Goal: Information Seeking & Learning: Learn about a topic

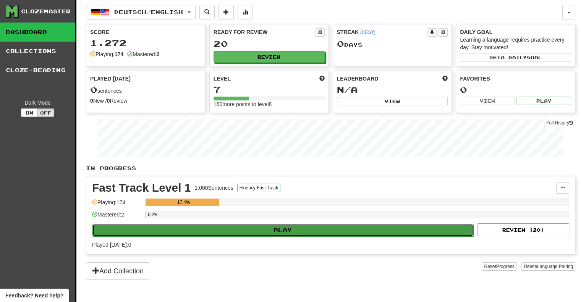
click at [295, 226] on button "Play" at bounding box center [282, 230] width 381 height 13
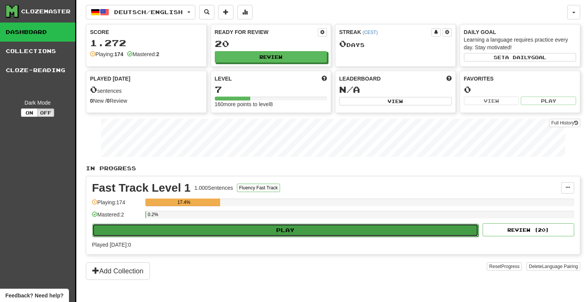
select select "**"
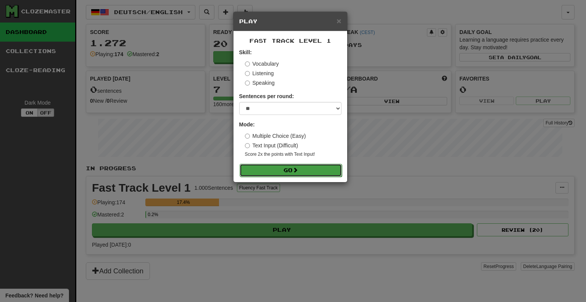
click at [285, 171] on button "Go" at bounding box center [291, 170] width 102 height 13
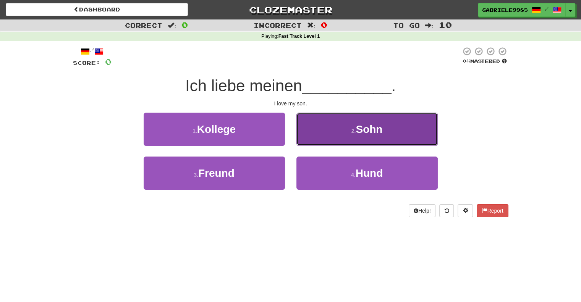
click at [333, 127] on button "2 . Sohn" at bounding box center [366, 129] width 141 height 33
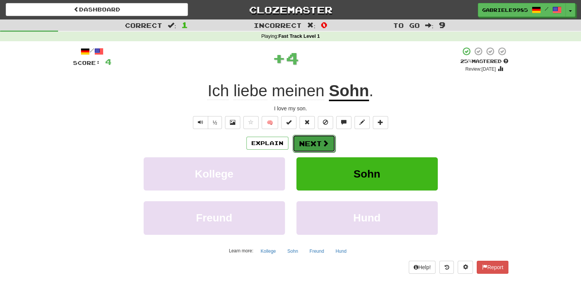
click at [324, 140] on span at bounding box center [325, 143] width 7 height 7
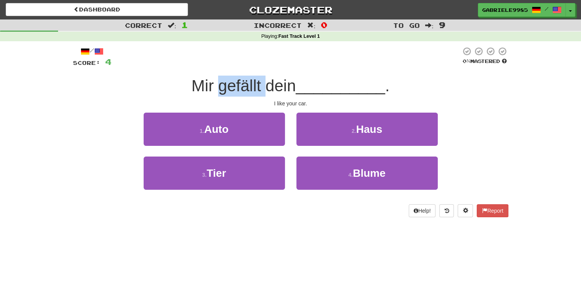
drag, startPoint x: 216, startPoint y: 90, endPoint x: 261, endPoint y: 90, distance: 45.4
click at [261, 90] on span "Mir gefällt dein" at bounding box center [243, 86] width 104 height 18
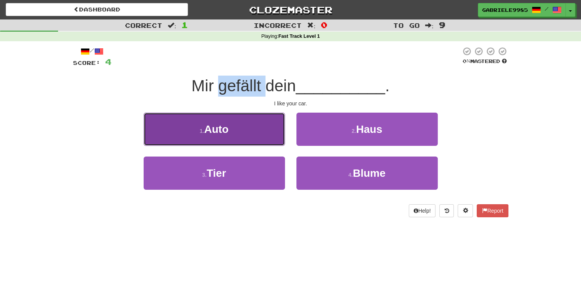
click at [243, 127] on button "1 . Auto" at bounding box center [214, 129] width 141 height 33
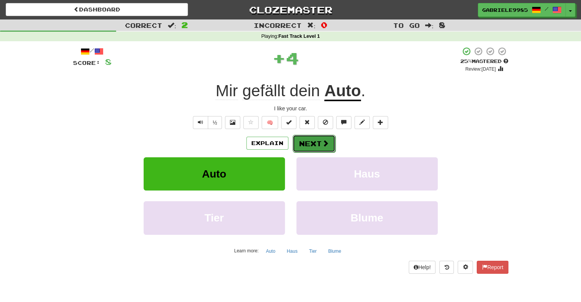
click at [317, 144] on button "Next" at bounding box center [313, 144] width 43 height 18
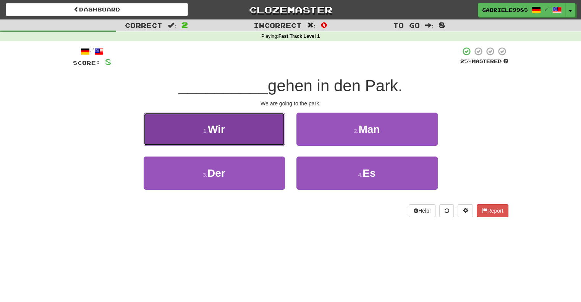
click at [246, 123] on button "1 . Wir" at bounding box center [214, 129] width 141 height 33
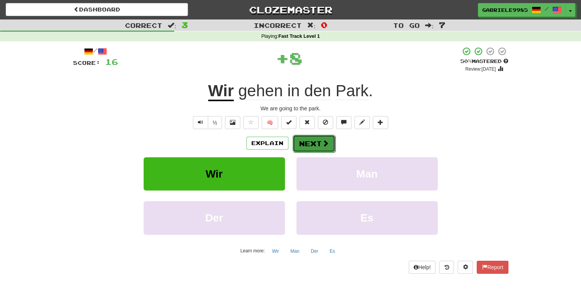
click at [307, 145] on button "Next" at bounding box center [313, 144] width 43 height 18
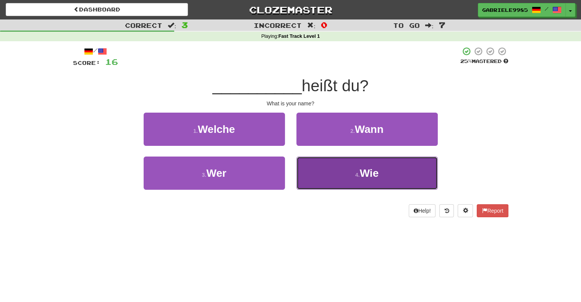
click at [342, 170] on button "4 . Wie" at bounding box center [366, 172] width 141 height 33
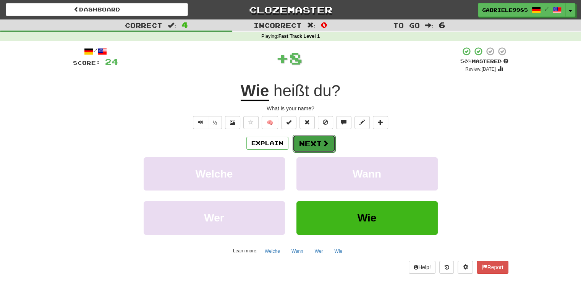
click at [305, 143] on button "Next" at bounding box center [313, 144] width 43 height 18
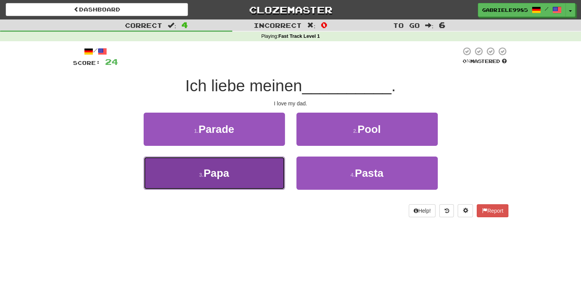
click at [203, 179] on button "3 . Papa" at bounding box center [214, 172] width 141 height 33
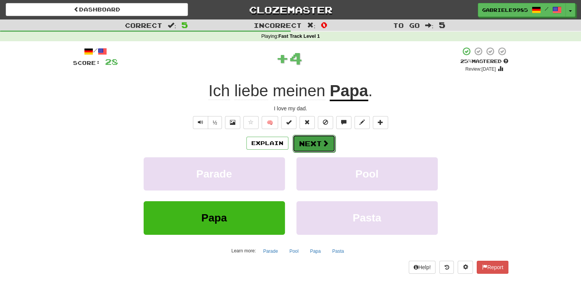
click at [319, 140] on button "Next" at bounding box center [313, 144] width 43 height 18
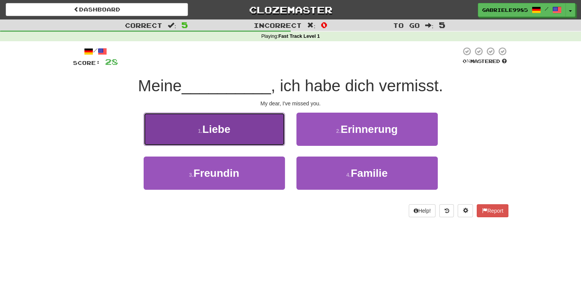
click at [215, 130] on span "Liebe" at bounding box center [216, 129] width 28 height 12
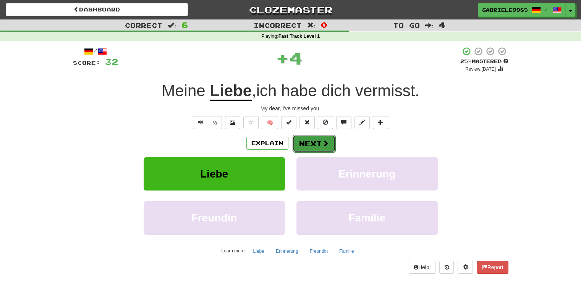
click at [304, 147] on button "Next" at bounding box center [313, 144] width 43 height 18
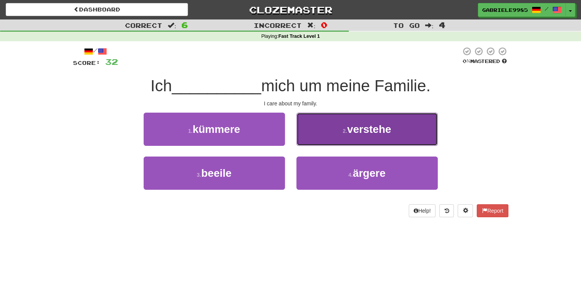
click at [337, 126] on button "2 . verstehe" at bounding box center [366, 129] width 141 height 33
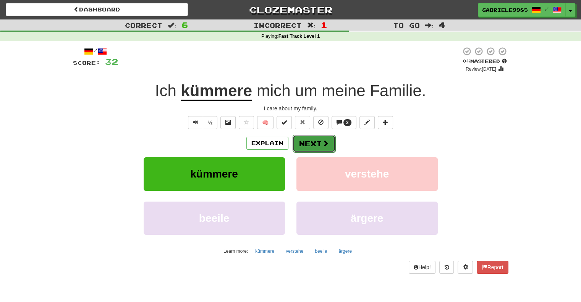
click at [302, 148] on button "Next" at bounding box center [313, 144] width 43 height 18
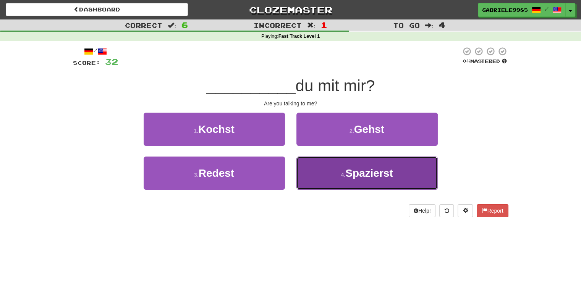
click at [353, 178] on span "Spazierst" at bounding box center [369, 173] width 48 height 12
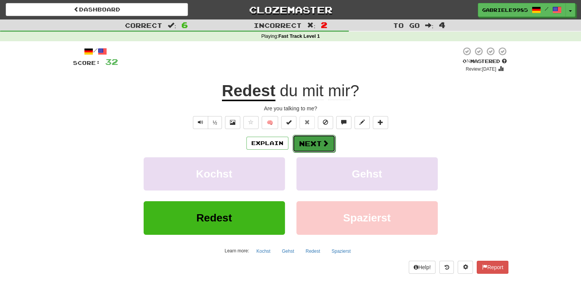
click at [324, 144] on span at bounding box center [325, 143] width 7 height 7
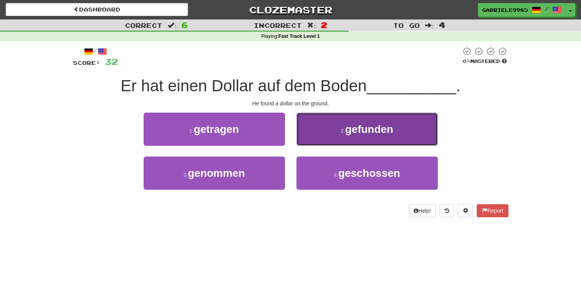
click at [356, 127] on span "gefunden" at bounding box center [369, 129] width 48 height 12
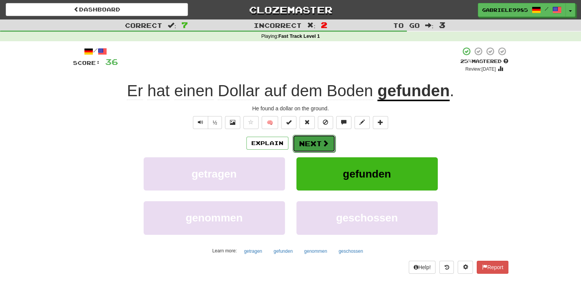
click at [307, 141] on button "Next" at bounding box center [313, 144] width 43 height 18
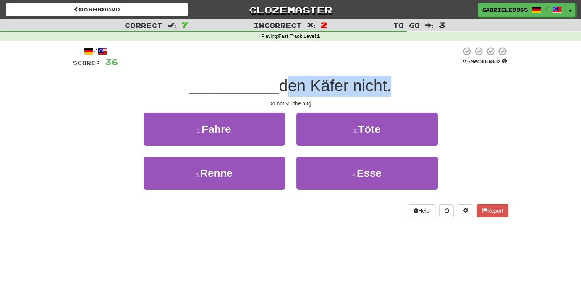
drag, startPoint x: 280, startPoint y: 86, endPoint x: 389, endPoint y: 73, distance: 109.1
click at [389, 73] on div "/ Score: 36 0 % Mastered __________ den Käfer nicht. Do not kill the bug. 1 . F…" at bounding box center [290, 132] width 435 height 171
click at [385, 89] on span "den Käfer nicht." at bounding box center [335, 86] width 112 height 18
click at [390, 89] on span "den Käfer nicht." at bounding box center [335, 86] width 112 height 18
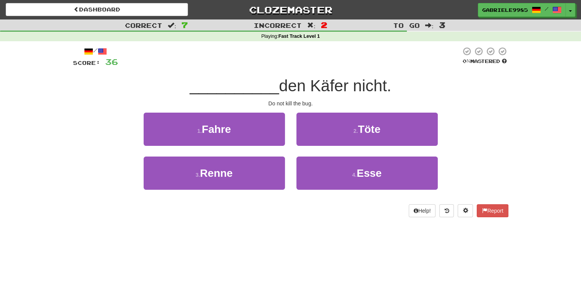
drag, startPoint x: 394, startPoint y: 86, endPoint x: 281, endPoint y: 81, distance: 113.1
click at [281, 81] on div "__________ den Käfer nicht." at bounding box center [290, 86] width 435 height 21
click at [411, 79] on div "__________ den Käfer nicht." at bounding box center [290, 86] width 435 height 21
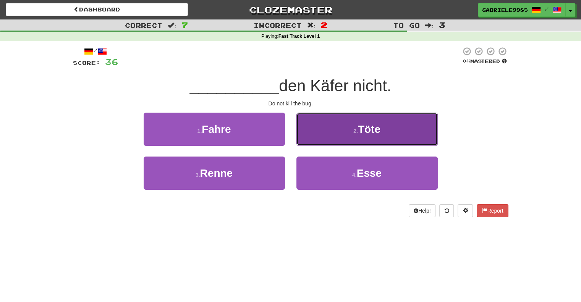
click at [334, 130] on button "2 . Töte" at bounding box center [366, 129] width 141 height 33
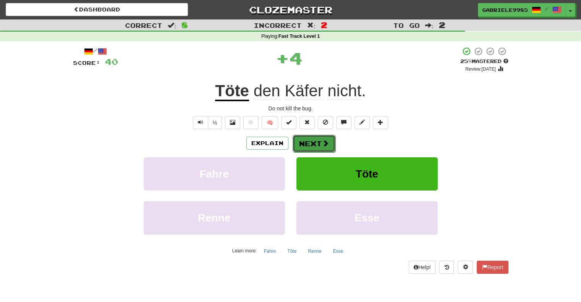
click at [305, 143] on button "Next" at bounding box center [313, 144] width 43 height 18
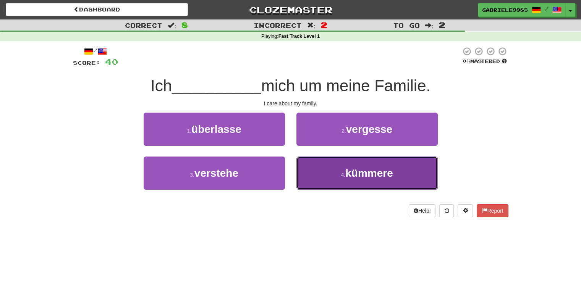
click at [347, 167] on span "kümmere" at bounding box center [369, 173] width 48 height 12
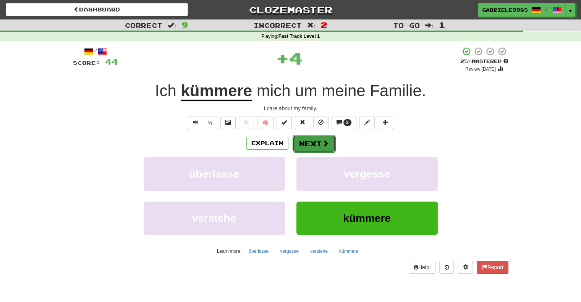
click at [310, 139] on button "Next" at bounding box center [313, 144] width 43 height 18
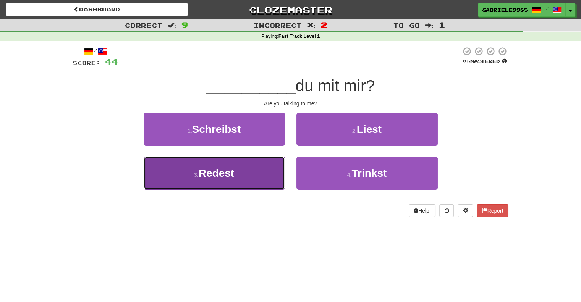
click at [212, 177] on span "Redest" at bounding box center [215, 173] width 35 height 12
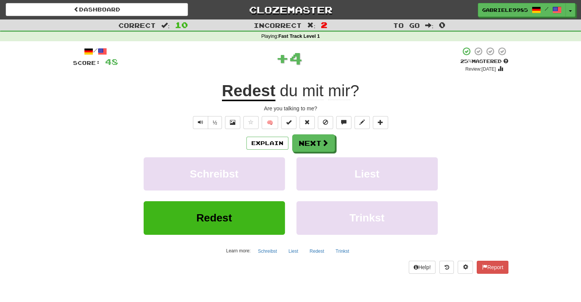
click at [315, 153] on div "Explain Next Schreibst Liest Redest Trinkst Learn more: Schreibst Liest Redest …" at bounding box center [290, 195] width 435 height 123
click at [317, 149] on button "Next" at bounding box center [313, 144] width 43 height 18
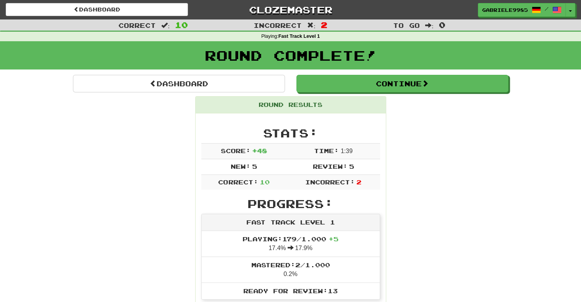
click at [365, 71] on div "Round Complete!" at bounding box center [290, 58] width 581 height 34
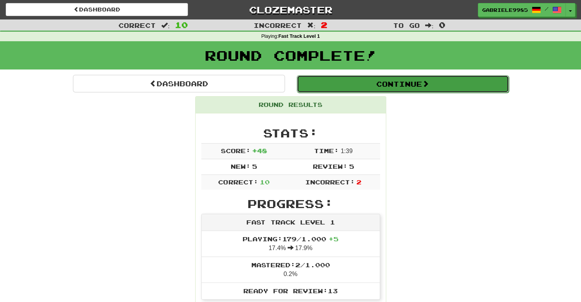
click at [366, 82] on button "Continue" at bounding box center [403, 84] width 212 height 18
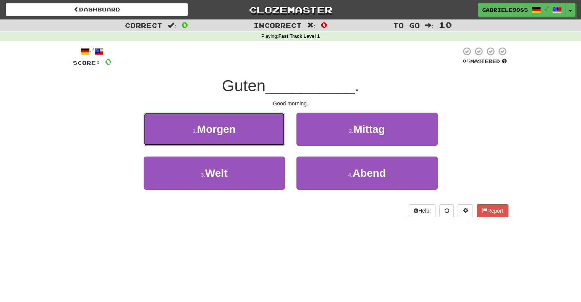
drag, startPoint x: 258, startPoint y: 131, endPoint x: 261, endPoint y: 129, distance: 3.9
click at [258, 131] on button "1 . Morgen" at bounding box center [214, 129] width 141 height 33
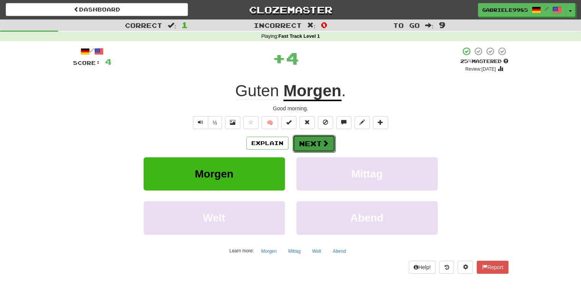
click at [326, 143] on span at bounding box center [325, 143] width 7 height 7
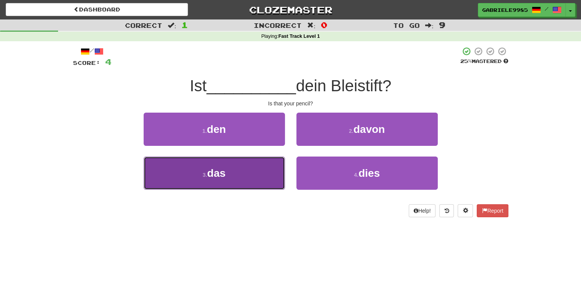
click at [255, 169] on button "3 . das" at bounding box center [214, 172] width 141 height 33
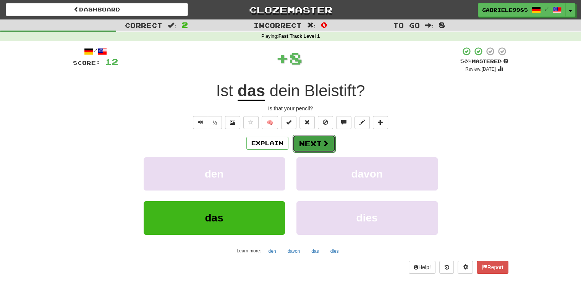
click at [309, 141] on button "Next" at bounding box center [313, 144] width 43 height 18
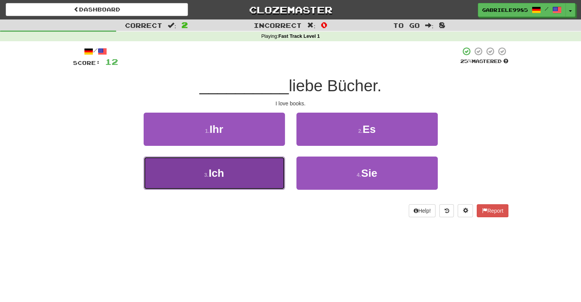
click at [223, 176] on span "Ich" at bounding box center [215, 173] width 15 height 12
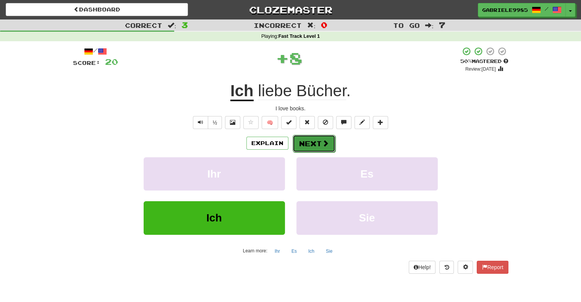
click at [313, 139] on button "Next" at bounding box center [313, 144] width 43 height 18
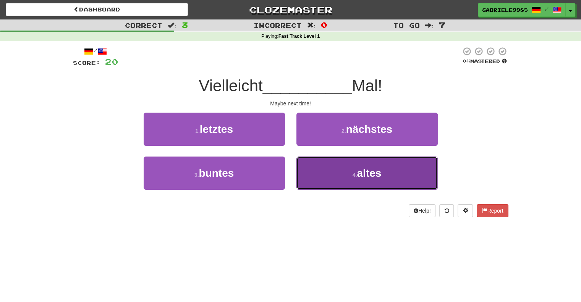
click at [353, 173] on small "4 ." at bounding box center [354, 175] width 5 height 6
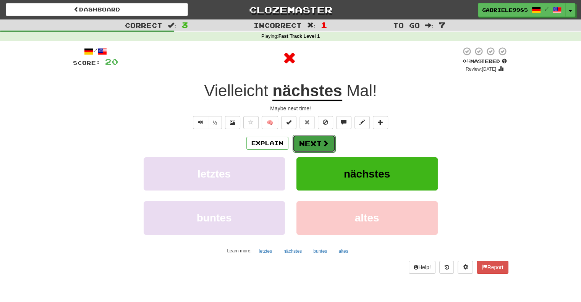
click at [308, 146] on button "Next" at bounding box center [313, 144] width 43 height 18
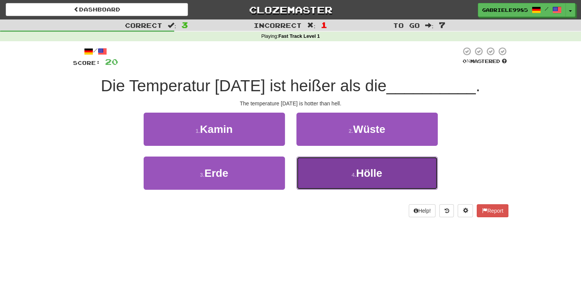
click at [355, 171] on button "4 . Hölle" at bounding box center [366, 172] width 141 height 33
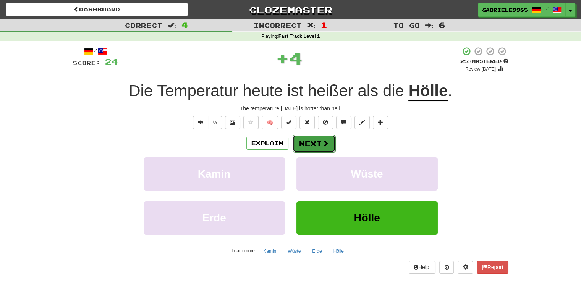
click at [325, 143] on span at bounding box center [325, 143] width 7 height 7
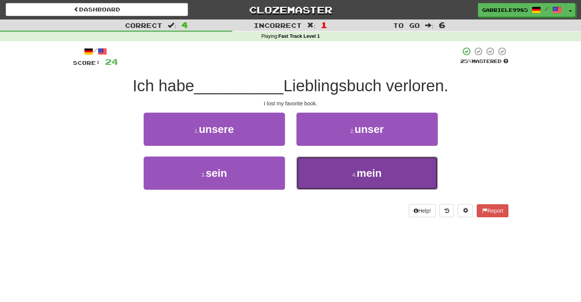
click at [333, 165] on button "4 . mein" at bounding box center [366, 172] width 141 height 33
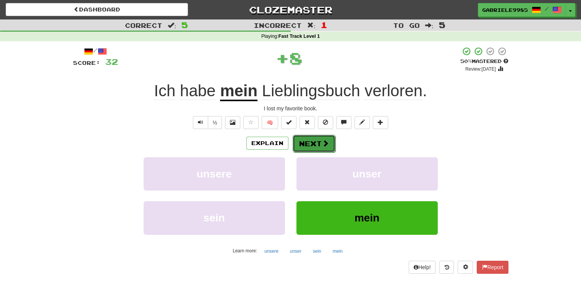
click at [307, 145] on button "Next" at bounding box center [313, 144] width 43 height 18
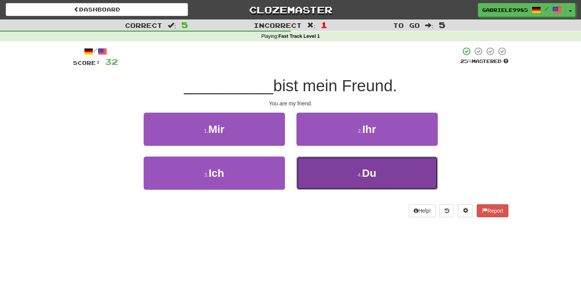
click at [334, 164] on button "4 . Du" at bounding box center [366, 172] width 141 height 33
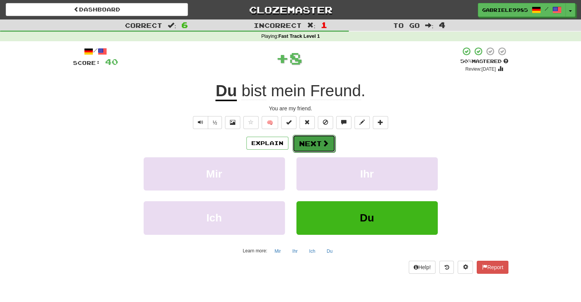
click at [302, 140] on button "Next" at bounding box center [313, 144] width 43 height 18
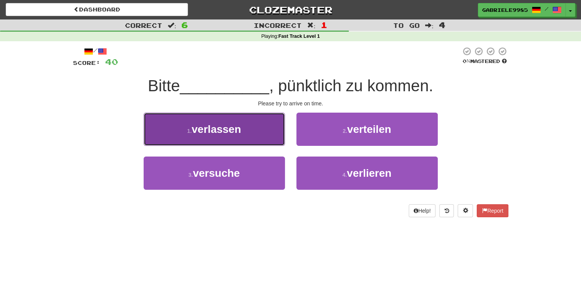
click at [235, 136] on button "1 . verlassen" at bounding box center [214, 129] width 141 height 33
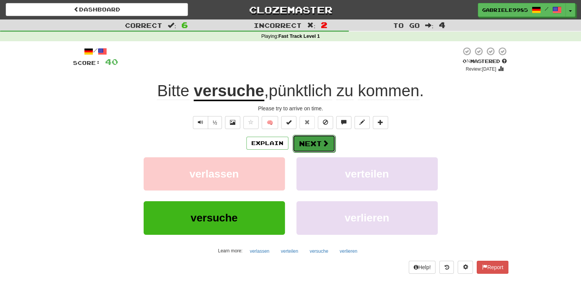
click at [311, 143] on button "Next" at bounding box center [313, 144] width 43 height 18
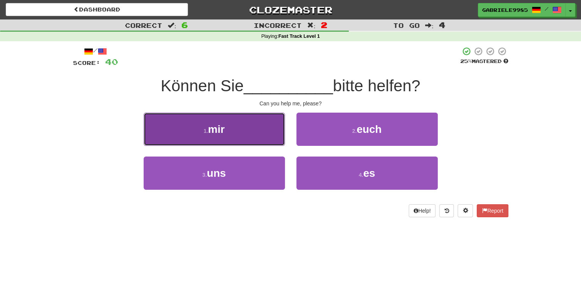
click at [223, 132] on span "mir" at bounding box center [216, 129] width 17 height 12
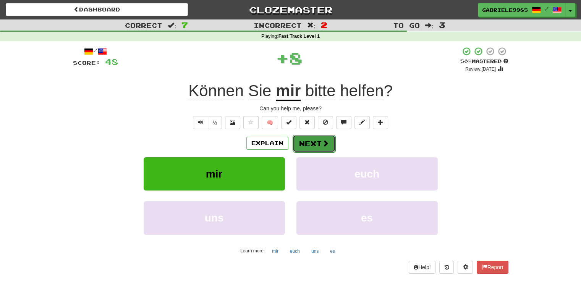
click at [312, 143] on button "Next" at bounding box center [313, 144] width 43 height 18
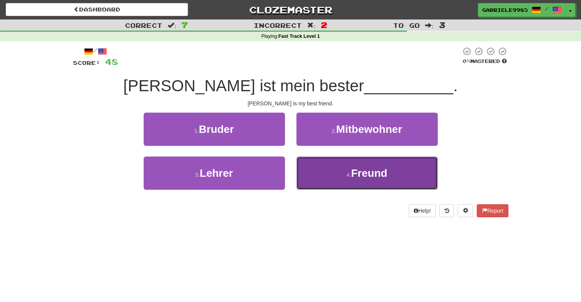
click at [350, 168] on button "4 . Freund" at bounding box center [366, 172] width 141 height 33
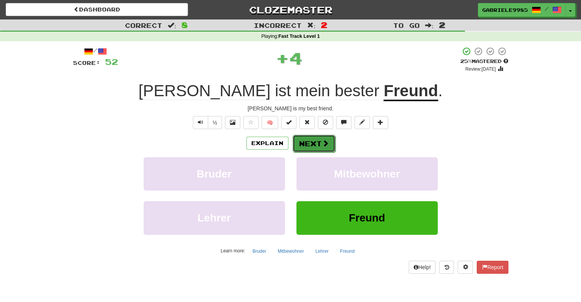
click at [306, 141] on button "Next" at bounding box center [313, 144] width 43 height 18
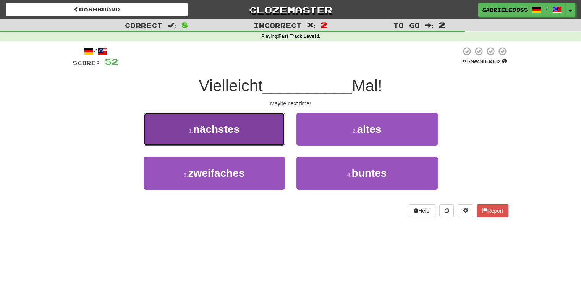
click at [228, 134] on span "nächstes" at bounding box center [216, 129] width 46 height 12
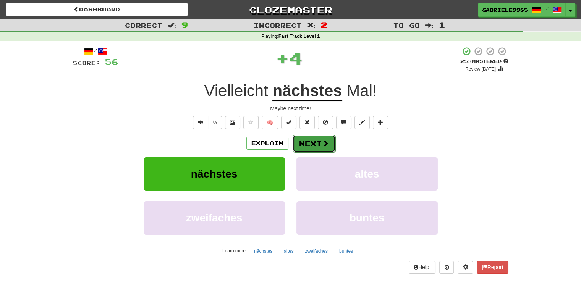
click at [322, 140] on span at bounding box center [325, 143] width 7 height 7
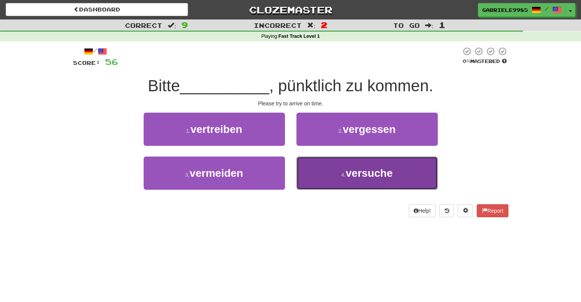
click at [331, 167] on button "4 . versuche" at bounding box center [366, 172] width 141 height 33
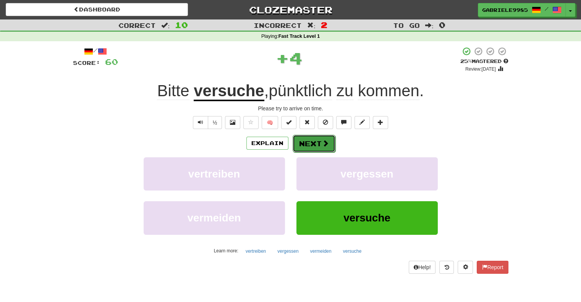
click at [328, 140] on button "Next" at bounding box center [313, 144] width 43 height 18
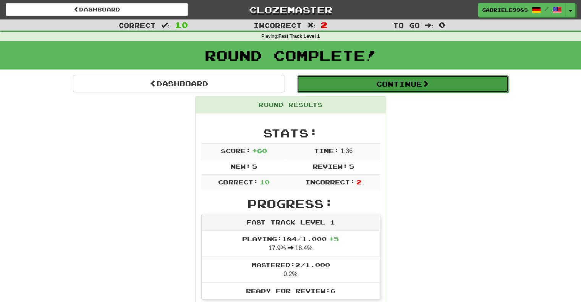
click at [337, 85] on button "Continue" at bounding box center [403, 84] width 212 height 18
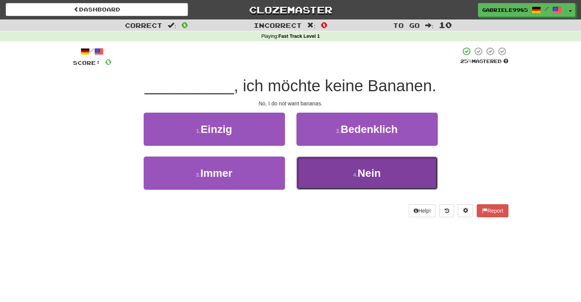
click at [327, 169] on button "4 . Nein" at bounding box center [366, 172] width 141 height 33
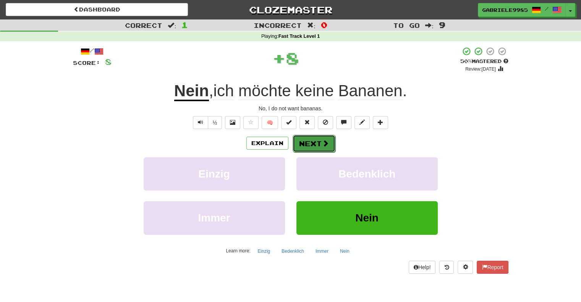
click at [310, 142] on button "Next" at bounding box center [313, 144] width 43 height 18
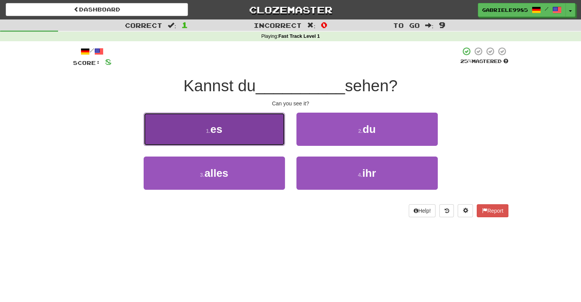
click at [215, 121] on button "1 . es" at bounding box center [214, 129] width 141 height 33
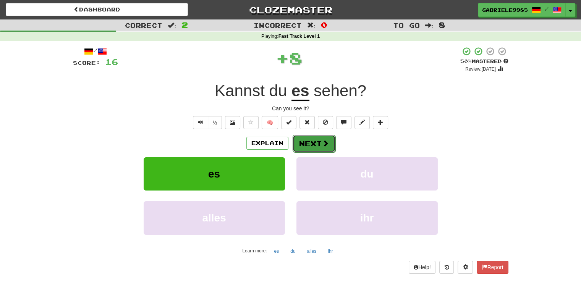
click at [302, 147] on button "Next" at bounding box center [313, 144] width 43 height 18
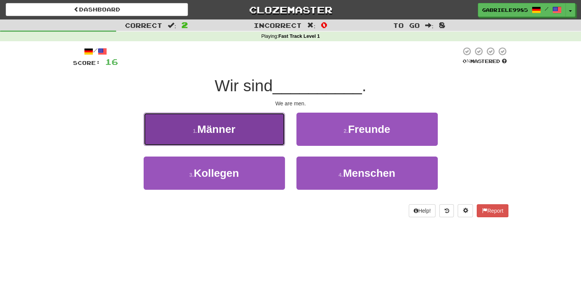
click at [236, 134] on button "1 . Männer" at bounding box center [214, 129] width 141 height 33
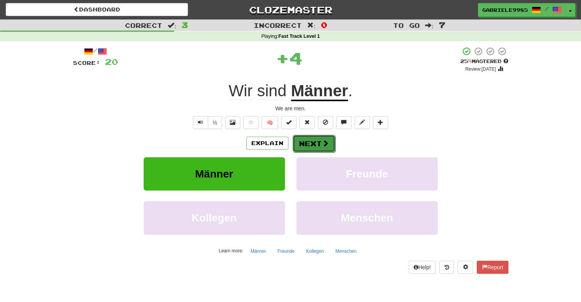
click at [316, 149] on button "Next" at bounding box center [313, 144] width 43 height 18
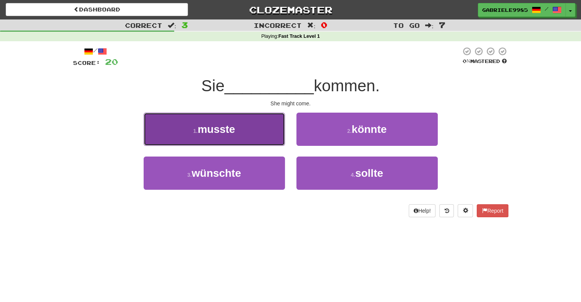
click at [202, 125] on span "musste" at bounding box center [215, 129] width 37 height 12
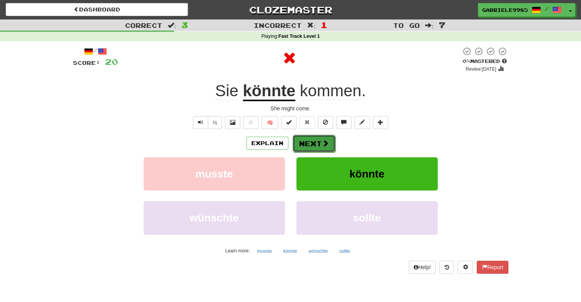
click at [310, 148] on button "Next" at bounding box center [313, 144] width 43 height 18
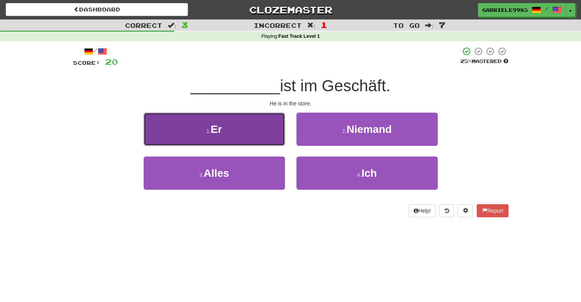
click at [237, 128] on button "1 . Er" at bounding box center [214, 129] width 141 height 33
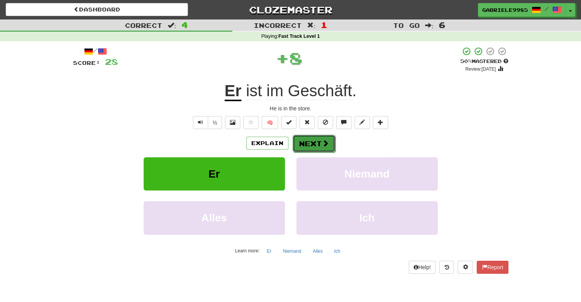
click at [321, 147] on button "Next" at bounding box center [313, 144] width 43 height 18
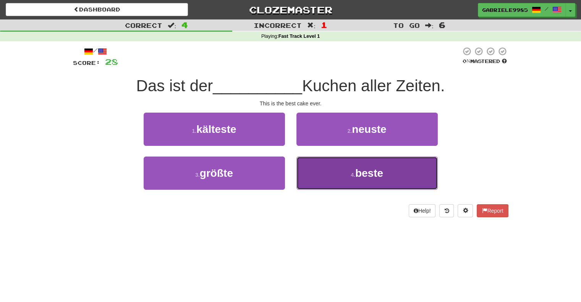
click at [363, 177] on span "beste" at bounding box center [369, 173] width 28 height 12
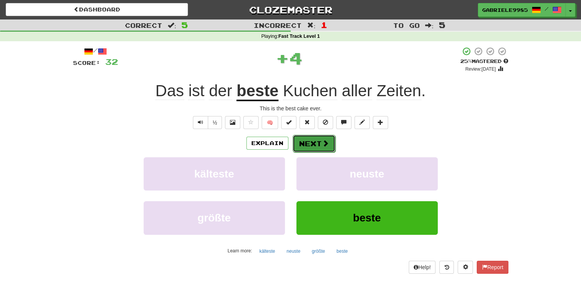
click at [307, 140] on button "Next" at bounding box center [313, 144] width 43 height 18
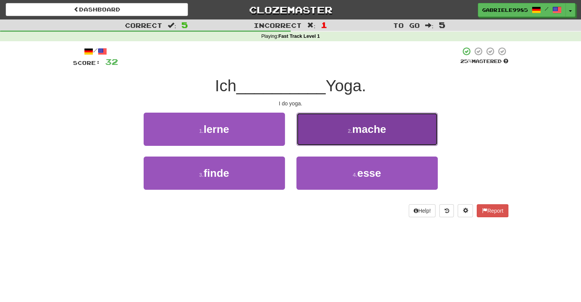
click at [321, 134] on button "2 . mache" at bounding box center [366, 129] width 141 height 33
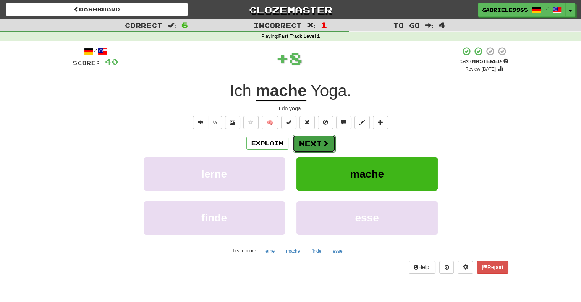
click at [317, 145] on button "Next" at bounding box center [313, 144] width 43 height 18
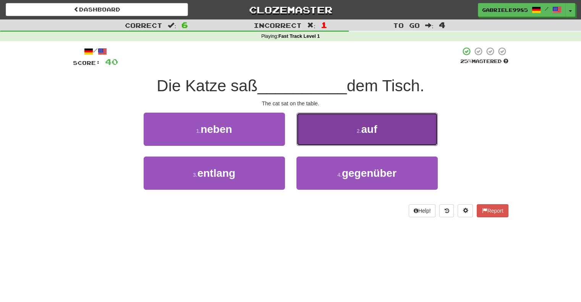
click at [347, 132] on button "2 . auf" at bounding box center [366, 129] width 141 height 33
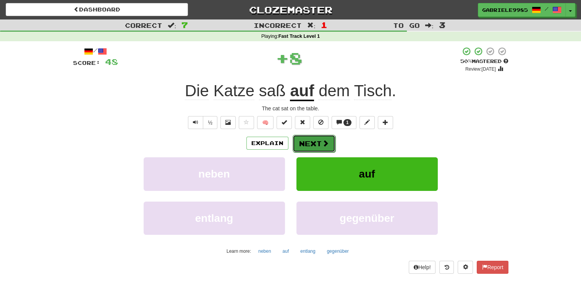
click at [310, 142] on button "Next" at bounding box center [313, 144] width 43 height 18
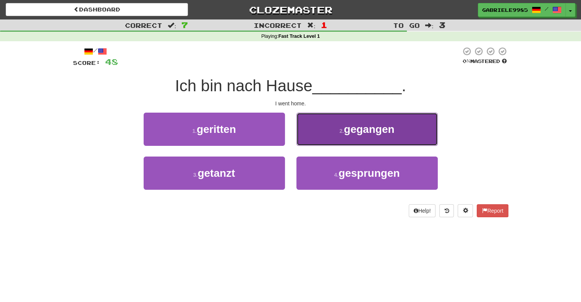
click at [377, 136] on button "2 . gegangen" at bounding box center [366, 129] width 141 height 33
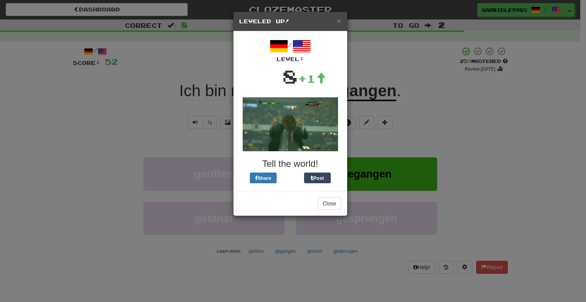
click at [336, 19] on h5 "Leveled Up!" at bounding box center [290, 22] width 102 height 8
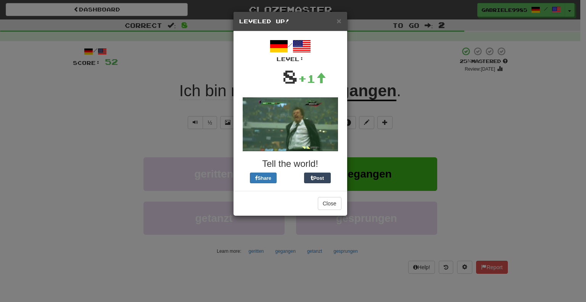
drag, startPoint x: 328, startPoint y: 195, endPoint x: 308, endPoint y: 167, distance: 33.9
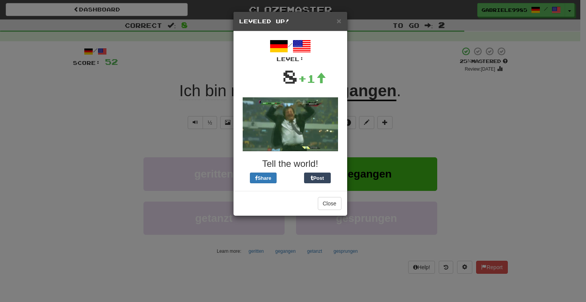
click at [327, 195] on div "Close" at bounding box center [291, 203] width 114 height 25
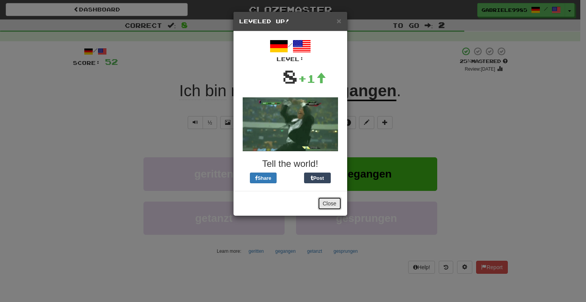
click at [325, 205] on button "Close" at bounding box center [330, 203] width 24 height 13
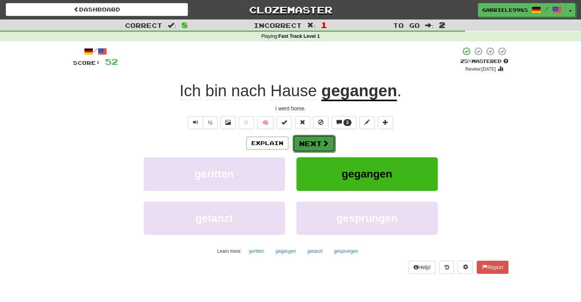
click at [299, 144] on button "Next" at bounding box center [313, 144] width 43 height 18
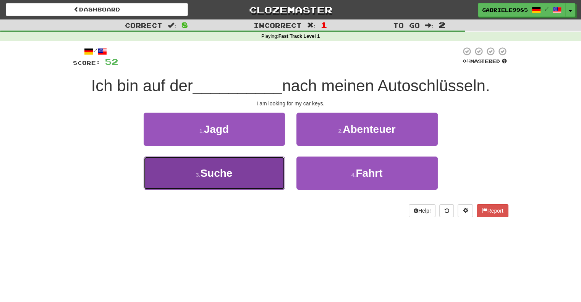
click at [244, 165] on button "3 . Suche" at bounding box center [214, 172] width 141 height 33
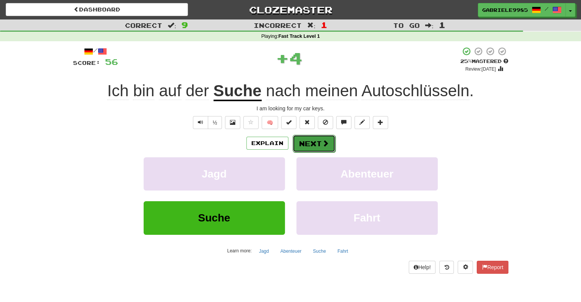
click at [314, 140] on button "Next" at bounding box center [313, 144] width 43 height 18
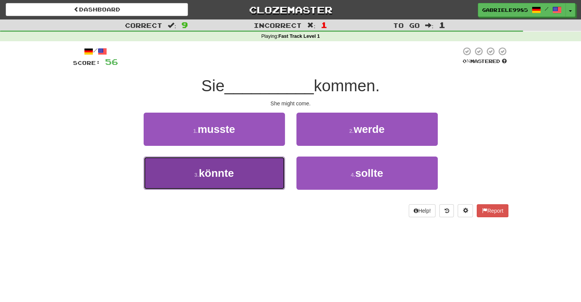
click at [237, 169] on button "3 . könnte" at bounding box center [214, 172] width 141 height 33
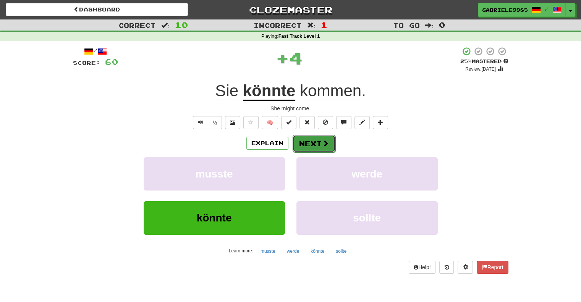
click at [320, 137] on button "Next" at bounding box center [313, 144] width 43 height 18
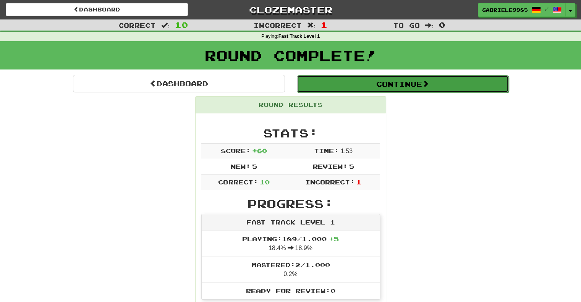
click at [347, 84] on button "Continue" at bounding box center [403, 84] width 212 height 18
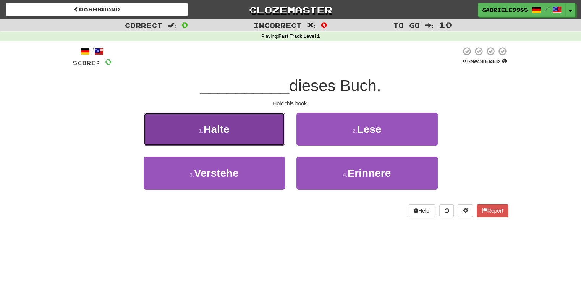
click at [237, 127] on button "1 . Halte" at bounding box center [214, 129] width 141 height 33
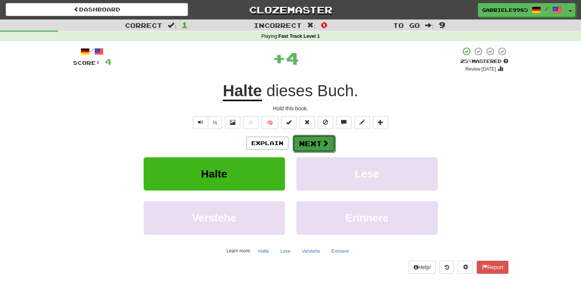
click at [305, 144] on button "Next" at bounding box center [313, 144] width 43 height 18
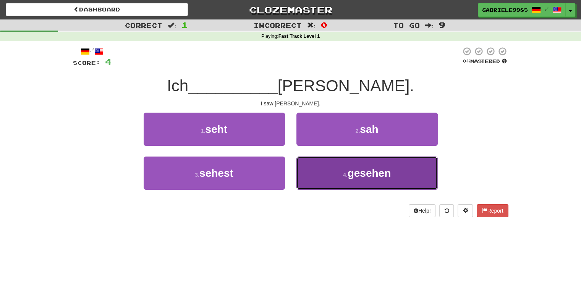
click at [339, 166] on button "4 . gesehen" at bounding box center [366, 172] width 141 height 33
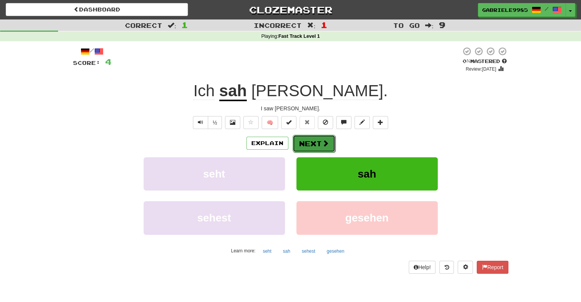
click at [310, 142] on button "Next" at bounding box center [313, 144] width 43 height 18
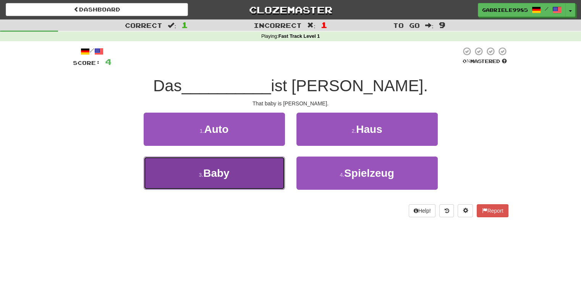
click at [217, 183] on button "3 . Baby" at bounding box center [214, 172] width 141 height 33
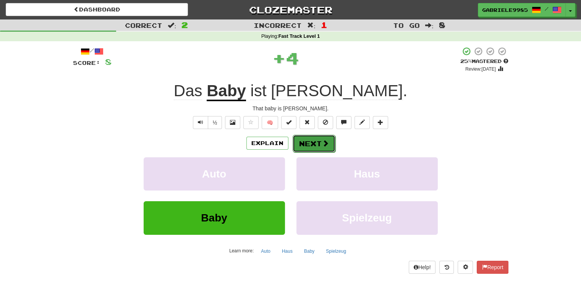
click at [308, 148] on button "Next" at bounding box center [313, 144] width 43 height 18
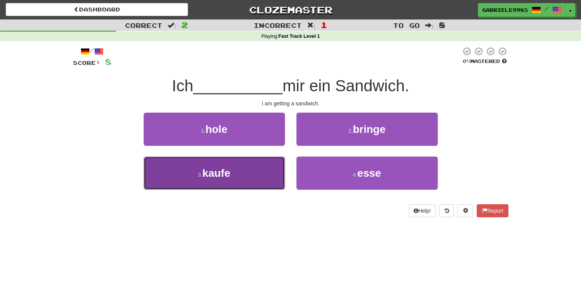
click at [248, 165] on button "3 . kaufe" at bounding box center [214, 172] width 141 height 33
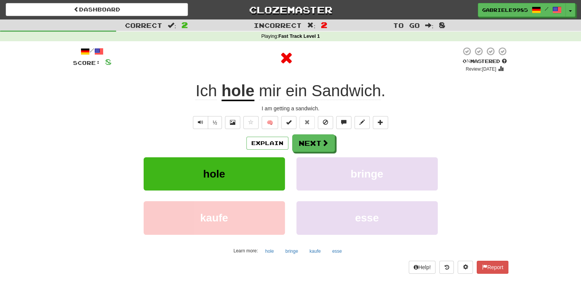
click at [245, 94] on u "hole" at bounding box center [237, 91] width 33 height 19
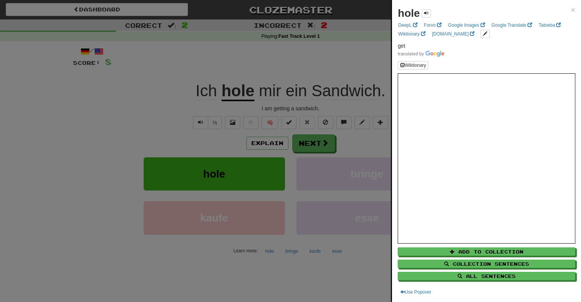
click at [263, 53] on div at bounding box center [290, 151] width 581 height 302
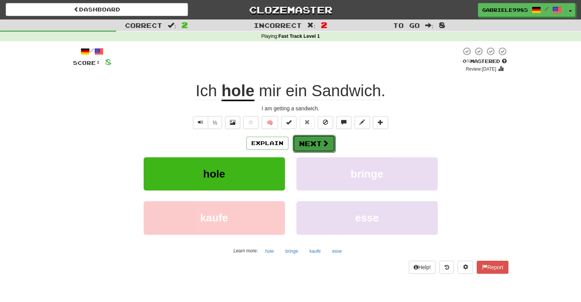
click at [323, 140] on span at bounding box center [325, 143] width 7 height 7
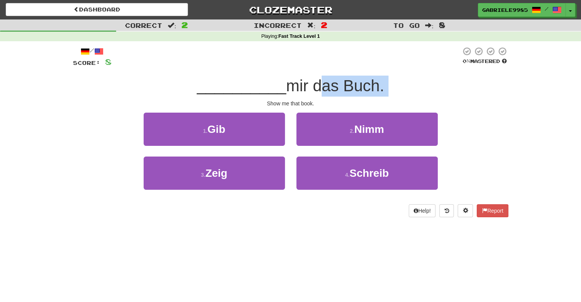
drag, startPoint x: 268, startPoint y: 103, endPoint x: 319, endPoint y: 96, distance: 51.6
click at [319, 96] on div "/ Score: 8 0 % Mastered __________ mir das Buch. Show me that book. 1 . Gib 2 .…" at bounding box center [290, 132] width 435 height 171
click at [320, 92] on span "mir das Buch." at bounding box center [335, 86] width 98 height 18
click at [305, 91] on span "mir das Buch." at bounding box center [335, 86] width 98 height 18
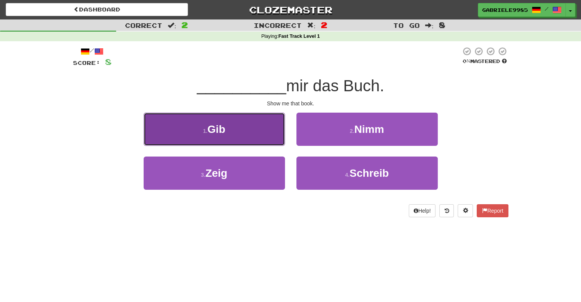
click at [251, 128] on button "1 . Gib" at bounding box center [214, 129] width 141 height 33
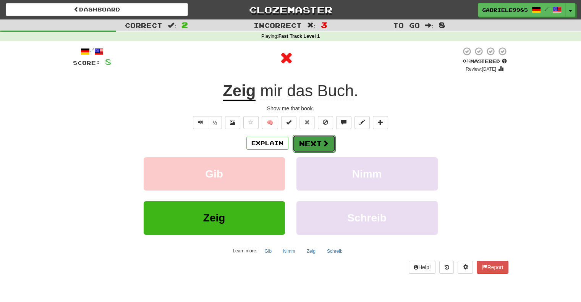
click at [323, 141] on span at bounding box center [325, 143] width 7 height 7
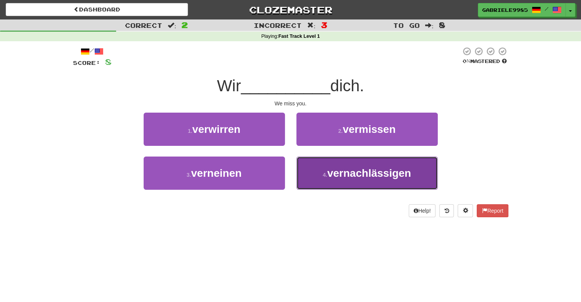
click at [376, 179] on button "4 . vernachlässigen" at bounding box center [366, 172] width 141 height 33
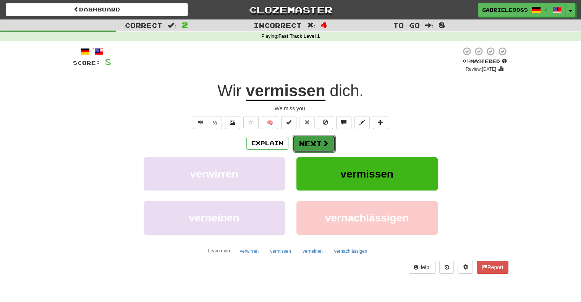
click at [322, 143] on span at bounding box center [325, 143] width 7 height 7
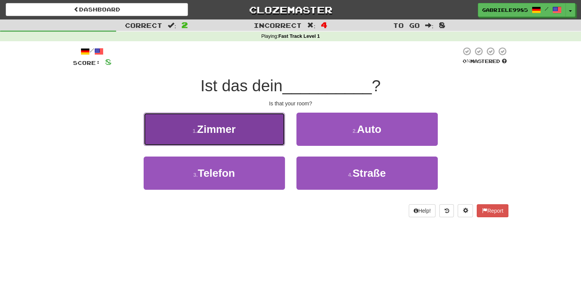
click at [245, 132] on button "1 . Zimmer" at bounding box center [214, 129] width 141 height 33
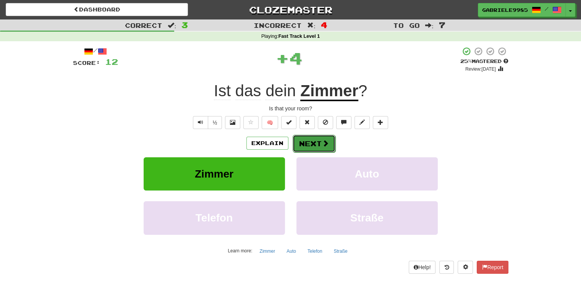
click at [307, 138] on button "Next" at bounding box center [313, 144] width 43 height 18
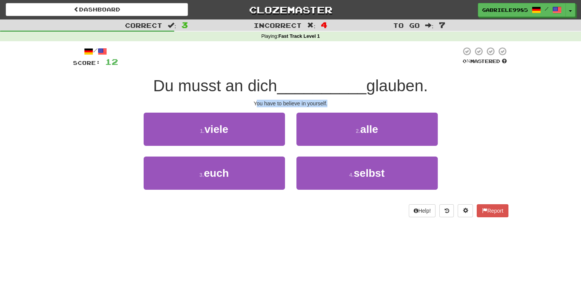
drag, startPoint x: 273, startPoint y: 103, endPoint x: 327, endPoint y: 102, distance: 54.2
click at [327, 102] on div "You have to believe in yourself." at bounding box center [290, 104] width 435 height 8
drag, startPoint x: 328, startPoint y: 100, endPoint x: 315, endPoint y: 102, distance: 13.1
click at [329, 100] on div "You have to believe in yourself." at bounding box center [290, 104] width 435 height 8
click at [255, 85] on span "Du musst an dich" at bounding box center [215, 86] width 124 height 18
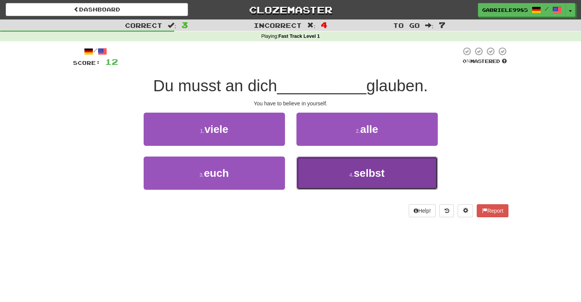
click at [353, 179] on button "4 . selbst" at bounding box center [366, 172] width 141 height 33
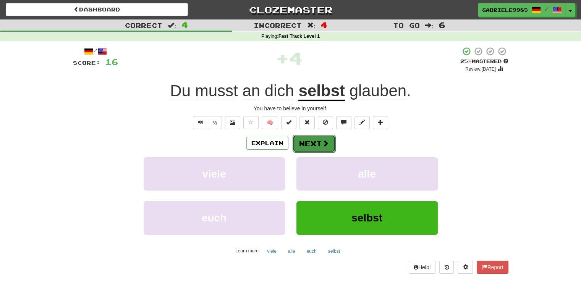
click at [320, 143] on button "Next" at bounding box center [313, 144] width 43 height 18
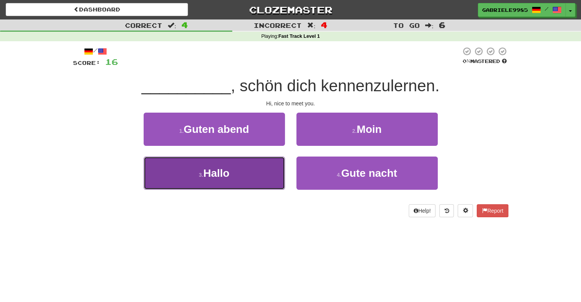
click at [269, 178] on button "3 . Hallo" at bounding box center [214, 172] width 141 height 33
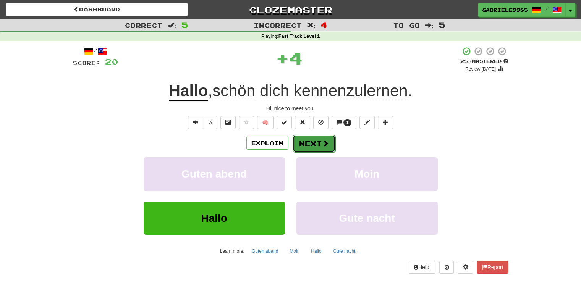
click at [305, 143] on button "Next" at bounding box center [313, 144] width 43 height 18
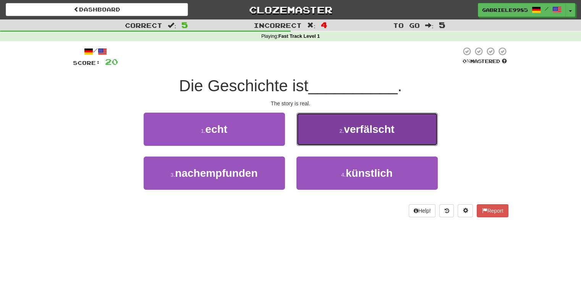
click at [318, 125] on button "2 . verfälscht" at bounding box center [366, 129] width 141 height 33
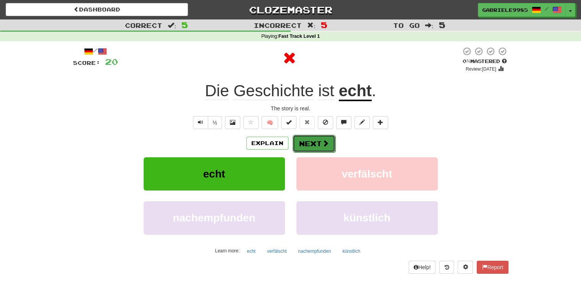
click at [303, 140] on button "Next" at bounding box center [313, 144] width 43 height 18
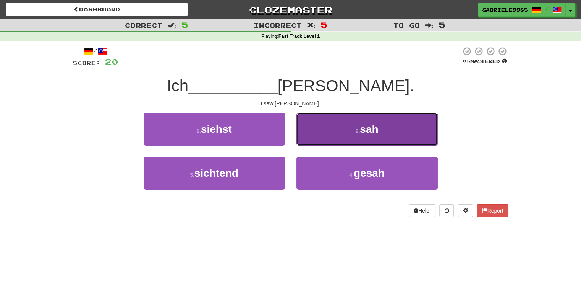
click at [337, 128] on button "2 . sah" at bounding box center [366, 129] width 141 height 33
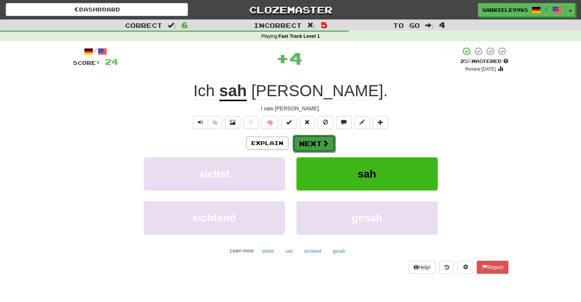
click at [299, 139] on button "Next" at bounding box center [313, 144] width 43 height 18
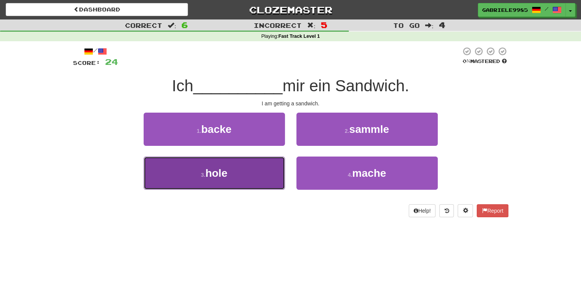
click at [259, 174] on button "3 . hole" at bounding box center [214, 172] width 141 height 33
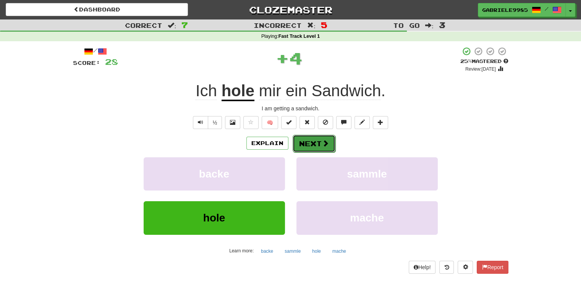
click at [316, 145] on button "Next" at bounding box center [313, 144] width 43 height 18
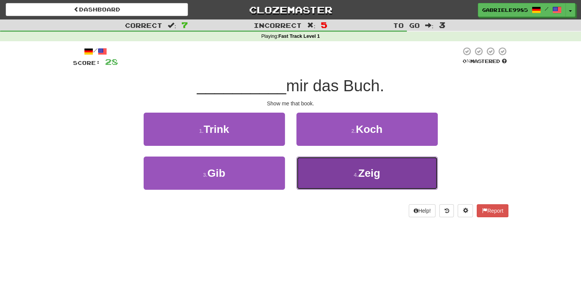
click at [334, 177] on button "4 . Zeig" at bounding box center [366, 172] width 141 height 33
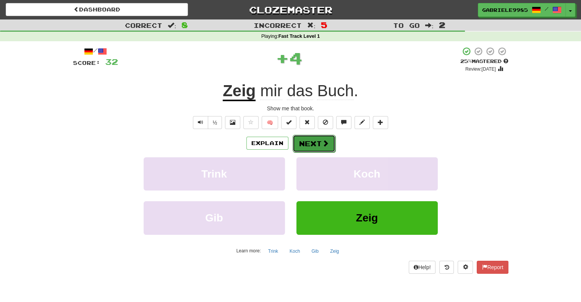
click at [308, 140] on button "Next" at bounding box center [313, 144] width 43 height 18
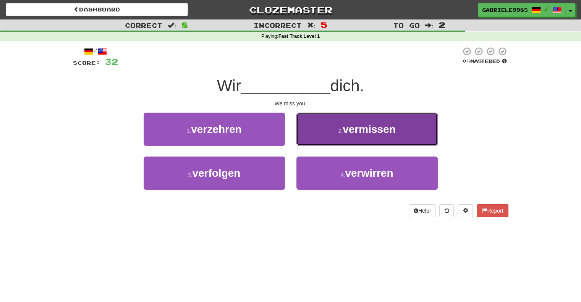
click at [333, 128] on button "2 . vermissen" at bounding box center [366, 129] width 141 height 33
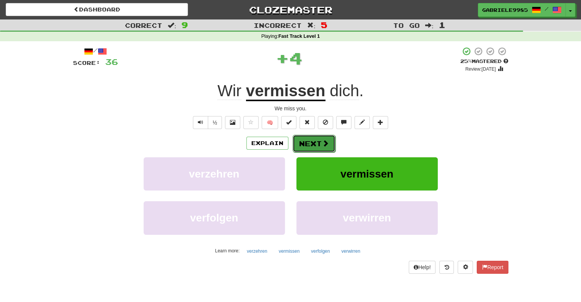
click at [315, 136] on button "Next" at bounding box center [313, 144] width 43 height 18
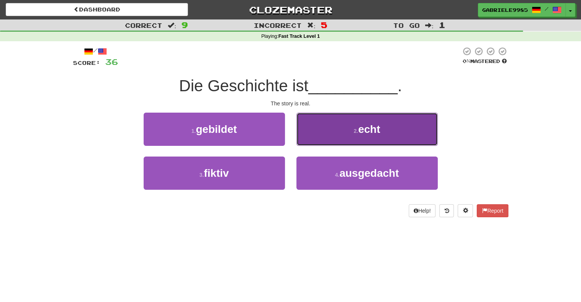
click at [349, 131] on button "2 . echt" at bounding box center [366, 129] width 141 height 33
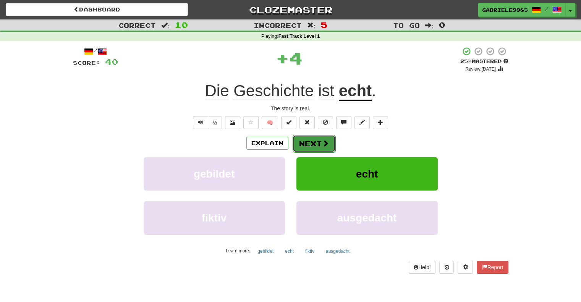
click at [318, 144] on button "Next" at bounding box center [313, 144] width 43 height 18
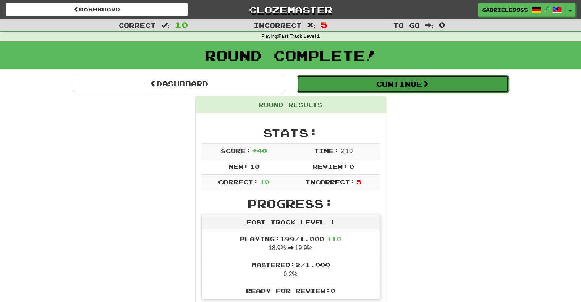
click at [353, 84] on button "Continue" at bounding box center [403, 84] width 212 height 18
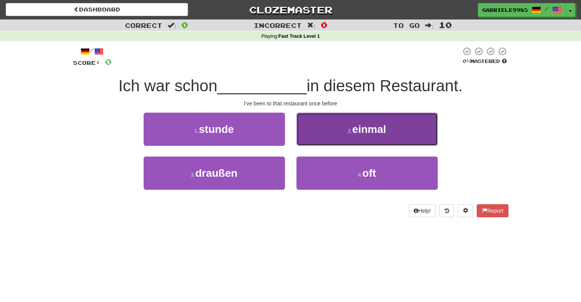
click at [338, 137] on button "2 . einmal" at bounding box center [366, 129] width 141 height 33
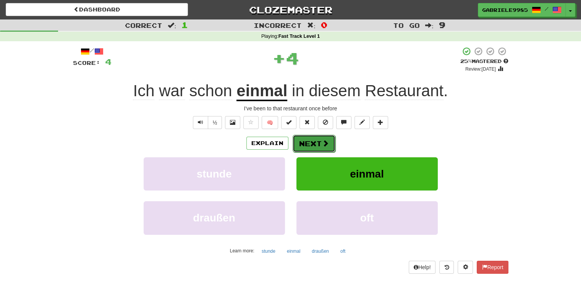
click at [325, 144] on span at bounding box center [325, 143] width 7 height 7
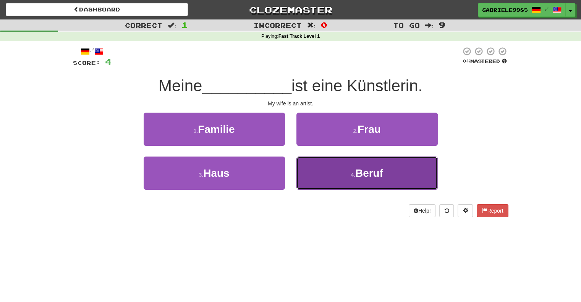
click at [350, 174] on small "4 ." at bounding box center [352, 175] width 5 height 6
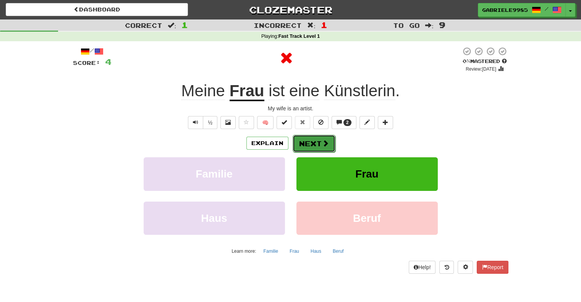
click at [322, 144] on span at bounding box center [325, 143] width 7 height 7
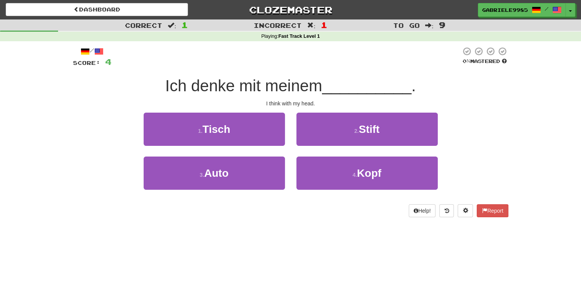
click at [196, 84] on span "Ich denke mit meinem" at bounding box center [243, 86] width 157 height 18
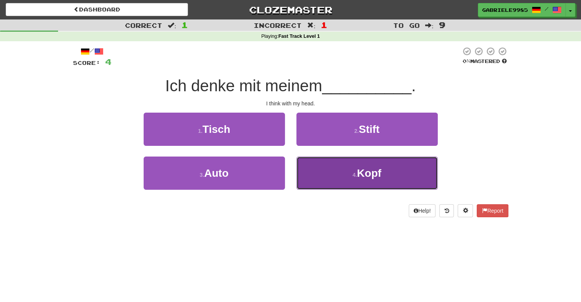
click at [350, 176] on button "4 . Kopf" at bounding box center [366, 172] width 141 height 33
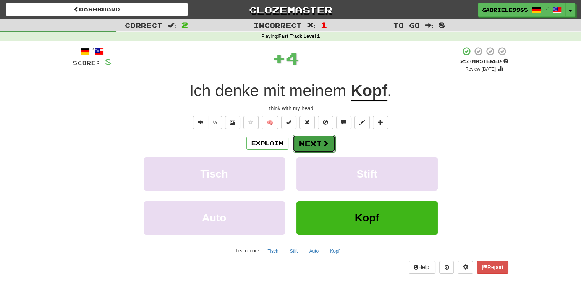
click at [310, 142] on button "Next" at bounding box center [313, 144] width 43 height 18
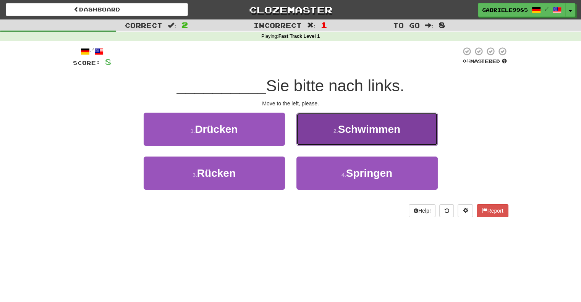
click at [331, 134] on button "2 . Schwimmen" at bounding box center [366, 129] width 141 height 33
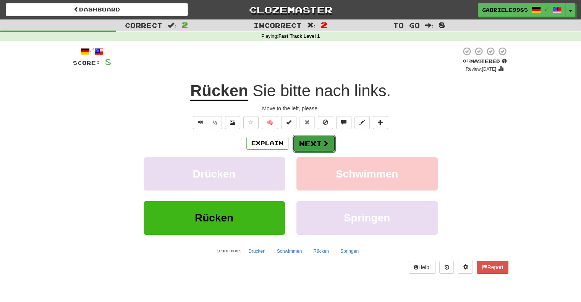
click at [329, 136] on button "Next" at bounding box center [313, 144] width 43 height 18
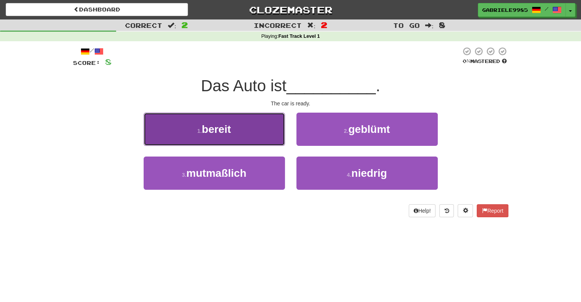
click at [242, 136] on button "1 . bereit" at bounding box center [214, 129] width 141 height 33
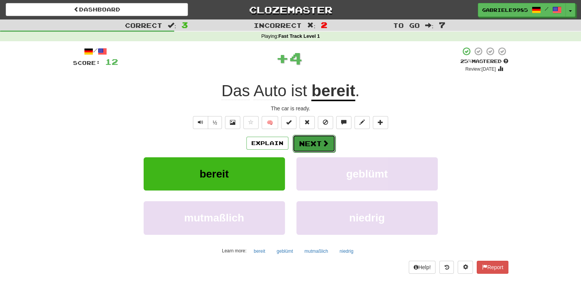
click at [324, 149] on button "Next" at bounding box center [313, 144] width 43 height 18
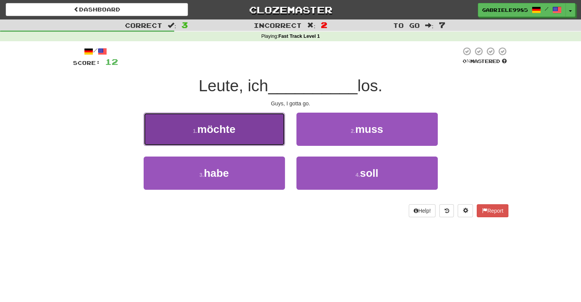
click at [262, 132] on button "1 . möchte" at bounding box center [214, 129] width 141 height 33
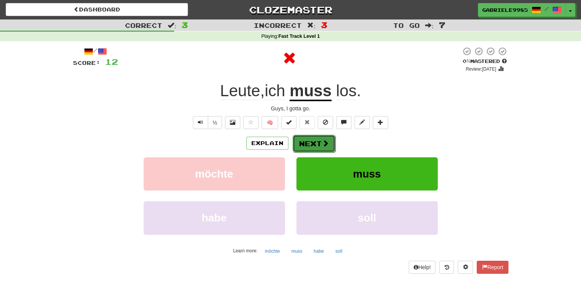
click at [312, 144] on button "Next" at bounding box center [313, 144] width 43 height 18
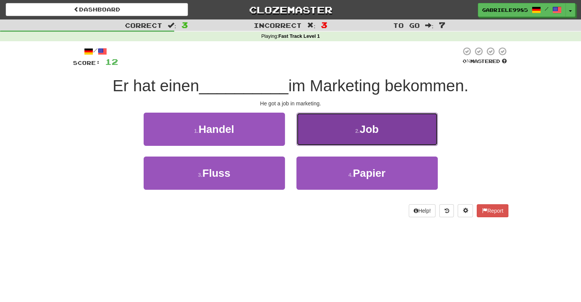
click at [380, 123] on button "2 . Job" at bounding box center [366, 129] width 141 height 33
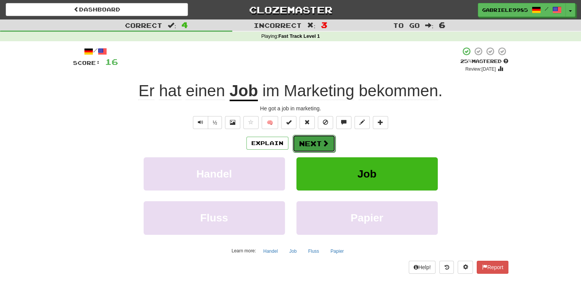
click at [311, 138] on button "Next" at bounding box center [313, 144] width 43 height 18
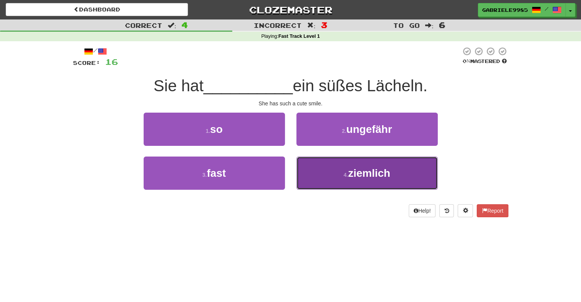
click at [358, 168] on span "ziemlich" at bounding box center [369, 173] width 42 height 12
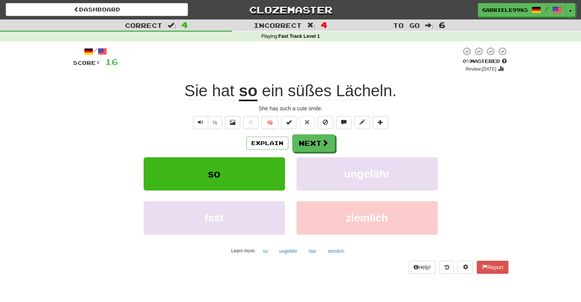
click at [247, 92] on u "so" at bounding box center [248, 91] width 19 height 19
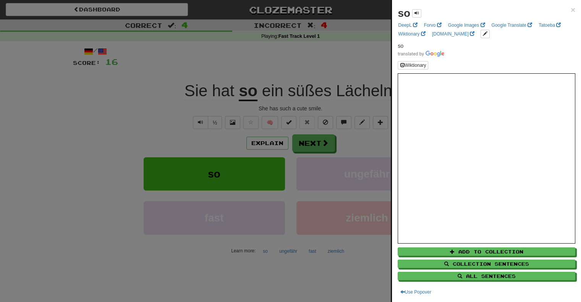
click at [319, 145] on div at bounding box center [290, 151] width 581 height 302
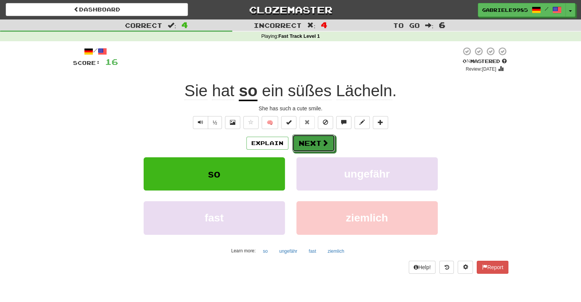
click at [319, 145] on button "Next" at bounding box center [313, 143] width 43 height 18
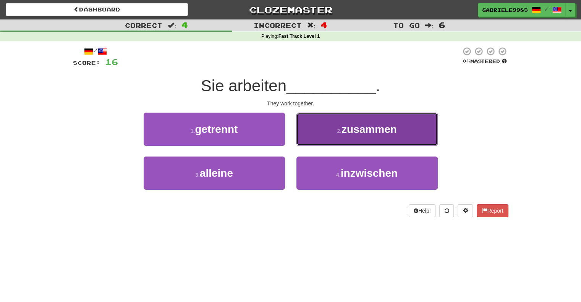
click at [379, 136] on button "2 . zusammen" at bounding box center [366, 129] width 141 height 33
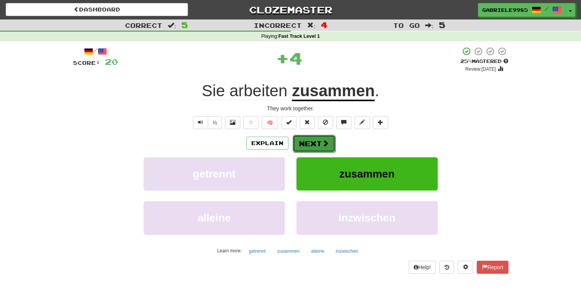
click at [322, 145] on span at bounding box center [325, 143] width 7 height 7
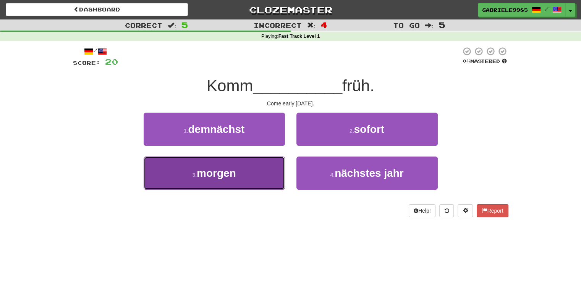
click at [242, 168] on button "3 . morgen" at bounding box center [214, 172] width 141 height 33
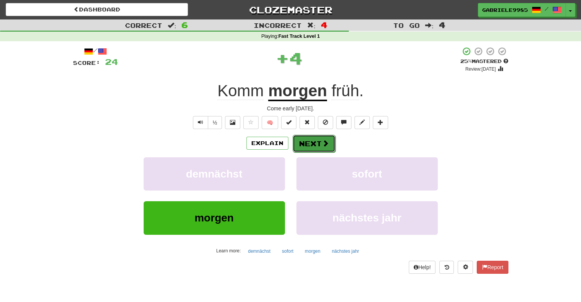
click at [305, 141] on button "Next" at bounding box center [313, 144] width 43 height 18
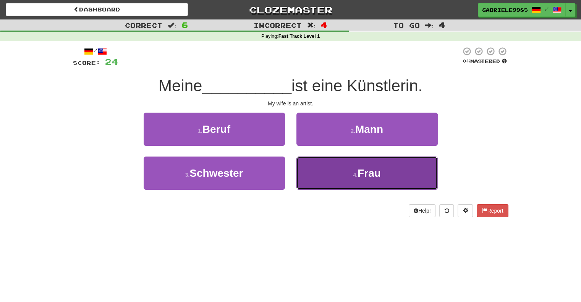
click at [337, 179] on button "4 . Frau" at bounding box center [366, 172] width 141 height 33
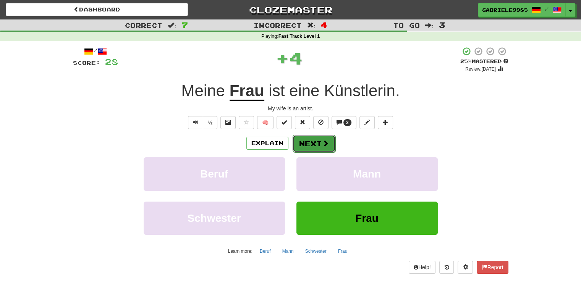
click at [304, 145] on button "Next" at bounding box center [313, 144] width 43 height 18
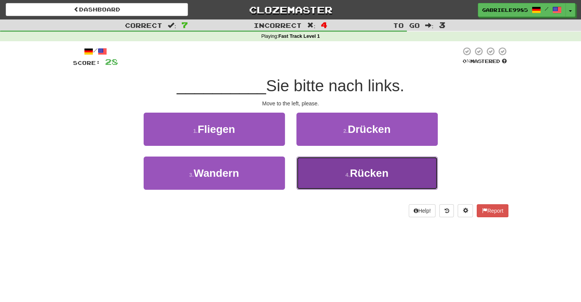
click at [327, 176] on button "4 . Rücken" at bounding box center [366, 172] width 141 height 33
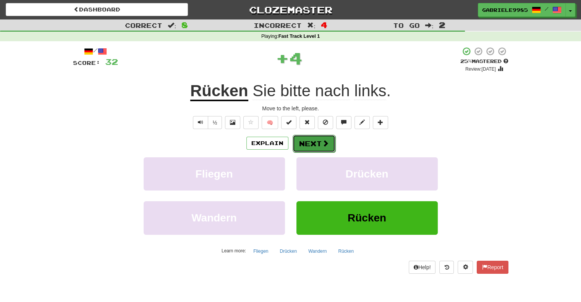
click at [307, 139] on button "Next" at bounding box center [313, 144] width 43 height 18
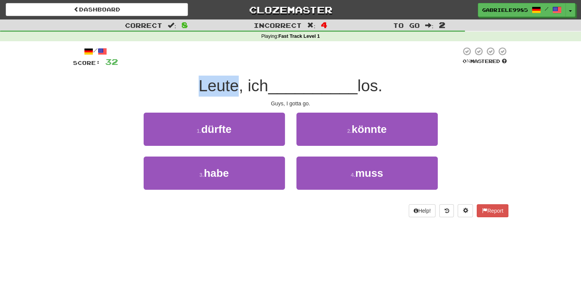
drag, startPoint x: 234, startPoint y: 86, endPoint x: 189, endPoint y: 94, distance: 45.1
click at [189, 94] on div "Leute, ich __________ los." at bounding box center [290, 86] width 435 height 21
copy span "Leute"
click at [269, 87] on span "__________" at bounding box center [312, 86] width 89 height 18
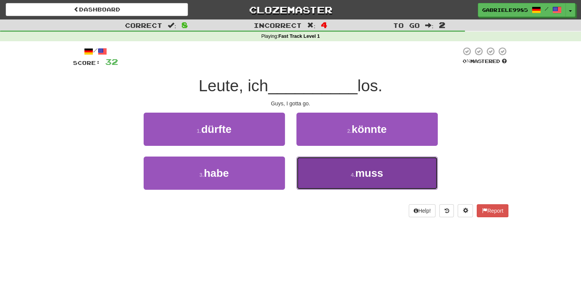
click at [316, 167] on button "4 . muss" at bounding box center [366, 172] width 141 height 33
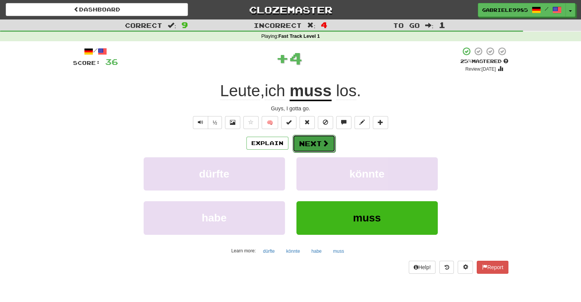
click at [322, 144] on span at bounding box center [325, 143] width 7 height 7
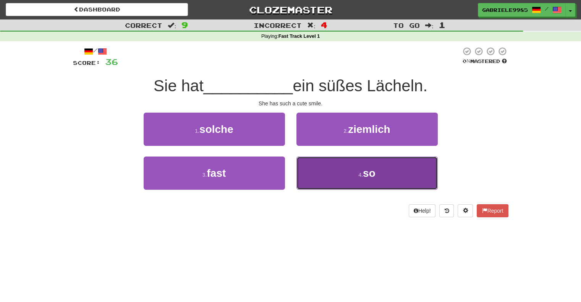
click at [324, 166] on button "4 . so" at bounding box center [366, 172] width 141 height 33
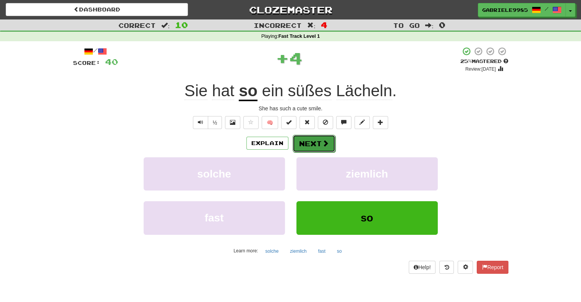
click at [324, 150] on button "Next" at bounding box center [313, 144] width 43 height 18
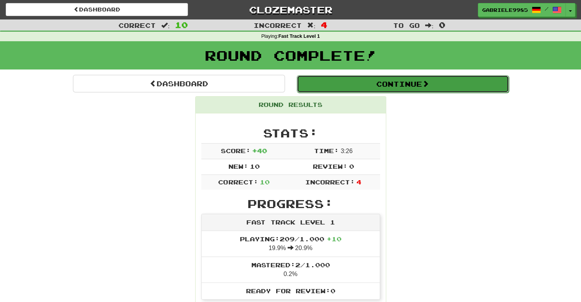
click at [336, 81] on button "Continue" at bounding box center [403, 84] width 212 height 18
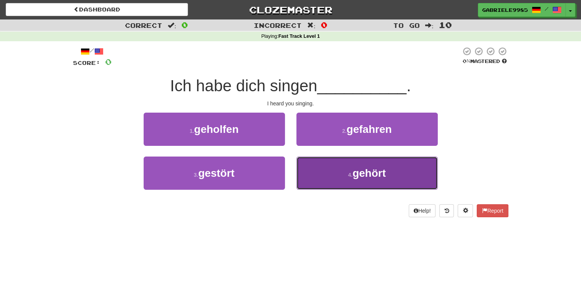
click at [310, 167] on button "4 . gehört" at bounding box center [366, 172] width 141 height 33
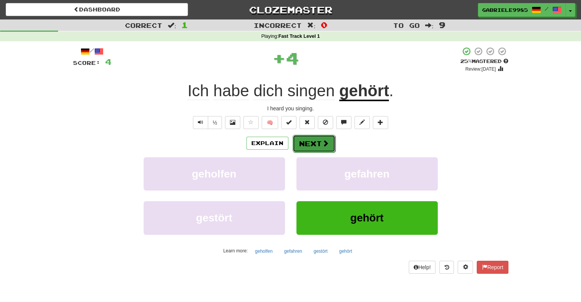
click at [308, 147] on button "Next" at bounding box center [313, 144] width 43 height 18
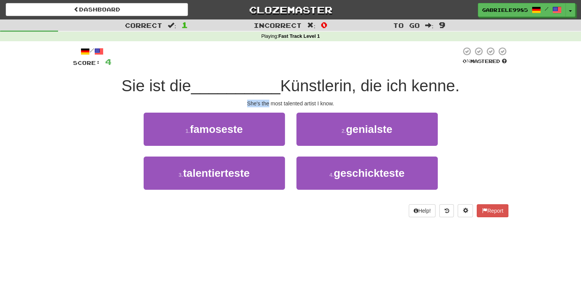
drag, startPoint x: 248, startPoint y: 105, endPoint x: 269, endPoint y: 102, distance: 20.5
click at [269, 102] on div "She's the most talented artist I know." at bounding box center [290, 104] width 435 height 8
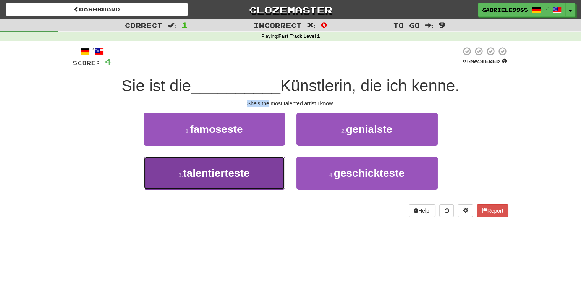
click at [215, 171] on span "talentierteste" at bounding box center [216, 173] width 66 height 12
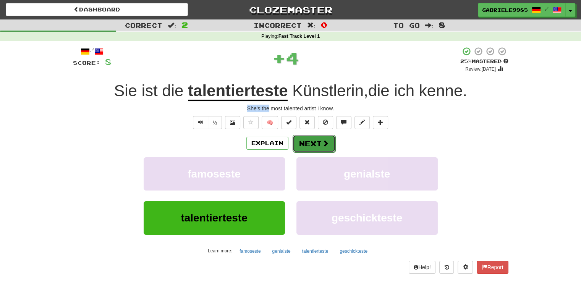
click at [305, 141] on button "Next" at bounding box center [313, 144] width 43 height 18
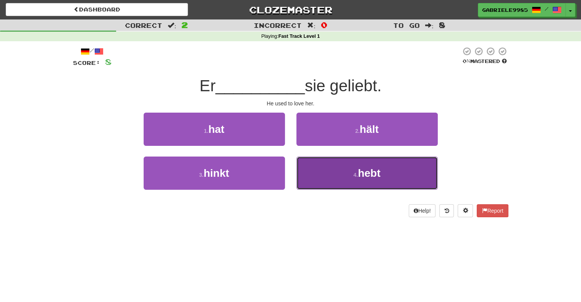
click at [326, 168] on button "4 . hebt" at bounding box center [366, 172] width 141 height 33
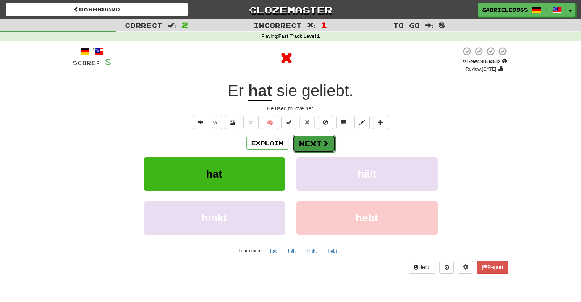
click at [309, 142] on button "Next" at bounding box center [313, 144] width 43 height 18
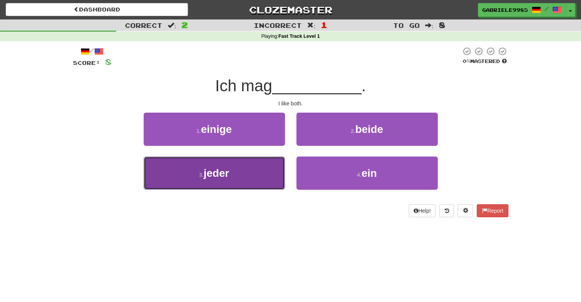
click at [239, 169] on button "3 . jeder" at bounding box center [214, 172] width 141 height 33
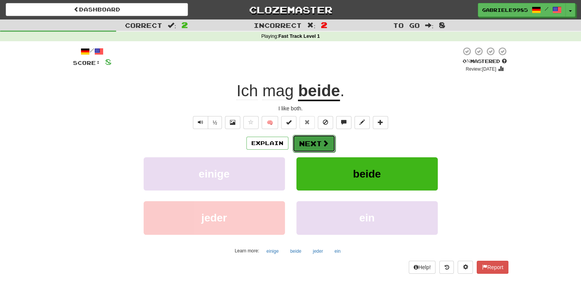
click at [305, 139] on button "Next" at bounding box center [313, 144] width 43 height 18
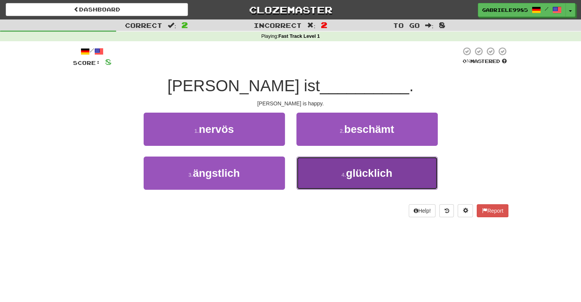
click at [339, 170] on button "4 . glücklich" at bounding box center [366, 172] width 141 height 33
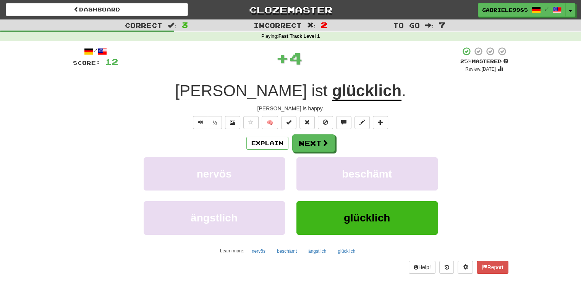
click at [332, 90] on u "glücklich" at bounding box center [366, 91] width 69 height 19
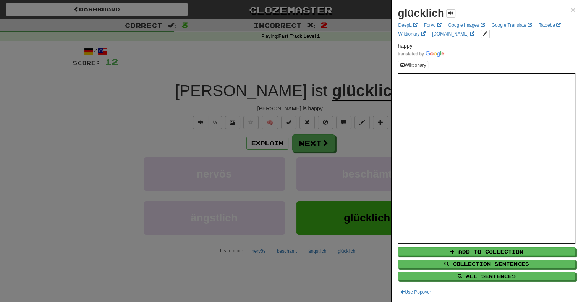
click at [313, 140] on div at bounding box center [290, 151] width 581 height 302
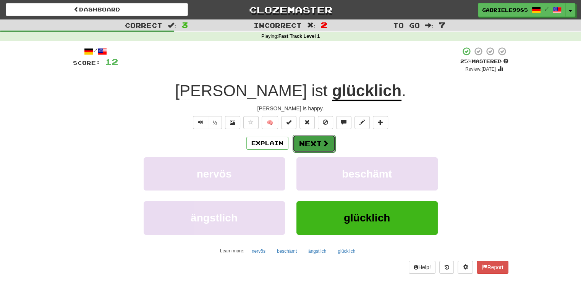
click at [313, 147] on button "Next" at bounding box center [313, 144] width 43 height 18
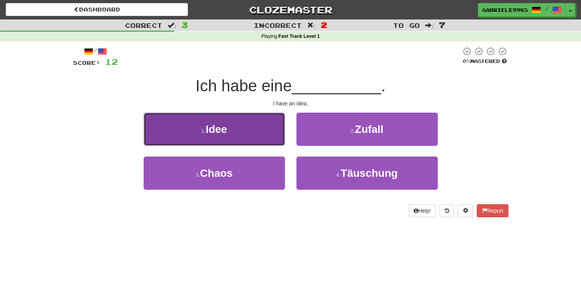
click at [231, 133] on button "1 . Idee" at bounding box center [214, 129] width 141 height 33
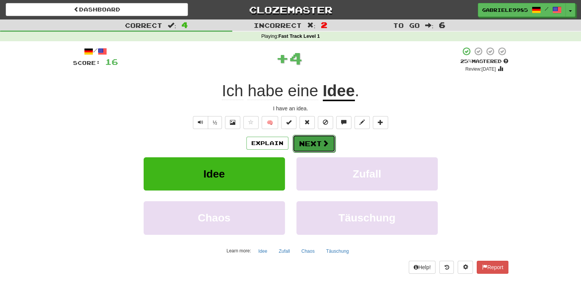
click at [313, 142] on button "Next" at bounding box center [313, 144] width 43 height 18
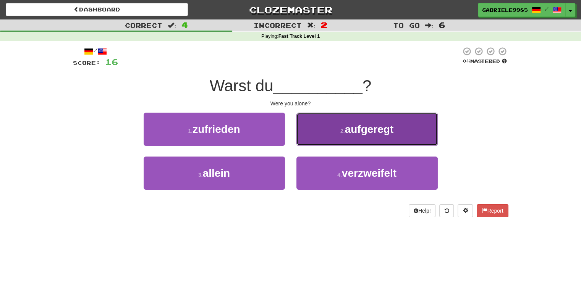
click at [326, 134] on button "2 . aufgeregt" at bounding box center [366, 129] width 141 height 33
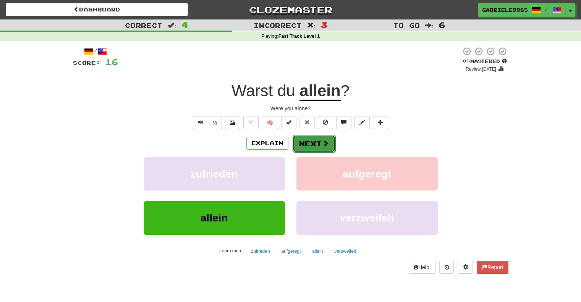
click at [319, 141] on button "Next" at bounding box center [313, 144] width 43 height 18
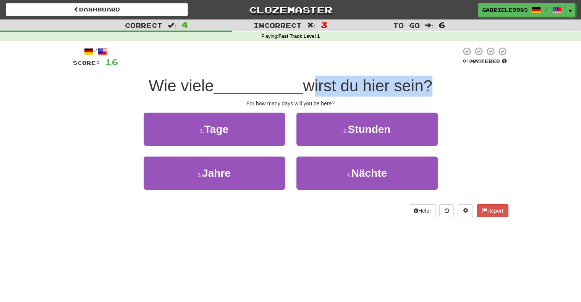
drag, startPoint x: 307, startPoint y: 88, endPoint x: 428, endPoint y: 79, distance: 120.6
click at [428, 79] on span "wirst du hier sein?" at bounding box center [367, 86] width 129 height 18
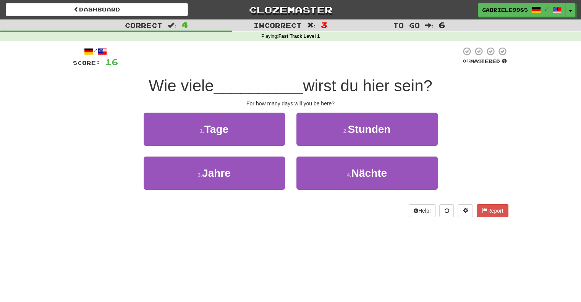
click at [302, 95] on div "Wie viele __________ wirst du hier sein?" at bounding box center [290, 86] width 435 height 21
click at [352, 89] on span "wirst du hier sein?" at bounding box center [367, 86] width 129 height 18
click at [389, 84] on span "wirst du hier sein?" at bounding box center [367, 86] width 129 height 18
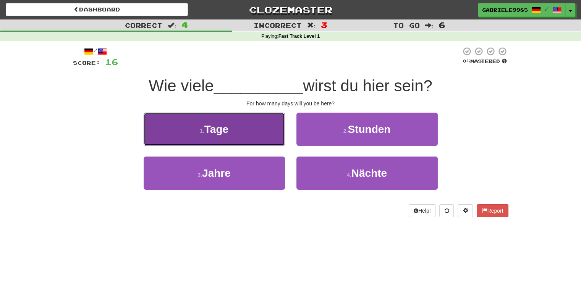
click at [253, 124] on button "1 . Tage" at bounding box center [214, 129] width 141 height 33
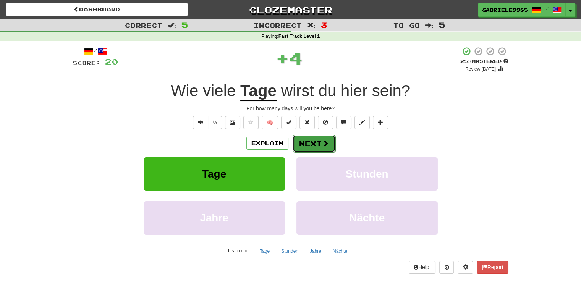
click at [294, 143] on button "Next" at bounding box center [313, 144] width 43 height 18
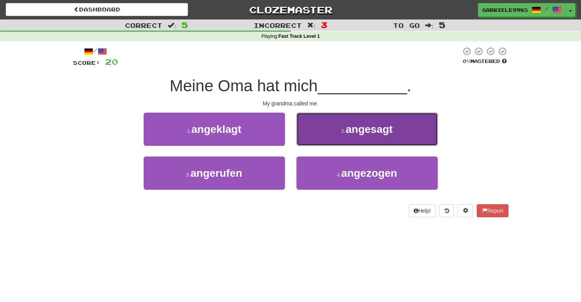
click at [346, 126] on button "2 . angesagt" at bounding box center [366, 129] width 141 height 33
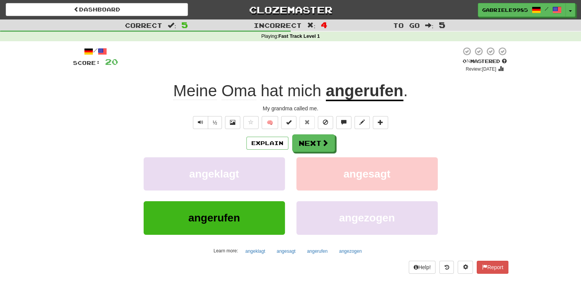
click at [363, 92] on u "angerufen" at bounding box center [364, 91] width 77 height 19
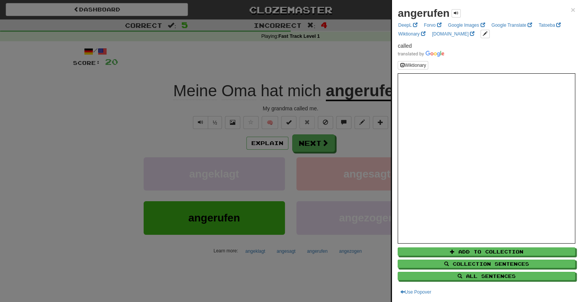
click at [313, 139] on div at bounding box center [290, 151] width 581 height 302
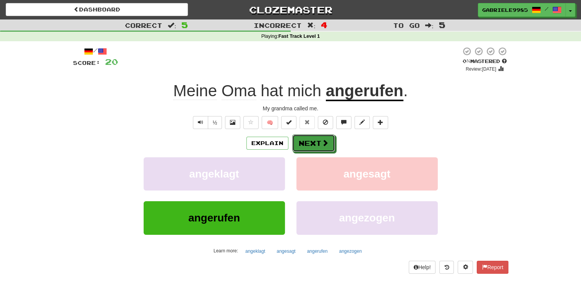
click at [313, 139] on button "Next" at bounding box center [313, 143] width 43 height 18
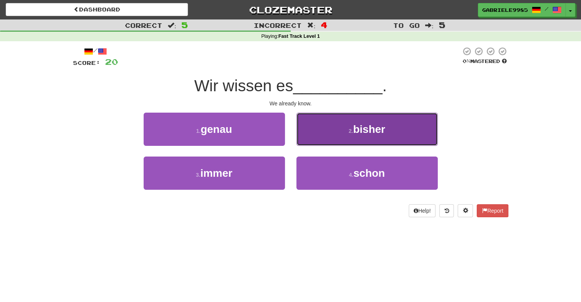
click at [325, 123] on button "2 . bisher" at bounding box center [366, 129] width 141 height 33
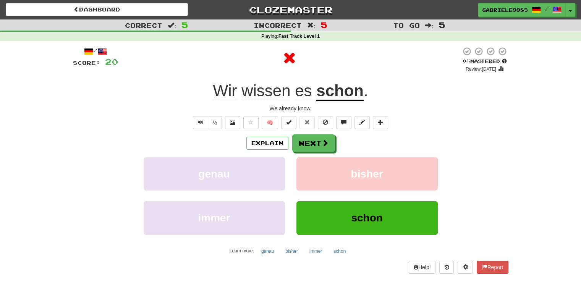
click at [342, 90] on u "schon" at bounding box center [339, 91] width 47 height 19
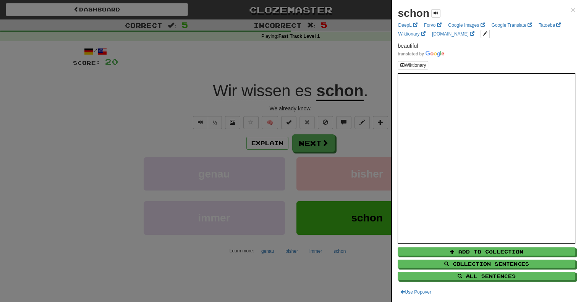
click at [292, 55] on div at bounding box center [290, 151] width 581 height 302
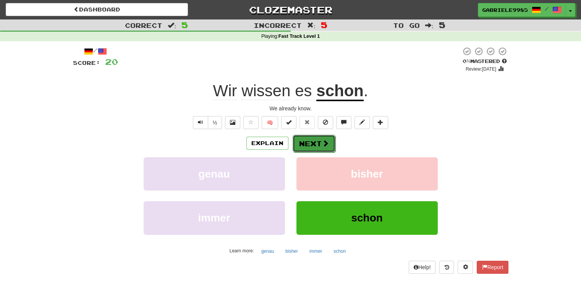
click at [311, 142] on button "Next" at bounding box center [313, 144] width 43 height 18
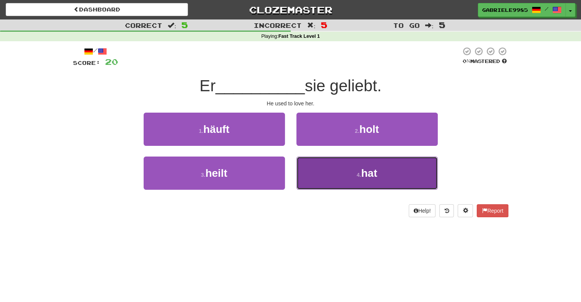
click at [370, 171] on span "hat" at bounding box center [369, 173] width 16 height 12
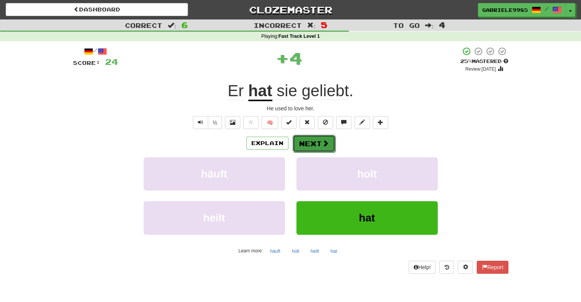
click at [324, 143] on span at bounding box center [325, 143] width 7 height 7
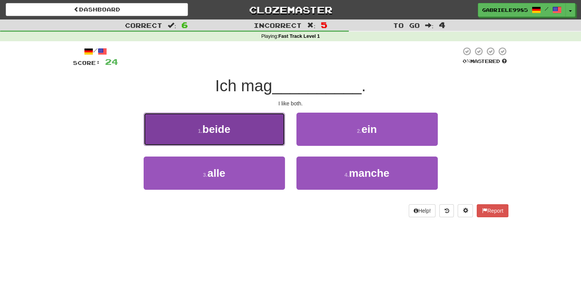
click at [252, 139] on button "1 . beide" at bounding box center [214, 129] width 141 height 33
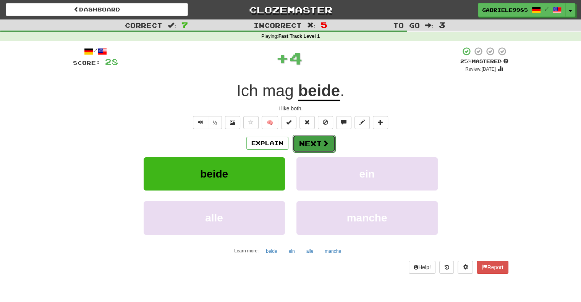
click at [318, 143] on button "Next" at bounding box center [313, 144] width 43 height 18
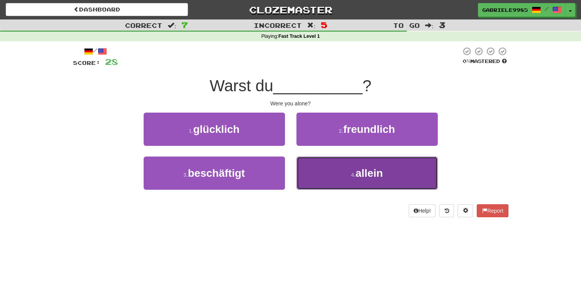
click at [338, 182] on button "4 . allein" at bounding box center [366, 172] width 141 height 33
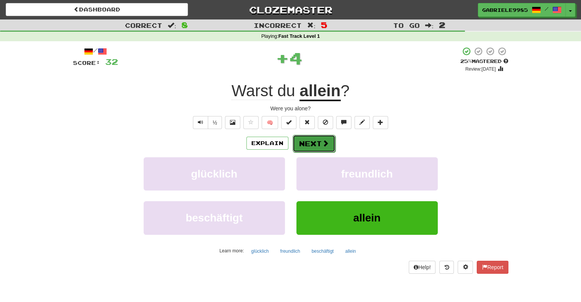
click at [313, 139] on button "Next" at bounding box center [313, 144] width 43 height 18
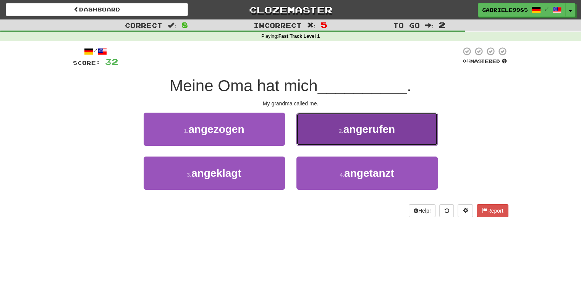
click at [378, 132] on span "angerufen" at bounding box center [369, 129] width 52 height 12
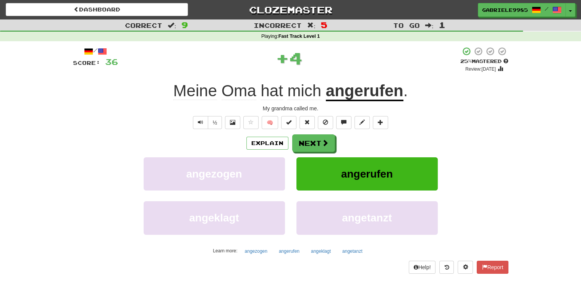
click at [301, 132] on div "/ Score: 36 + 4 25 % Mastered Review: 2025-09-23 Meine Oma hat mich angerufen .…" at bounding box center [290, 160] width 435 height 227
click at [304, 138] on button "Next" at bounding box center [313, 144] width 43 height 18
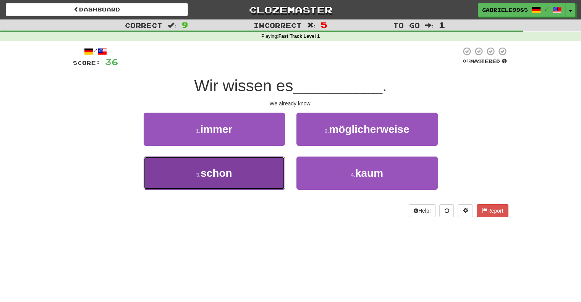
click at [242, 176] on button "3 . schon" at bounding box center [214, 172] width 141 height 33
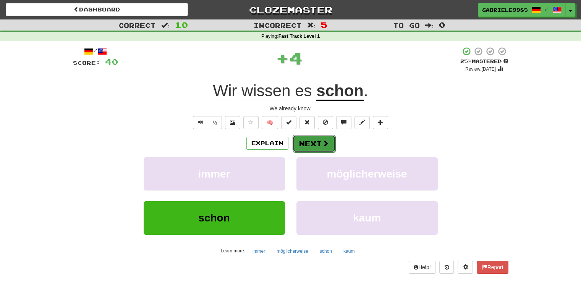
click at [305, 135] on button "Next" at bounding box center [313, 144] width 43 height 18
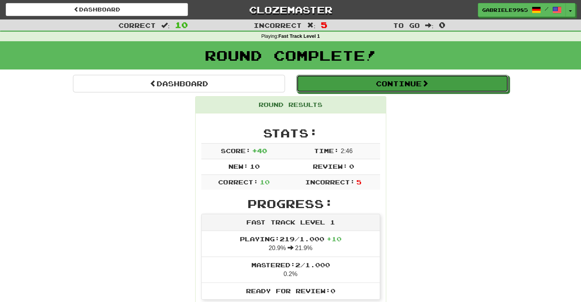
click at [388, 87] on button "Continue" at bounding box center [402, 84] width 212 height 18
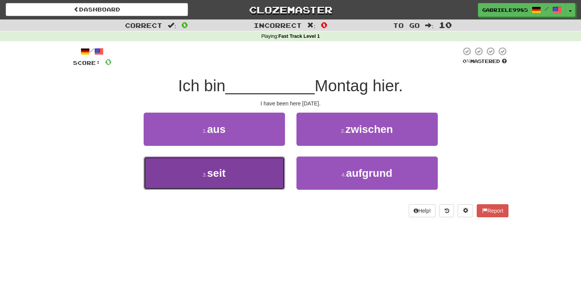
click at [229, 173] on button "3 . seit" at bounding box center [214, 172] width 141 height 33
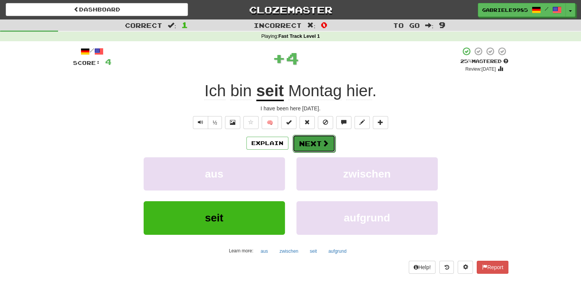
click at [319, 147] on button "Next" at bounding box center [313, 144] width 43 height 18
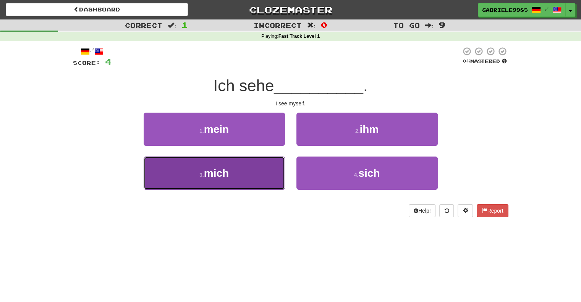
click at [257, 175] on button "3 . mich" at bounding box center [214, 172] width 141 height 33
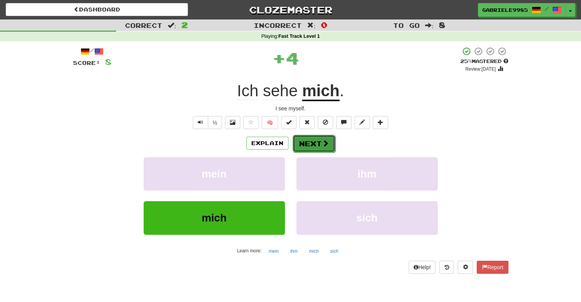
click at [307, 140] on button "Next" at bounding box center [313, 144] width 43 height 18
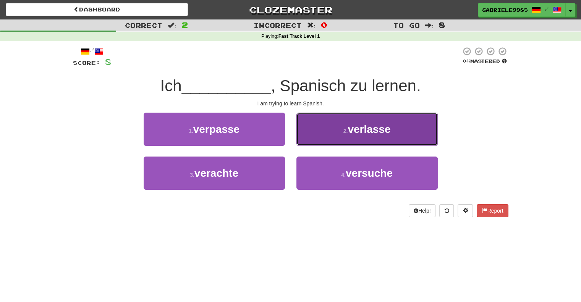
click at [344, 125] on button "2 . verlasse" at bounding box center [366, 129] width 141 height 33
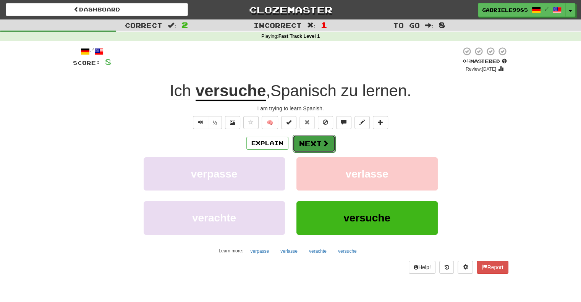
click at [317, 146] on button "Next" at bounding box center [313, 144] width 43 height 18
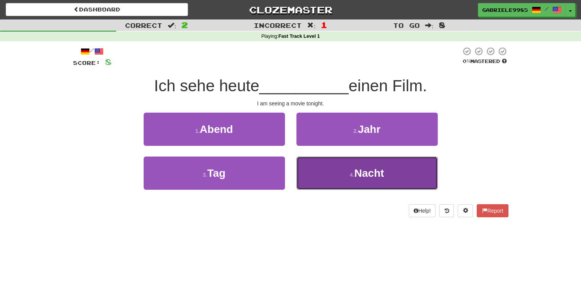
click at [324, 178] on button "4 . Nacht" at bounding box center [366, 172] width 141 height 33
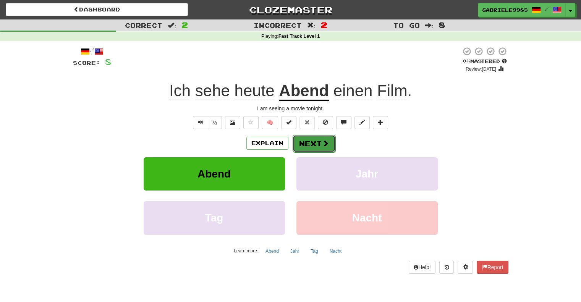
click at [314, 137] on button "Next" at bounding box center [313, 144] width 43 height 18
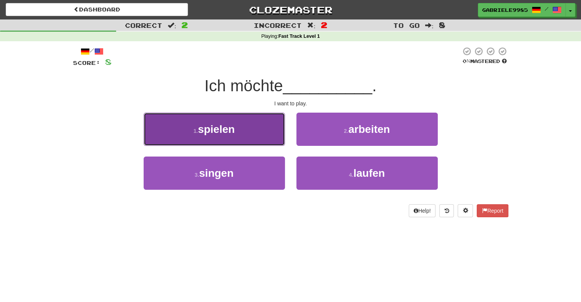
click at [234, 131] on span "spielen" at bounding box center [216, 129] width 37 height 12
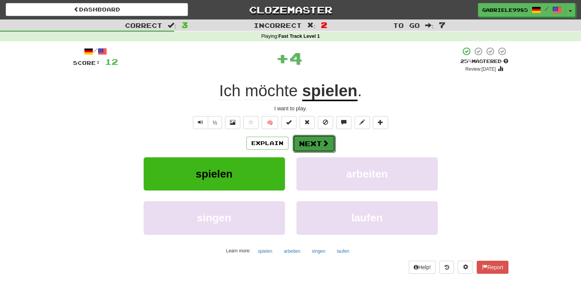
click at [319, 142] on button "Next" at bounding box center [313, 144] width 43 height 18
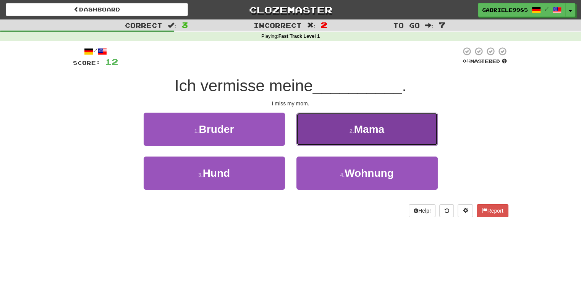
click at [323, 132] on button "2 . Mama" at bounding box center [366, 129] width 141 height 33
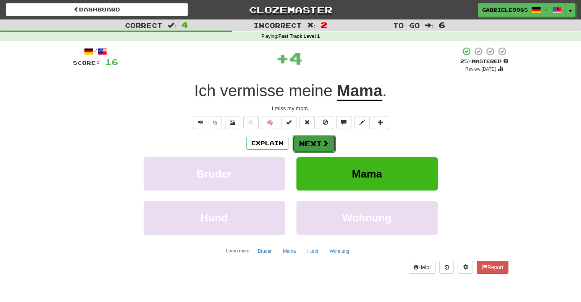
click at [313, 139] on button "Next" at bounding box center [313, 144] width 43 height 18
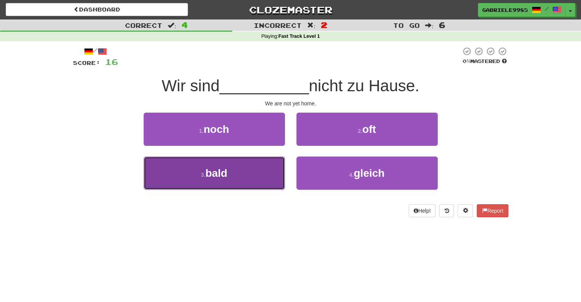
click at [250, 174] on button "3 . bald" at bounding box center [214, 172] width 141 height 33
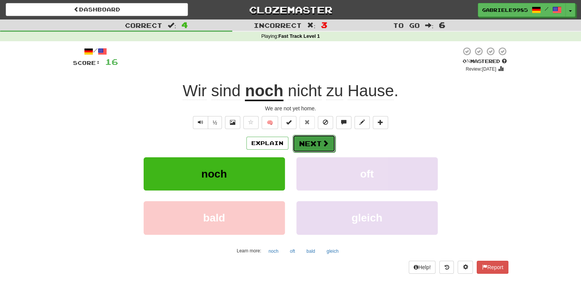
click at [324, 140] on span at bounding box center [325, 143] width 7 height 7
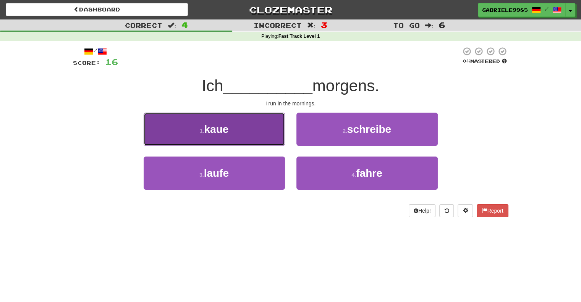
click at [226, 128] on span "kaue" at bounding box center [216, 129] width 24 height 12
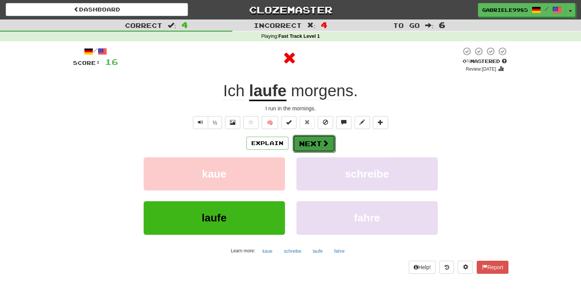
click at [319, 145] on button "Next" at bounding box center [313, 144] width 43 height 18
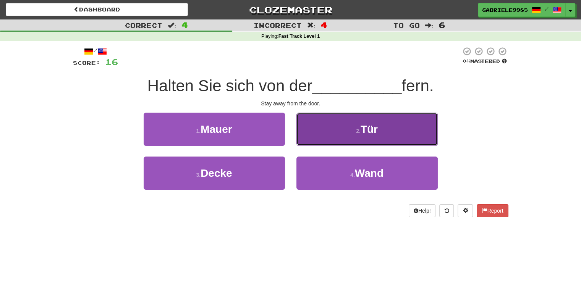
click at [350, 129] on button "2 . Tür" at bounding box center [366, 129] width 141 height 33
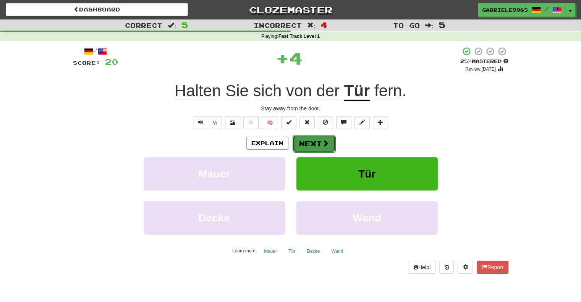
click at [317, 143] on button "Next" at bounding box center [313, 144] width 43 height 18
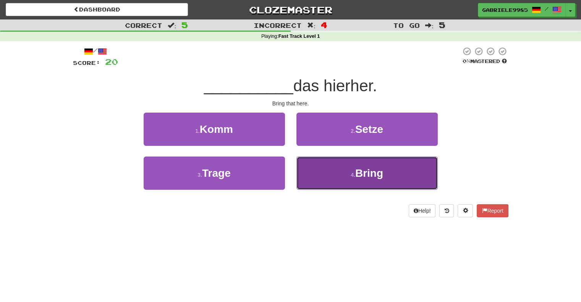
click at [302, 164] on button "4 . Bring" at bounding box center [366, 172] width 141 height 33
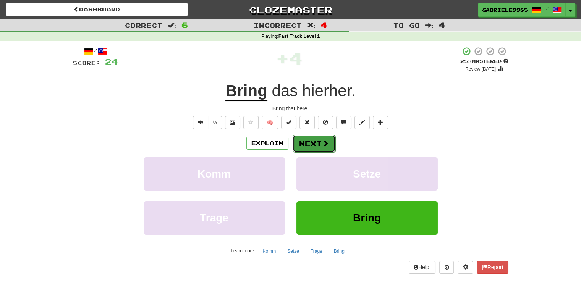
click at [302, 144] on button "Next" at bounding box center [313, 144] width 43 height 18
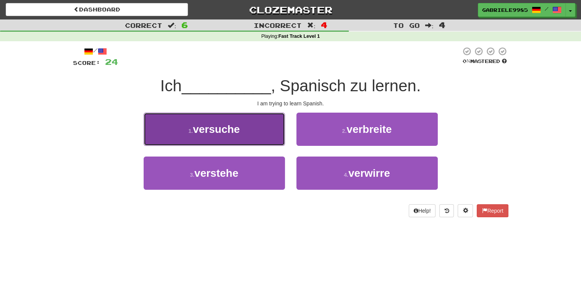
click at [237, 135] on button "1 . versuche" at bounding box center [214, 129] width 141 height 33
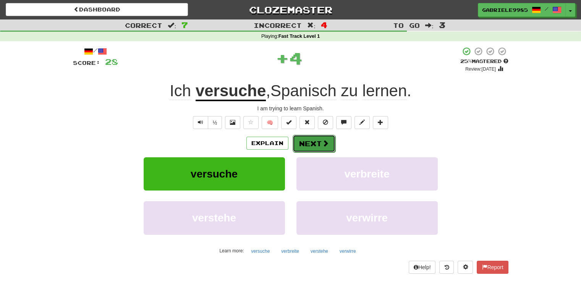
click at [325, 140] on span at bounding box center [325, 143] width 7 height 7
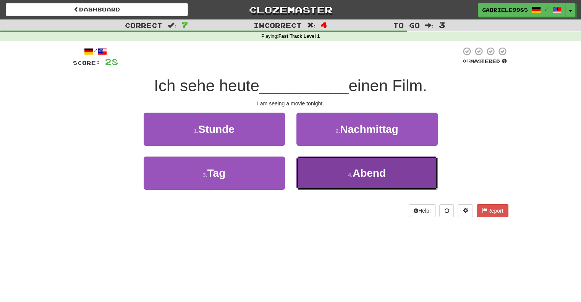
click at [330, 167] on button "4 . Abend" at bounding box center [366, 172] width 141 height 33
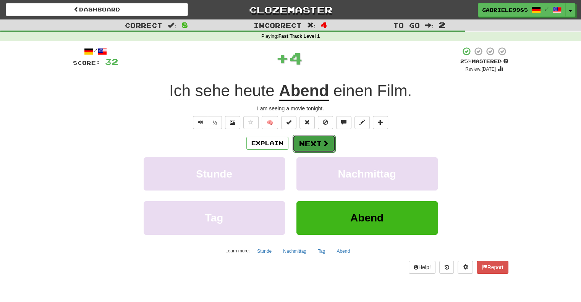
click at [316, 136] on button "Next" at bounding box center [313, 144] width 43 height 18
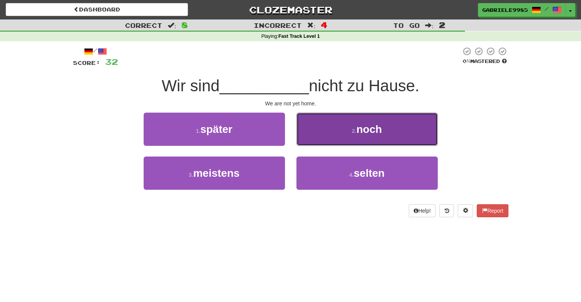
click at [310, 124] on button "2 . noch" at bounding box center [366, 129] width 141 height 33
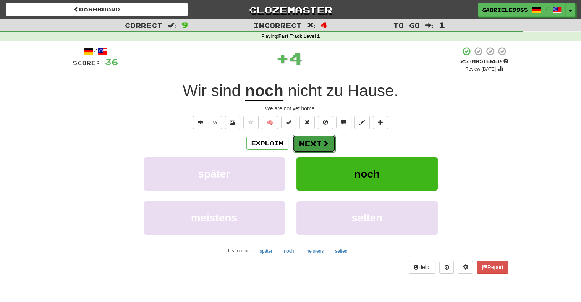
click at [309, 137] on button "Next" at bounding box center [313, 144] width 43 height 18
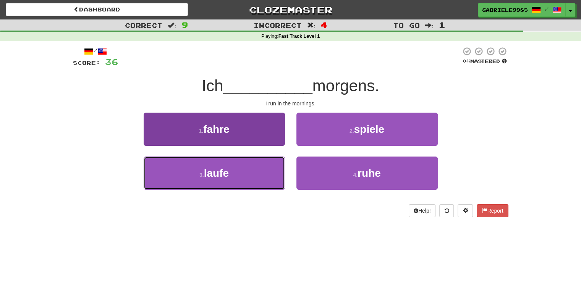
click at [244, 177] on button "3 . laufe" at bounding box center [214, 172] width 141 height 33
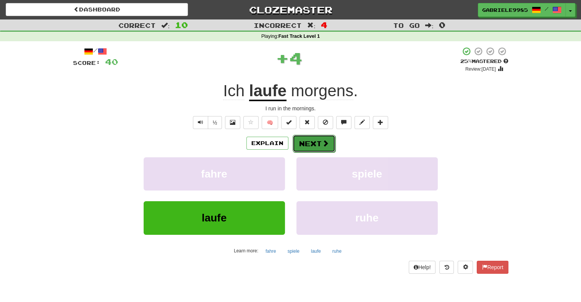
click at [300, 138] on button "Next" at bounding box center [313, 144] width 43 height 18
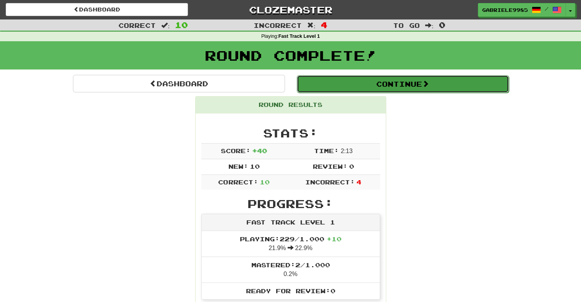
click at [345, 85] on button "Continue" at bounding box center [403, 84] width 212 height 18
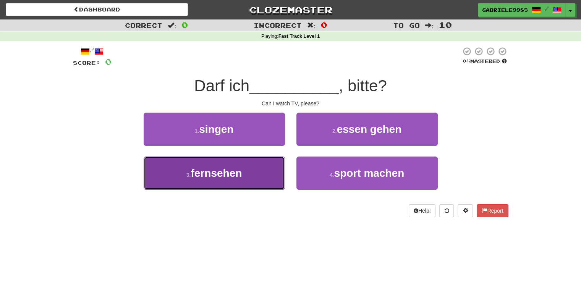
click at [246, 175] on button "3 . fernsehen" at bounding box center [214, 172] width 141 height 33
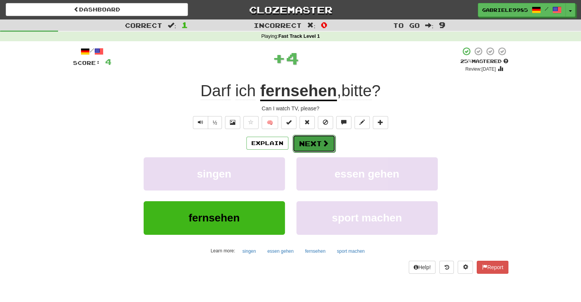
click at [312, 144] on button "Next" at bounding box center [313, 144] width 43 height 18
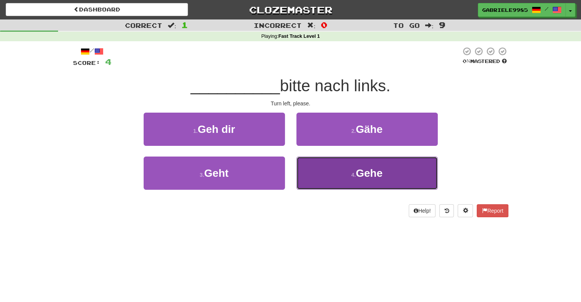
click at [376, 177] on span "Gehe" at bounding box center [368, 173] width 27 height 12
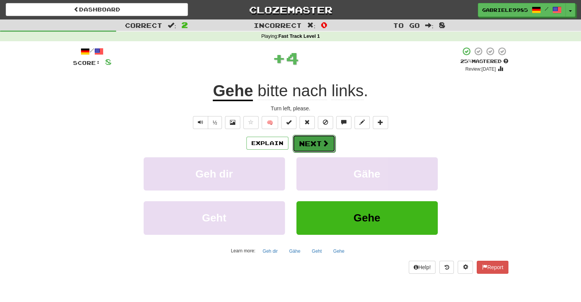
click at [322, 147] on button "Next" at bounding box center [313, 144] width 43 height 18
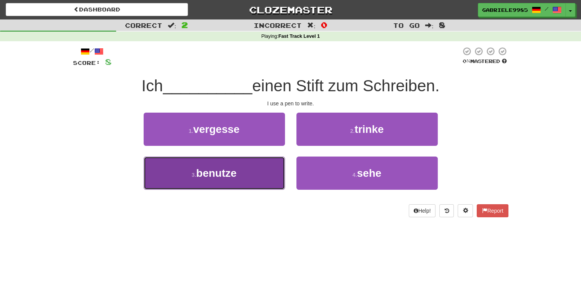
click at [227, 184] on button "3 . benutze" at bounding box center [214, 172] width 141 height 33
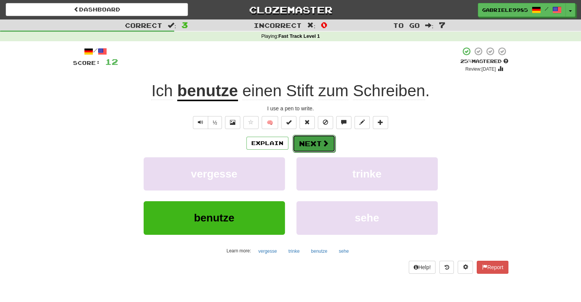
click at [314, 144] on button "Next" at bounding box center [313, 144] width 43 height 18
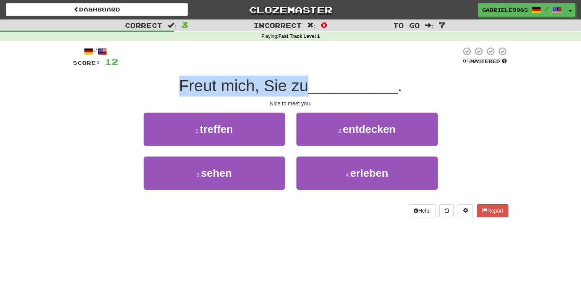
drag, startPoint x: 179, startPoint y: 81, endPoint x: 305, endPoint y: 77, distance: 126.4
click at [305, 77] on span "Freut mich, Sie zu" at bounding box center [243, 86] width 129 height 18
click at [308, 83] on span "Freut mich, Sie zu" at bounding box center [243, 86] width 129 height 18
click at [302, 87] on span "Freut mich, Sie zu" at bounding box center [243, 86] width 129 height 18
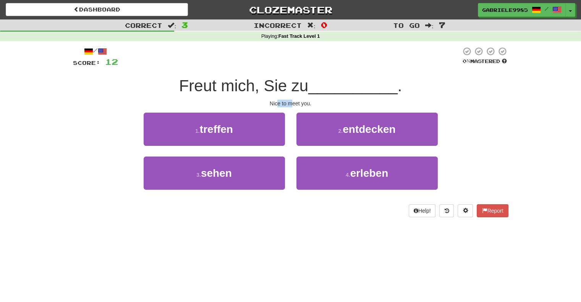
drag, startPoint x: 279, startPoint y: 99, endPoint x: 293, endPoint y: 97, distance: 14.2
click at [293, 97] on div "/ Score: 12 0 % Mastered Freut mich, Sie zu __________ . Nice to meet you. 1 . …" at bounding box center [290, 132] width 435 height 171
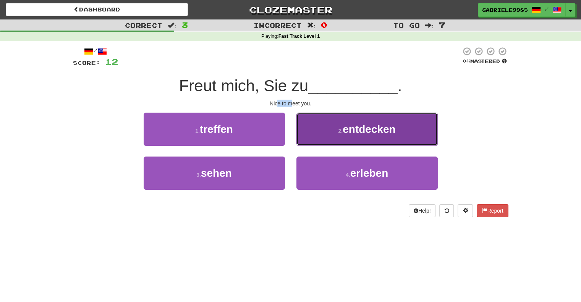
click at [365, 129] on span "entdecken" at bounding box center [368, 129] width 53 height 12
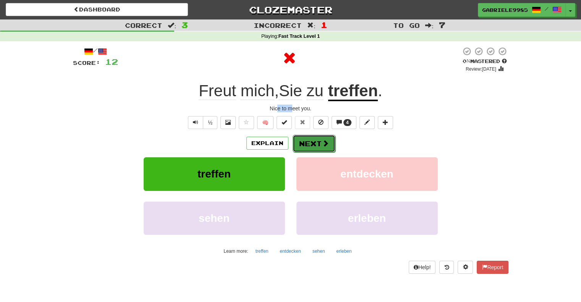
click at [316, 146] on button "Next" at bounding box center [313, 144] width 43 height 18
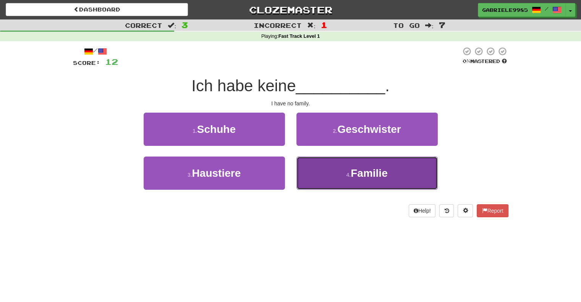
click at [348, 166] on button "4 . Familie" at bounding box center [366, 172] width 141 height 33
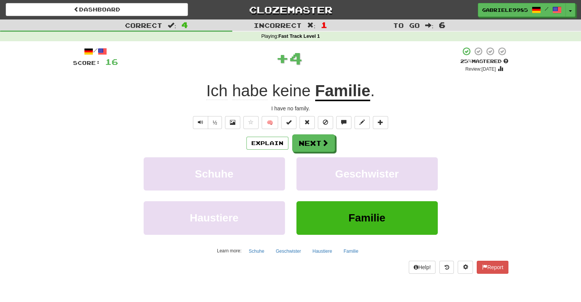
click at [309, 131] on div "/ Score: 16 + 4 25 % Mastered Review: 2025-09-23 Ich habe keine Familie . I hav…" at bounding box center [290, 160] width 435 height 227
click at [309, 143] on button "Next" at bounding box center [313, 144] width 43 height 18
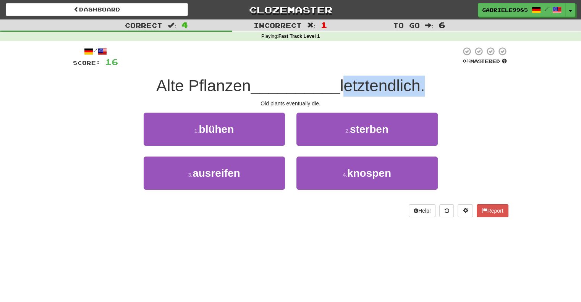
drag, startPoint x: 343, startPoint y: 87, endPoint x: 426, endPoint y: 89, distance: 83.2
click at [424, 89] on span "letztendlich." at bounding box center [382, 86] width 85 height 18
click at [192, 195] on div "3 . ausreifen" at bounding box center [214, 178] width 153 height 44
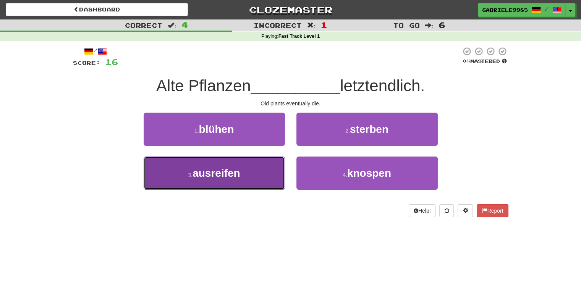
click at [243, 181] on button "3 . ausreifen" at bounding box center [214, 172] width 141 height 33
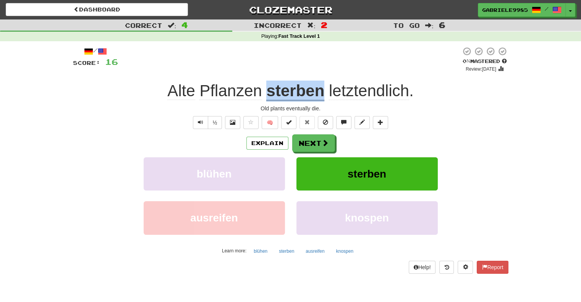
drag, startPoint x: 325, startPoint y: 91, endPoint x: 266, endPoint y: 88, distance: 59.6
click at [266, 88] on div "Alte Pflanzen sterben letztendlich ." at bounding box center [290, 91] width 435 height 21
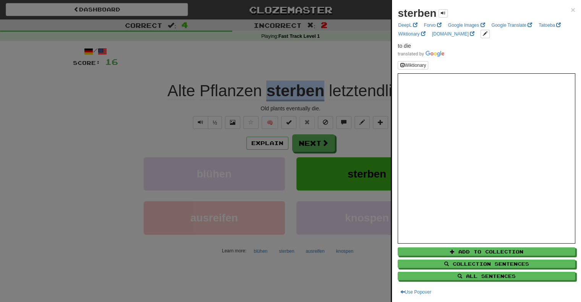
copy u "sterben"
click at [327, 143] on div at bounding box center [290, 151] width 581 height 302
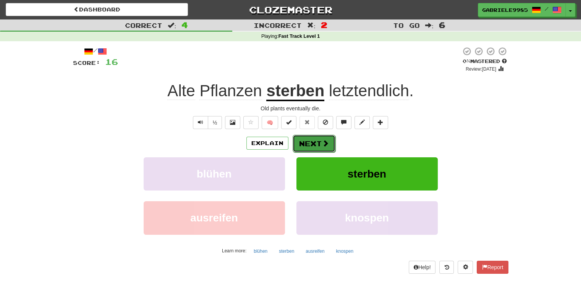
click at [307, 142] on button "Next" at bounding box center [313, 144] width 43 height 18
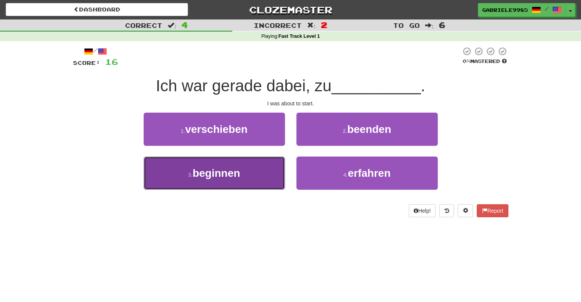
click at [234, 185] on button "3 . beginnen" at bounding box center [214, 172] width 141 height 33
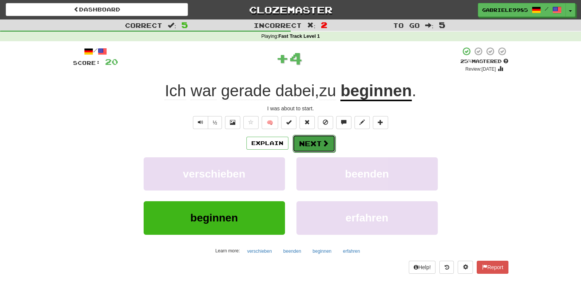
click at [309, 144] on button "Next" at bounding box center [313, 144] width 43 height 18
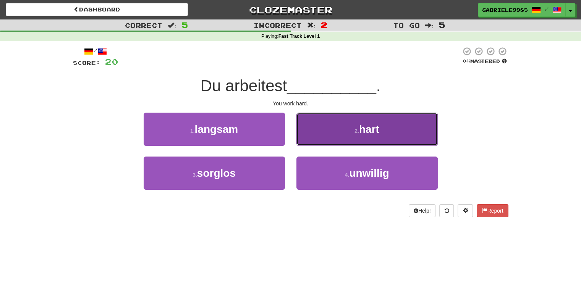
click at [346, 131] on button "2 . hart" at bounding box center [366, 129] width 141 height 33
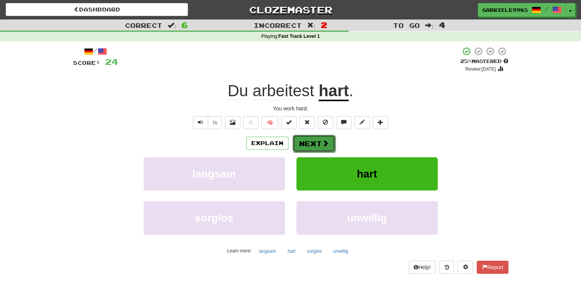
click at [322, 144] on span at bounding box center [325, 143] width 7 height 7
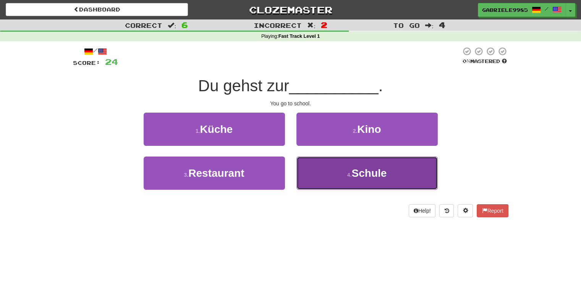
click at [354, 164] on button "4 . Schule" at bounding box center [366, 172] width 141 height 33
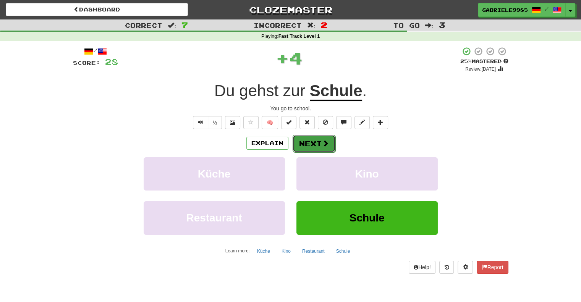
click at [326, 141] on span at bounding box center [325, 143] width 7 height 7
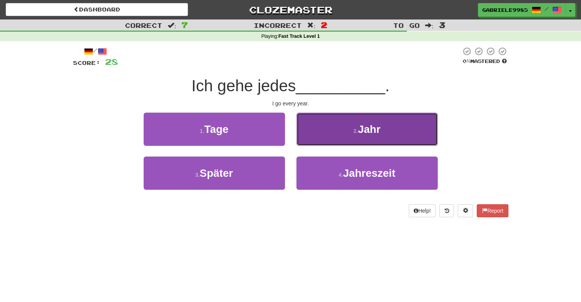
click at [326, 130] on button "2 . Jahr" at bounding box center [366, 129] width 141 height 33
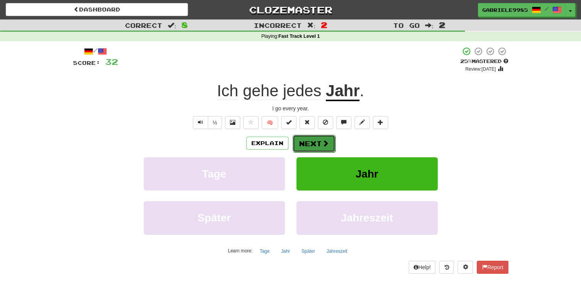
click at [311, 142] on button "Next" at bounding box center [313, 144] width 43 height 18
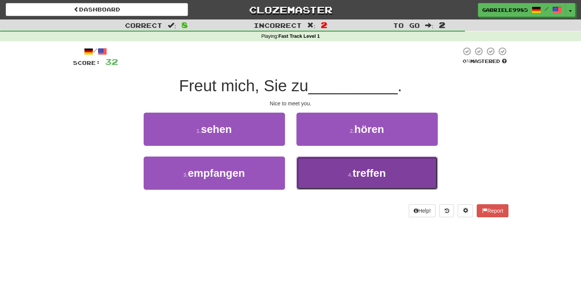
click at [371, 182] on button "4 . treffen" at bounding box center [366, 172] width 141 height 33
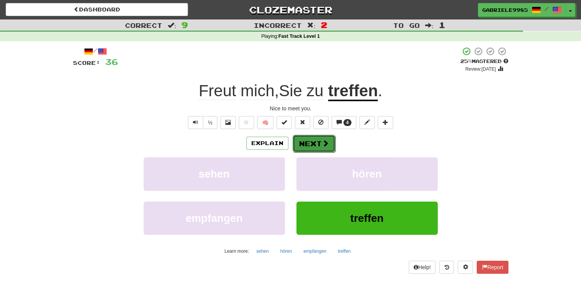
click at [310, 144] on button "Next" at bounding box center [313, 144] width 43 height 18
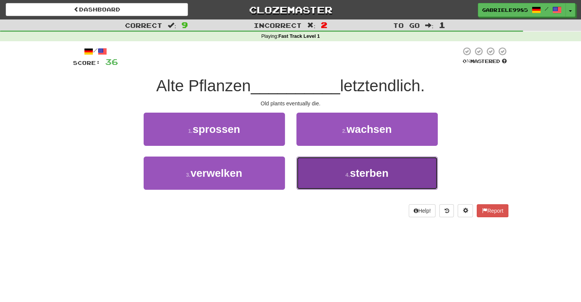
click at [352, 169] on span "sterben" at bounding box center [369, 173] width 39 height 12
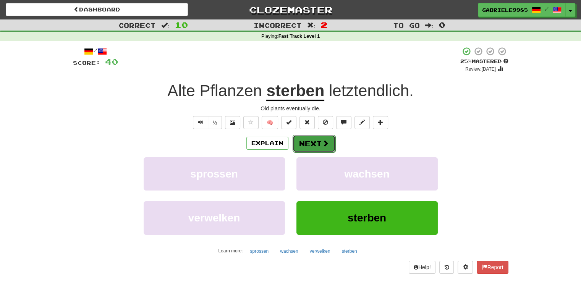
click at [315, 144] on button "Next" at bounding box center [313, 144] width 43 height 18
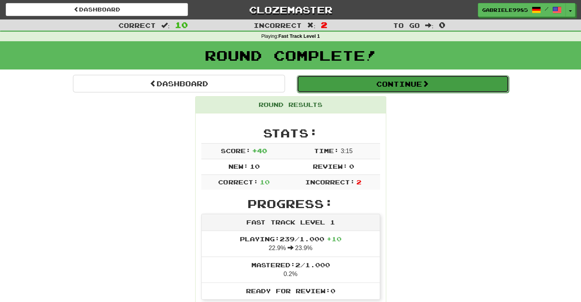
click at [352, 83] on button "Continue" at bounding box center [403, 84] width 212 height 18
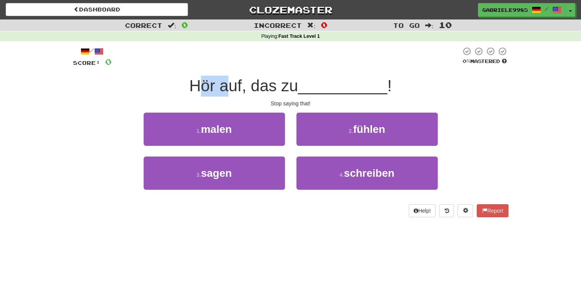
drag, startPoint x: 195, startPoint y: 85, endPoint x: 230, endPoint y: 89, distance: 34.5
click at [230, 89] on span "Hör auf, das zu" at bounding box center [243, 86] width 109 height 18
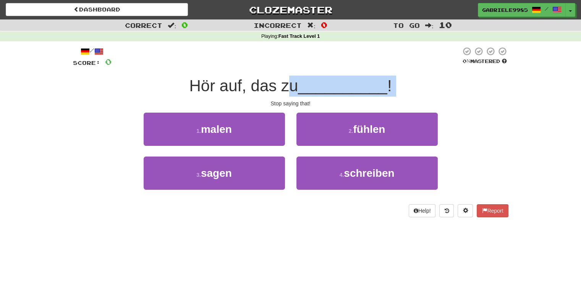
drag, startPoint x: 259, startPoint y: 97, endPoint x: 288, endPoint y: 90, distance: 29.6
click at [288, 90] on div "/ Score: 0 0 % Mastered Hör auf, das zu __________ ! Stop saying that! 1 . male…" at bounding box center [290, 132] width 435 height 171
click at [287, 87] on span "Hör auf, das zu" at bounding box center [243, 86] width 109 height 18
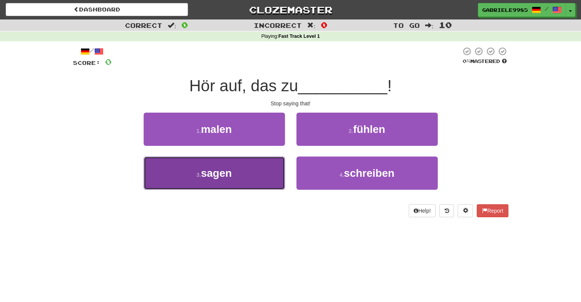
click at [206, 171] on span "sagen" at bounding box center [216, 173] width 31 height 12
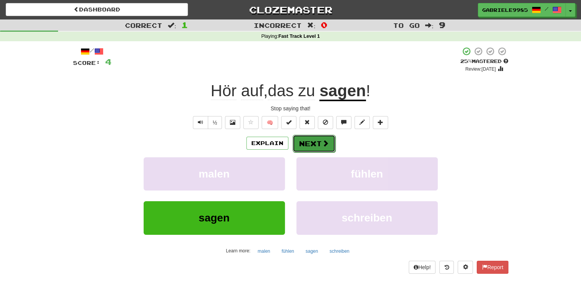
click at [319, 143] on button "Next" at bounding box center [313, 144] width 43 height 18
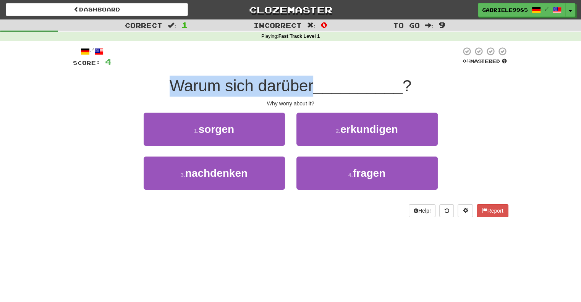
drag, startPoint x: 172, startPoint y: 89, endPoint x: 311, endPoint y: 86, distance: 139.7
click at [311, 86] on span "Warum sich darüber" at bounding box center [241, 86] width 144 height 18
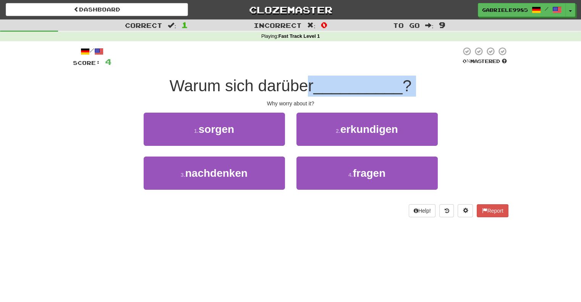
drag, startPoint x: 268, startPoint y: 102, endPoint x: 306, endPoint y: 91, distance: 39.6
click at [307, 93] on div "/ Score: 4 0 % Mastered Warum sich darüber __________ ? Why worry about it? 1 .…" at bounding box center [290, 132] width 435 height 171
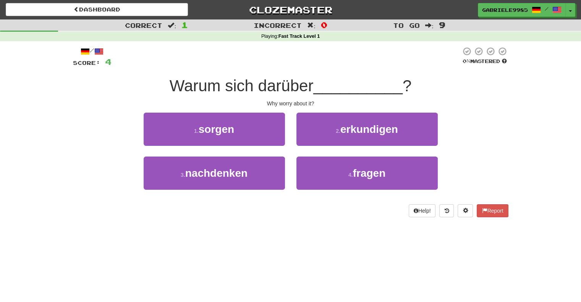
click at [219, 84] on span "Warum sich darüber" at bounding box center [241, 86] width 144 height 18
drag, startPoint x: 269, startPoint y: 92, endPoint x: 305, endPoint y: 87, distance: 36.3
click at [305, 87] on span "Warum sich darüber" at bounding box center [241, 86] width 144 height 18
click at [306, 83] on span "Warum sich darüber" at bounding box center [241, 86] width 144 height 18
drag, startPoint x: 310, startPoint y: 82, endPoint x: 257, endPoint y: 83, distance: 53.5
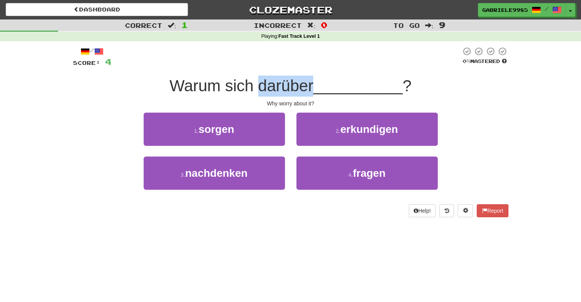
click at [257, 83] on span "Warum sich darüber" at bounding box center [241, 86] width 144 height 18
copy span "darüber"
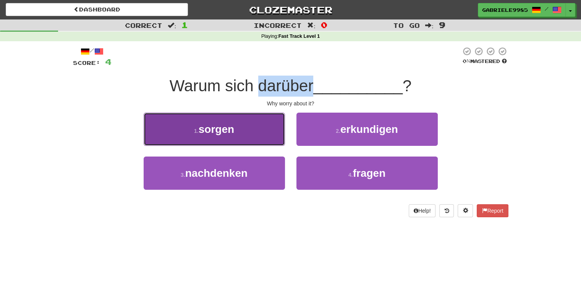
click at [251, 139] on button "1 . sorgen" at bounding box center [214, 129] width 141 height 33
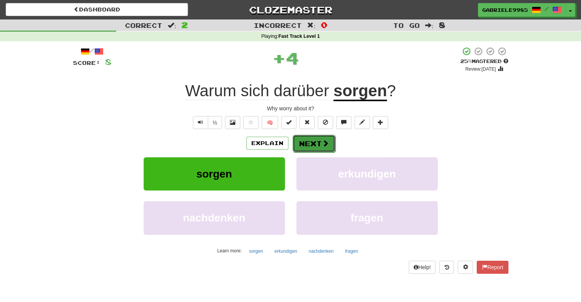
click at [313, 142] on button "Next" at bounding box center [313, 144] width 43 height 18
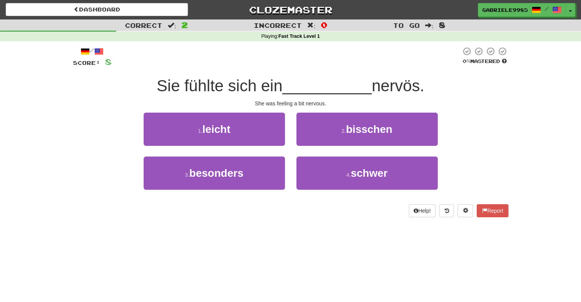
click at [268, 78] on span "Sie fühlte sich ein" at bounding box center [219, 86] width 126 height 18
click at [400, 86] on span "nervös." at bounding box center [397, 86] width 53 height 18
drag, startPoint x: 283, startPoint y: 105, endPoint x: 326, endPoint y: 112, distance: 43.2
click at [326, 112] on div "/ Score: 8 0 % Mastered Sie fühlte sich ein __________ nervös. She was feeling …" at bounding box center [290, 132] width 435 height 171
click at [304, 106] on div "She was feeling a bit nervous." at bounding box center [290, 104] width 435 height 8
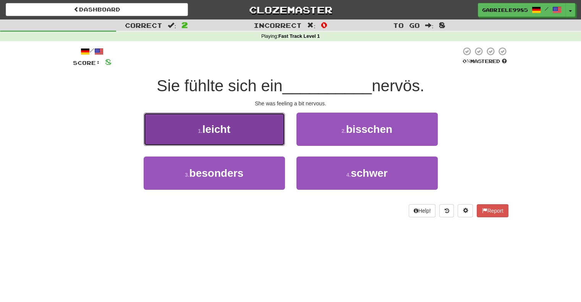
click at [240, 127] on button "1 . leicht" at bounding box center [214, 129] width 141 height 33
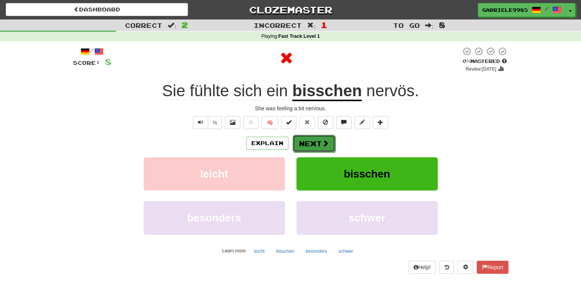
click at [314, 142] on button "Next" at bounding box center [313, 144] width 43 height 18
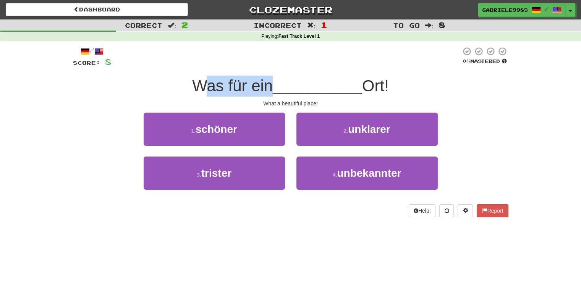
drag, startPoint x: 204, startPoint y: 80, endPoint x: 265, endPoint y: 77, distance: 61.5
click at [265, 77] on span "Was für ein" at bounding box center [232, 86] width 81 height 18
drag, startPoint x: 271, startPoint y: 102, endPoint x: 315, endPoint y: 102, distance: 44.7
click at [315, 102] on div "What a beautiful place!" at bounding box center [290, 104] width 435 height 8
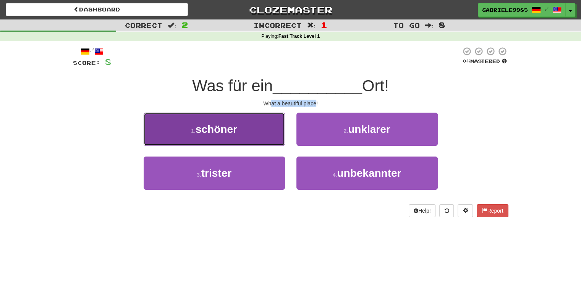
click at [233, 134] on span "schöner" at bounding box center [216, 129] width 42 height 12
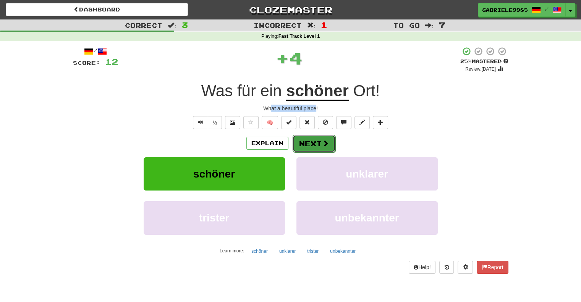
click at [292, 145] on button "Next" at bounding box center [313, 144] width 43 height 18
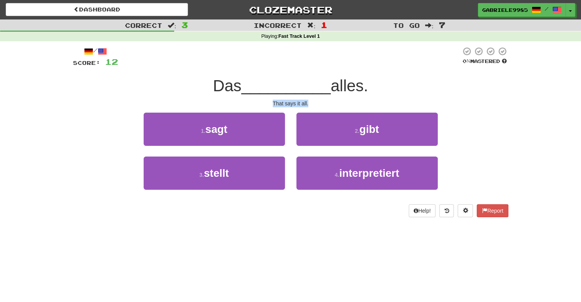
drag, startPoint x: 271, startPoint y: 103, endPoint x: 309, endPoint y: 102, distance: 38.6
click at [309, 102] on div "That says it all." at bounding box center [290, 104] width 435 height 8
click at [301, 103] on div "That says it all." at bounding box center [290, 104] width 435 height 8
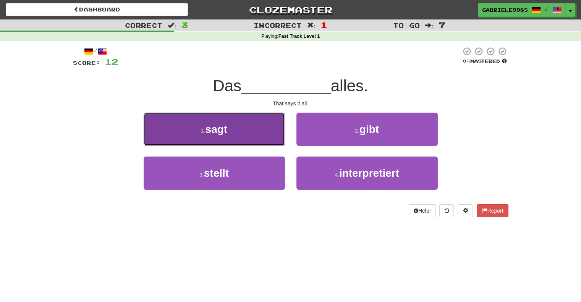
click at [234, 133] on button "1 . sagt" at bounding box center [214, 129] width 141 height 33
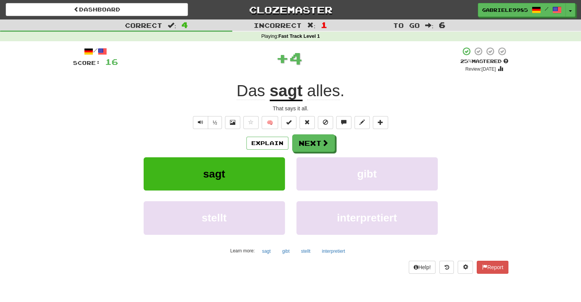
click at [333, 134] on div "Explain Next" at bounding box center [290, 143] width 435 height 18
click at [328, 142] on button "Next" at bounding box center [313, 144] width 43 height 18
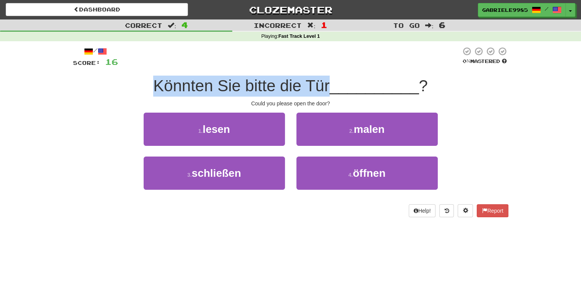
drag, startPoint x: 155, startPoint y: 90, endPoint x: 326, endPoint y: 84, distance: 170.7
click at [326, 84] on span "Könnten Sie bitte die Tür" at bounding box center [241, 86] width 176 height 18
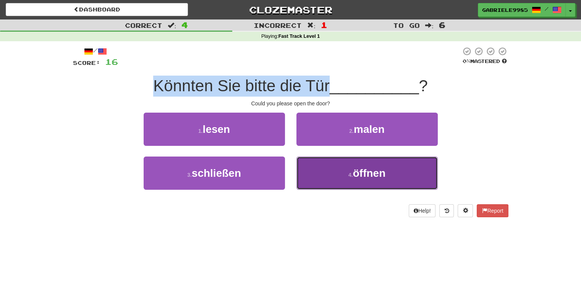
click at [340, 174] on button "4 . öffnen" at bounding box center [366, 172] width 141 height 33
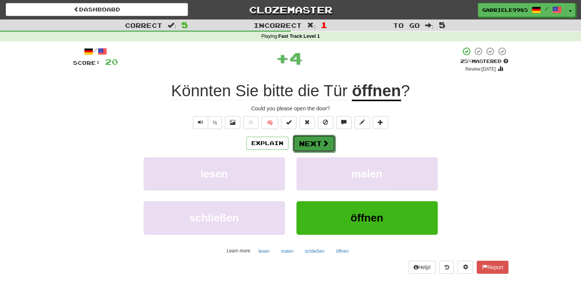
click at [316, 140] on button "Next" at bounding box center [313, 144] width 43 height 18
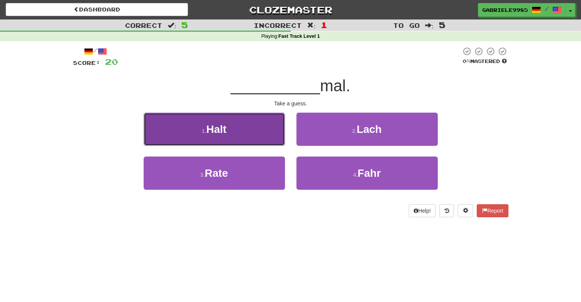
click at [234, 119] on button "1 . Halt" at bounding box center [214, 129] width 141 height 33
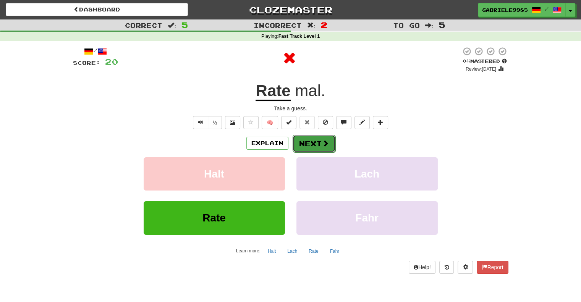
click at [304, 146] on button "Next" at bounding box center [313, 144] width 43 height 18
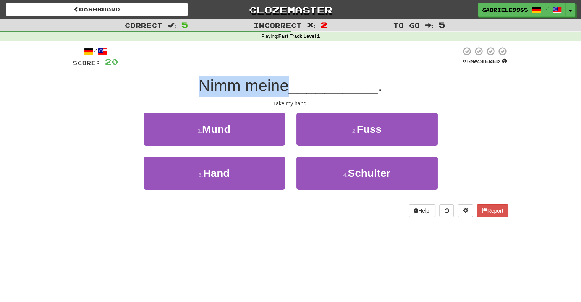
drag, startPoint x: 199, startPoint y: 84, endPoint x: 288, endPoint y: 85, distance: 88.9
click at [288, 85] on span "Nimm meine" at bounding box center [243, 86] width 90 height 18
click at [276, 81] on span "Nimm meine" at bounding box center [243, 86] width 90 height 18
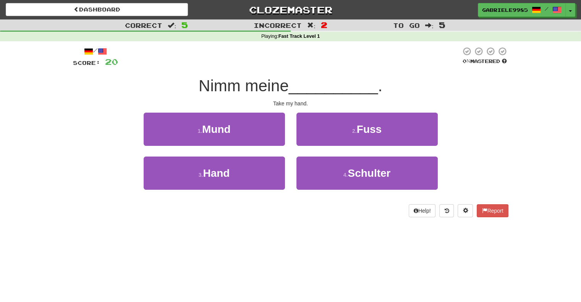
click at [289, 84] on span "Nimm meine" at bounding box center [243, 86] width 90 height 18
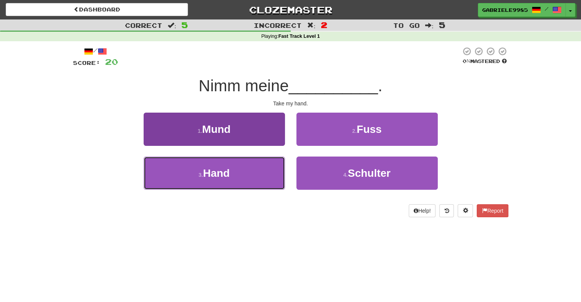
click at [267, 172] on button "3 . Hand" at bounding box center [214, 172] width 141 height 33
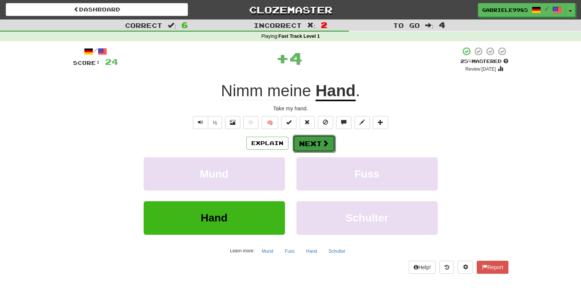
click at [322, 143] on span at bounding box center [325, 143] width 7 height 7
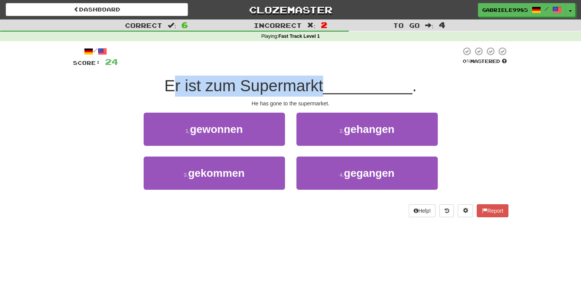
drag, startPoint x: 174, startPoint y: 90, endPoint x: 319, endPoint y: 74, distance: 145.9
click at [319, 74] on div "/ Score: 24 0 % Mastered Er ist zum Supermarkt __________ . He has gone to the …" at bounding box center [290, 132] width 435 height 171
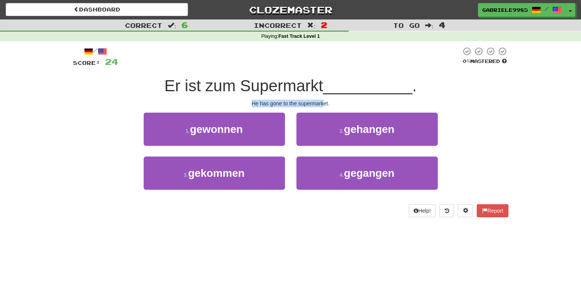
drag, startPoint x: 252, startPoint y: 103, endPoint x: 323, endPoint y: 102, distance: 71.4
click at [323, 102] on div "He has gone to the supermarket." at bounding box center [290, 104] width 435 height 8
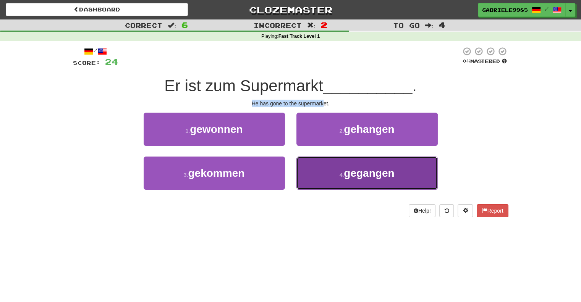
click at [339, 168] on button "4 . gegangen" at bounding box center [366, 172] width 141 height 33
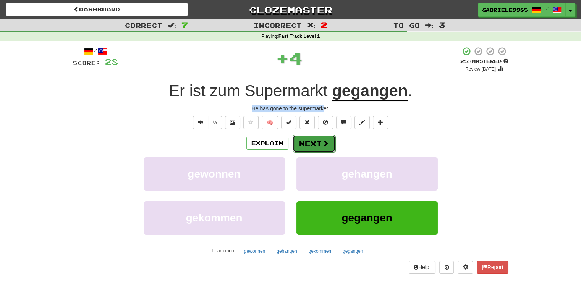
click at [317, 142] on button "Next" at bounding box center [313, 144] width 43 height 18
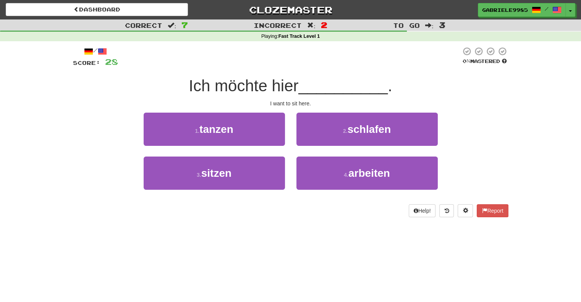
drag, startPoint x: 187, startPoint y: 93, endPoint x: 304, endPoint y: 88, distance: 117.3
click at [304, 88] on div "Ich möchte hier __________ ." at bounding box center [290, 86] width 435 height 21
click at [275, 105] on div "I want to sit here." at bounding box center [290, 104] width 435 height 8
drag, startPoint x: 284, startPoint y: 100, endPoint x: 321, endPoint y: 108, distance: 37.1
click at [321, 108] on div "/ Score: 28 0 % Mastered Ich möchte hier __________ . I want to sit here. 1 . t…" at bounding box center [290, 132] width 435 height 171
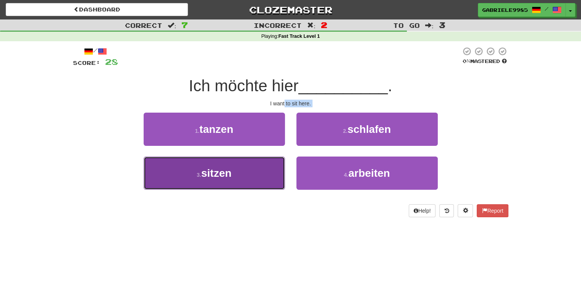
click at [254, 165] on button "3 . sitzen" at bounding box center [214, 172] width 141 height 33
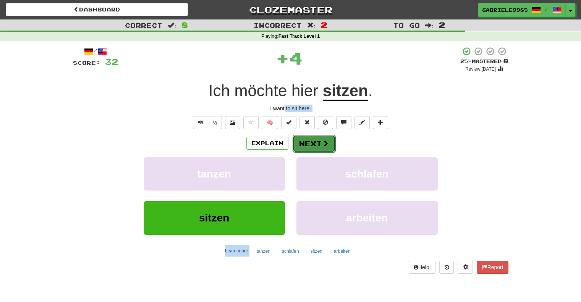
click at [320, 136] on button "Next" at bounding box center [313, 144] width 43 height 18
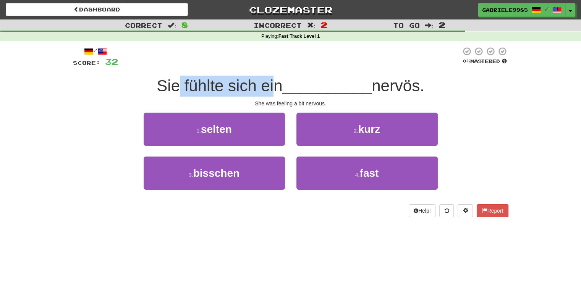
drag, startPoint x: 177, startPoint y: 91, endPoint x: 268, endPoint y: 82, distance: 90.9
click at [268, 82] on span "Sie fühlte sich ein" at bounding box center [219, 86] width 126 height 18
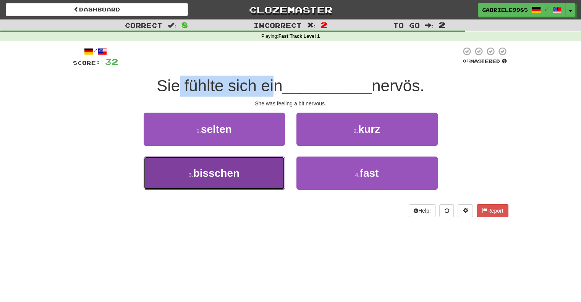
click at [246, 178] on button "3 . bisschen" at bounding box center [214, 172] width 141 height 33
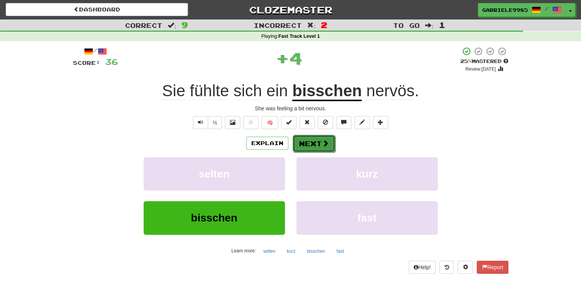
click at [319, 136] on button "Next" at bounding box center [313, 144] width 43 height 18
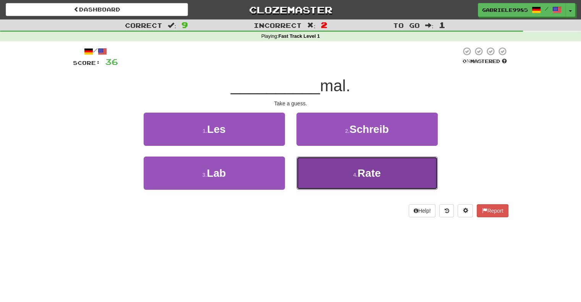
click at [346, 173] on button "4 . Rate" at bounding box center [366, 172] width 141 height 33
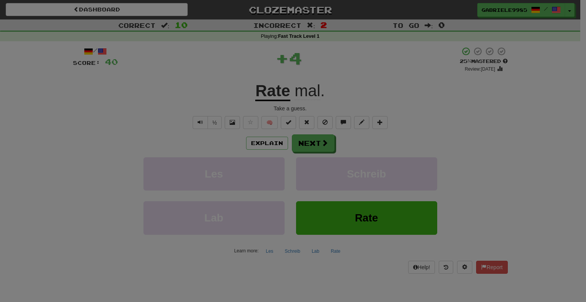
click at [0, 0] on div "/ Level: 9 +1 Tell the world! Share Tweet Post" at bounding box center [0, 0] width 0 height 0
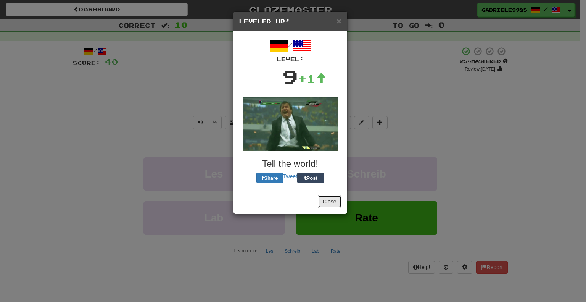
click at [336, 206] on button "Close" at bounding box center [330, 201] width 24 height 13
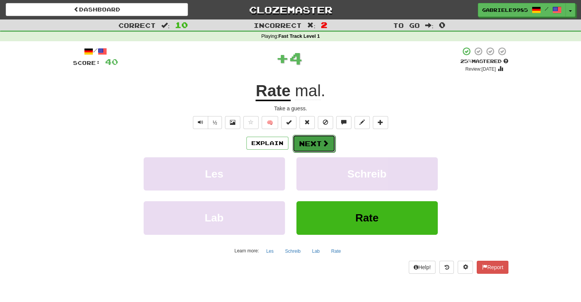
click at [312, 146] on button "Next" at bounding box center [313, 144] width 43 height 18
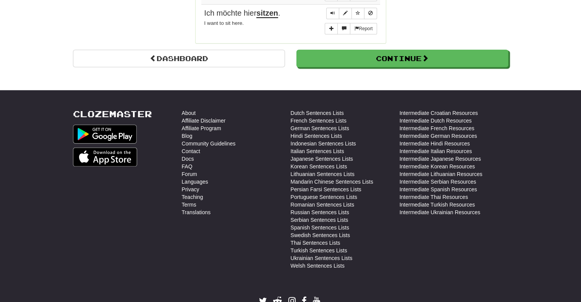
scroll to position [560, 0]
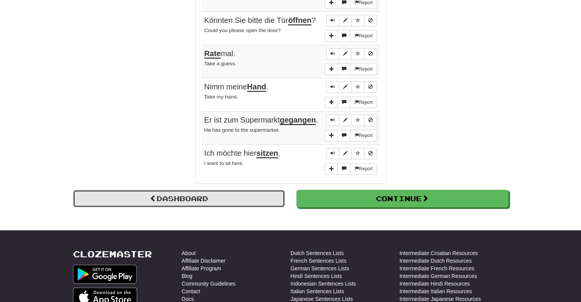
click at [217, 190] on link "Dashboard" at bounding box center [179, 199] width 212 height 18
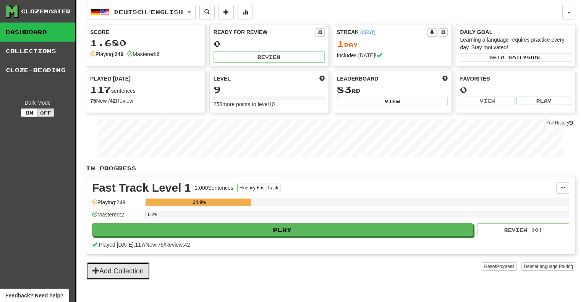
click at [140, 278] on button "Add Collection" at bounding box center [118, 271] width 64 height 18
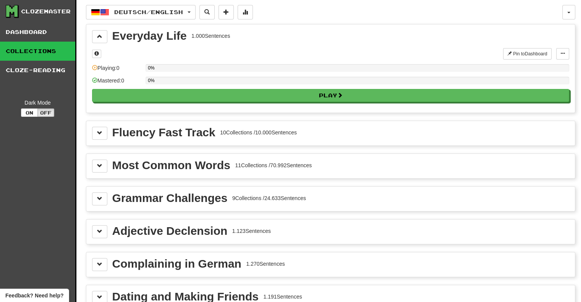
click at [157, 203] on div "Grammar Challenges 9 Collections / 24.633 Sentences" at bounding box center [330, 198] width 477 height 13
click at [89, 192] on div "Grammar Challenges 9 Collections / 24.633 Sentences" at bounding box center [330, 199] width 488 height 24
click at [95, 194] on button at bounding box center [99, 198] width 15 height 13
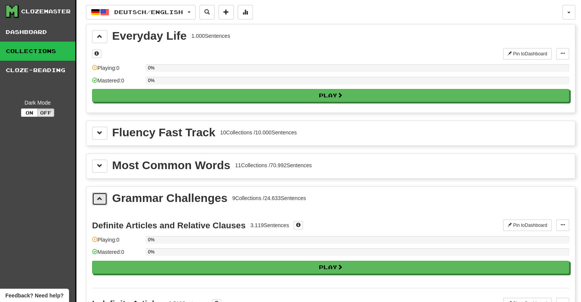
click at [102, 196] on span at bounding box center [99, 198] width 5 height 5
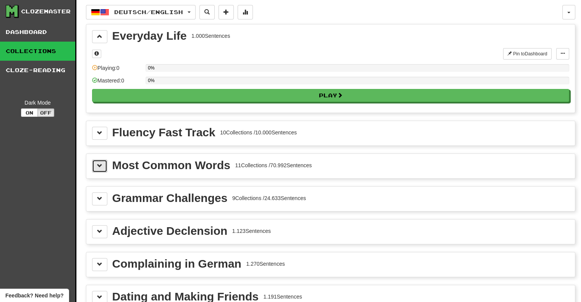
click at [95, 160] on button at bounding box center [99, 166] width 15 height 13
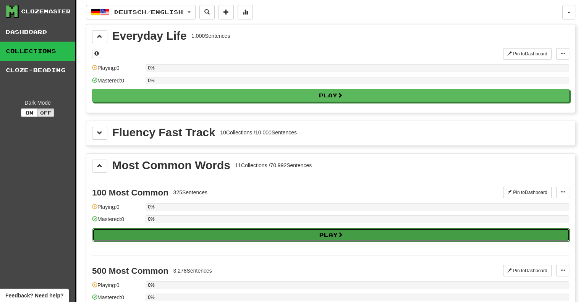
click at [316, 233] on button "Play" at bounding box center [330, 234] width 477 height 13
select select "**"
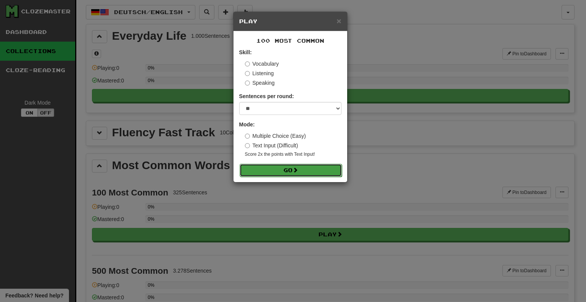
click at [286, 171] on button "Go" at bounding box center [291, 170] width 102 height 13
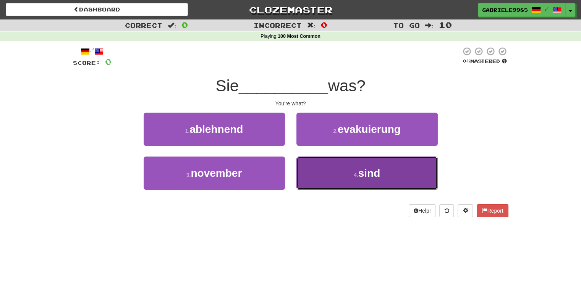
click at [367, 168] on span "sind" at bounding box center [369, 173] width 22 height 12
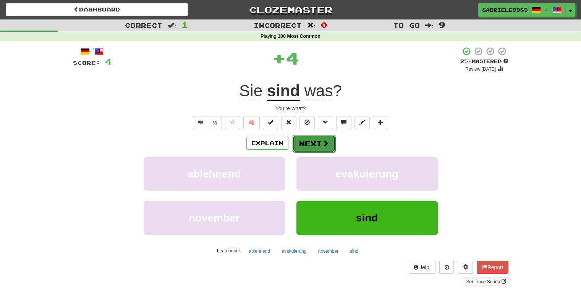
click at [327, 145] on span at bounding box center [325, 143] width 7 height 7
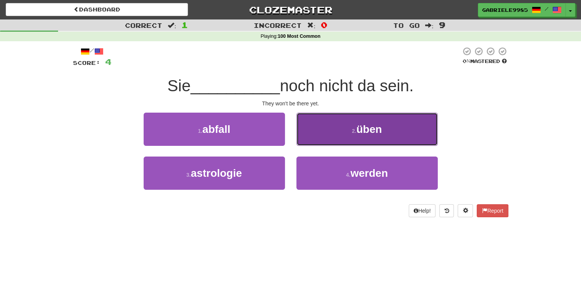
click at [352, 132] on small "2 ." at bounding box center [354, 131] width 5 height 6
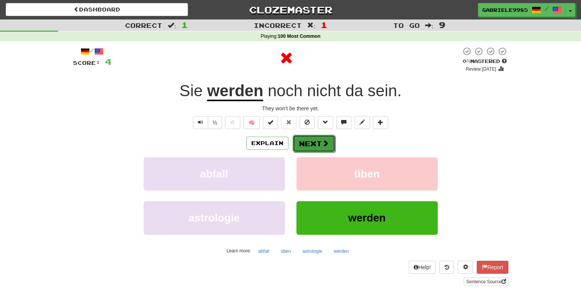
click at [322, 145] on span at bounding box center [325, 143] width 7 height 7
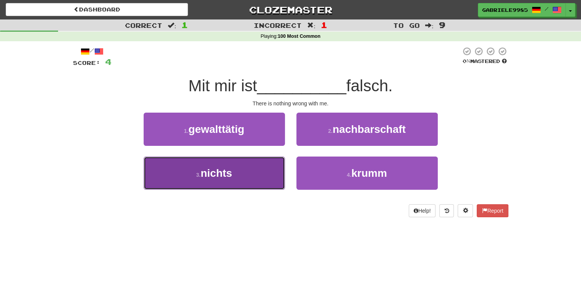
click at [240, 169] on button "3 . nichts" at bounding box center [214, 172] width 141 height 33
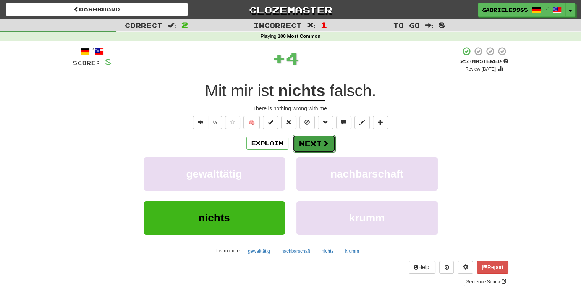
click at [312, 142] on button "Next" at bounding box center [313, 144] width 43 height 18
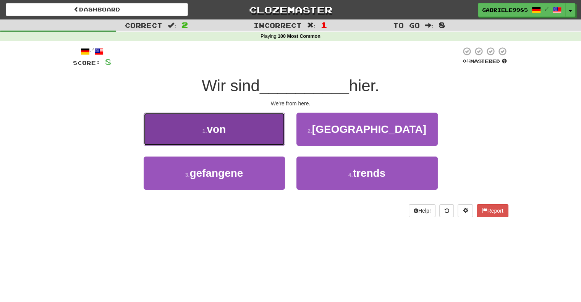
click at [270, 126] on button "1 . von" at bounding box center [214, 129] width 141 height 33
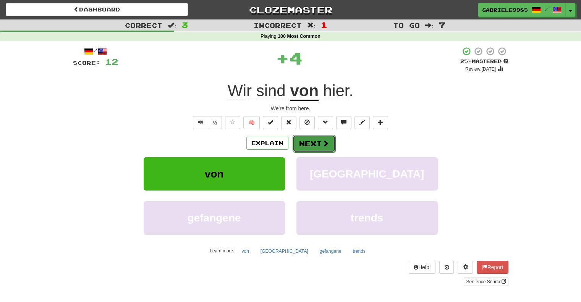
click at [324, 139] on button "Next" at bounding box center [313, 144] width 43 height 18
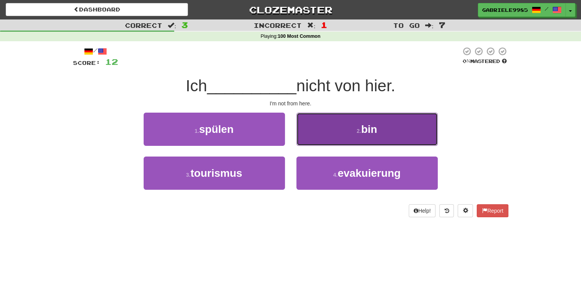
click at [336, 134] on button "2 . bin" at bounding box center [366, 129] width 141 height 33
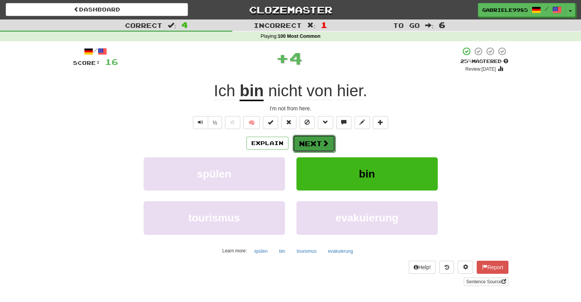
click at [308, 143] on button "Next" at bounding box center [313, 144] width 43 height 18
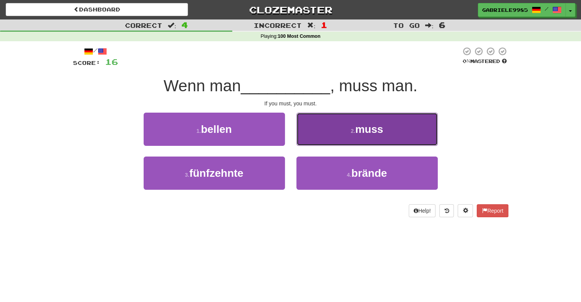
click at [339, 128] on button "2 . muss" at bounding box center [366, 129] width 141 height 33
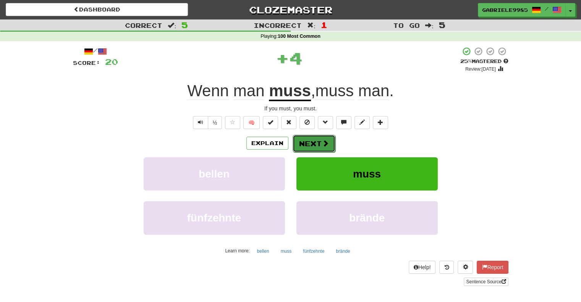
click at [315, 139] on button "Next" at bounding box center [313, 144] width 43 height 18
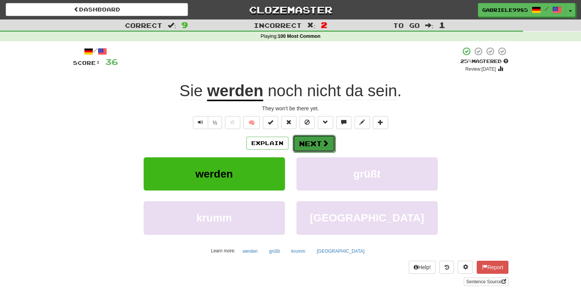
click at [313, 145] on button "Next" at bounding box center [313, 144] width 43 height 18
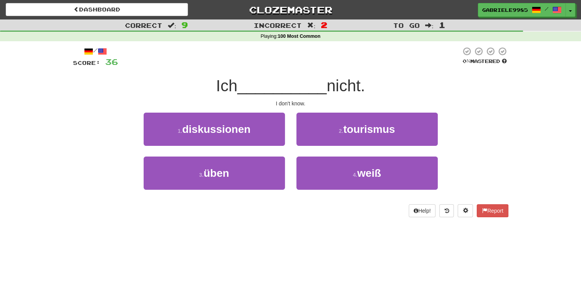
click at [243, 87] on span "__________" at bounding box center [281, 86] width 89 height 18
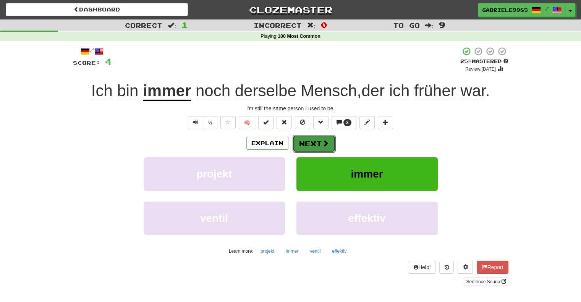
click at [319, 150] on button "Next" at bounding box center [313, 144] width 43 height 18
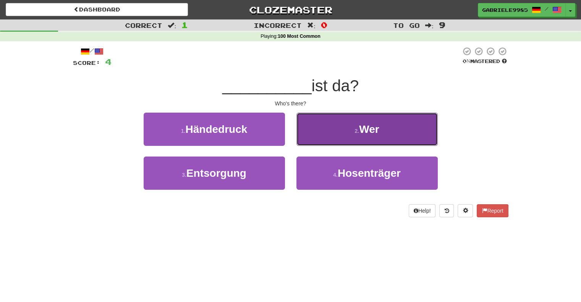
click at [372, 134] on span "Wer" at bounding box center [369, 129] width 20 height 12
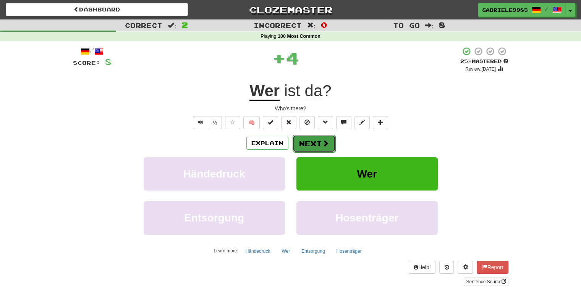
click at [317, 144] on button "Next" at bounding box center [313, 144] width 43 height 18
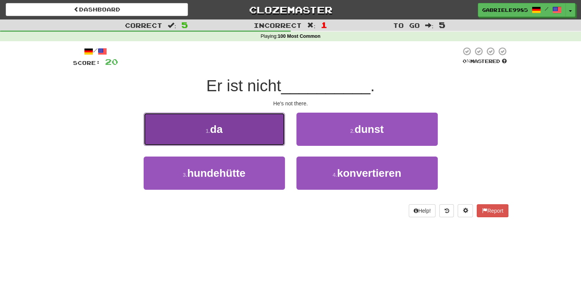
click at [252, 122] on button "1 . da" at bounding box center [214, 129] width 141 height 33
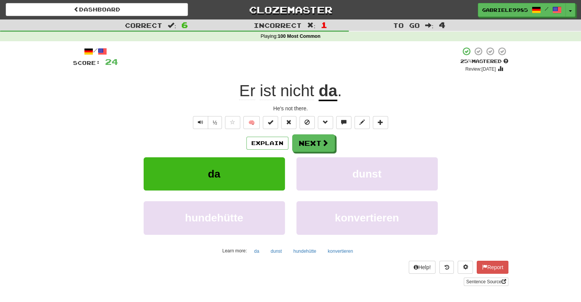
click at [298, 131] on div "/ Score: 24 + 4 25 % Mastered Review: 2025-09-23 Er ist nicht da . He's not the…" at bounding box center [290, 166] width 435 height 239
click at [305, 148] on button "Next" at bounding box center [313, 144] width 43 height 18
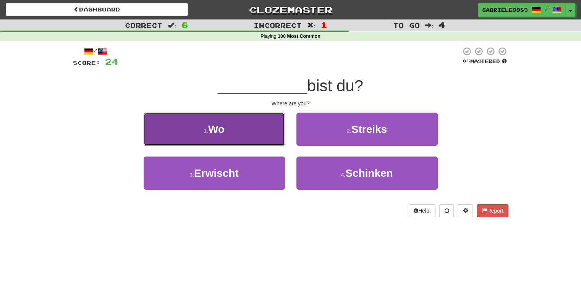
click at [253, 121] on button "1 . Wo" at bounding box center [214, 129] width 141 height 33
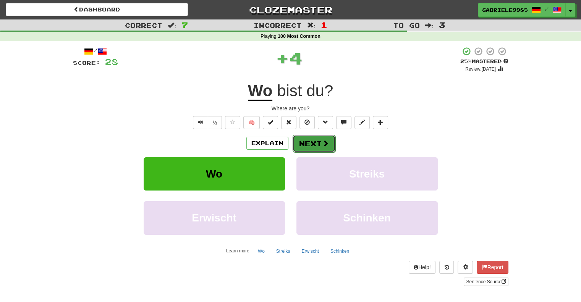
click at [316, 141] on button "Next" at bounding box center [313, 144] width 43 height 18
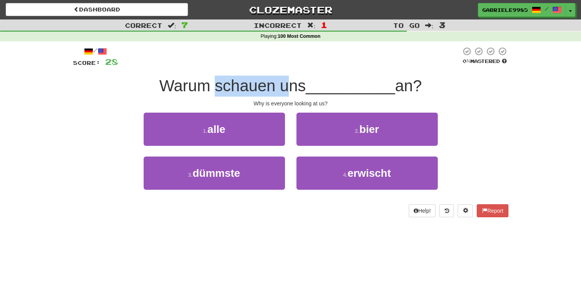
drag, startPoint x: 211, startPoint y: 85, endPoint x: 288, endPoint y: 85, distance: 77.1
click at [288, 85] on span "Warum schauen uns" at bounding box center [232, 86] width 147 height 18
click at [258, 88] on span "Warum schauen uns" at bounding box center [232, 86] width 147 height 18
drag, startPoint x: 277, startPoint y: 82, endPoint x: 305, endPoint y: 87, distance: 28.7
click at [305, 87] on div "Warum schauen uns __________ an?" at bounding box center [290, 86] width 435 height 21
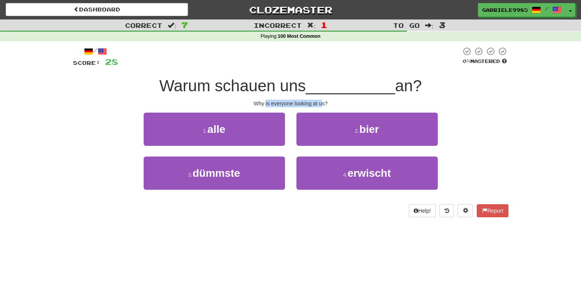
drag, startPoint x: 265, startPoint y: 102, endPoint x: 323, endPoint y: 103, distance: 57.3
click at [323, 103] on div "Why is everyone looking at us?" at bounding box center [290, 104] width 435 height 8
click at [342, 75] on div "/ Score: 28 0 % Mastered Warum schauen uns __________ an? Why is everyone looki…" at bounding box center [290, 132] width 435 height 171
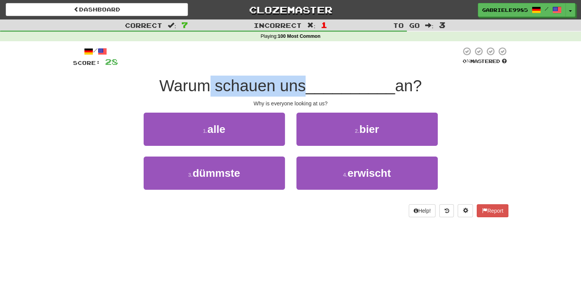
drag, startPoint x: 253, startPoint y: 85, endPoint x: 301, endPoint y: 82, distance: 47.4
click at [301, 82] on span "Warum schauen uns" at bounding box center [232, 86] width 147 height 18
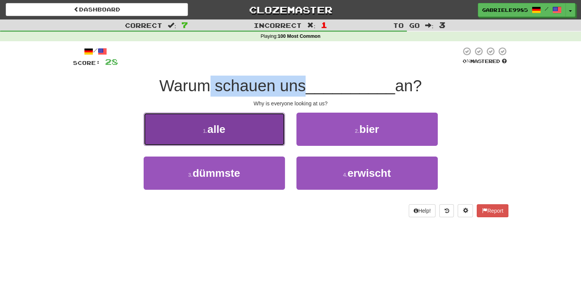
click at [232, 133] on button "1 . alle" at bounding box center [214, 129] width 141 height 33
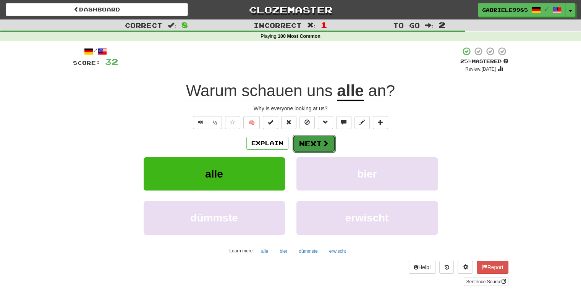
click at [305, 142] on button "Next" at bounding box center [313, 144] width 43 height 18
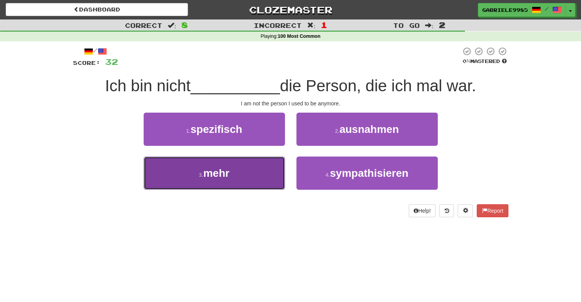
click at [248, 172] on button "3 . mehr" at bounding box center [214, 172] width 141 height 33
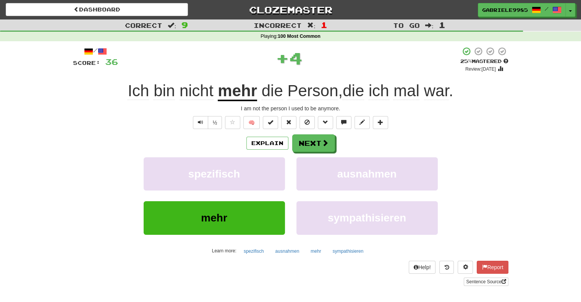
click at [242, 94] on u "mehr" at bounding box center [237, 91] width 39 height 19
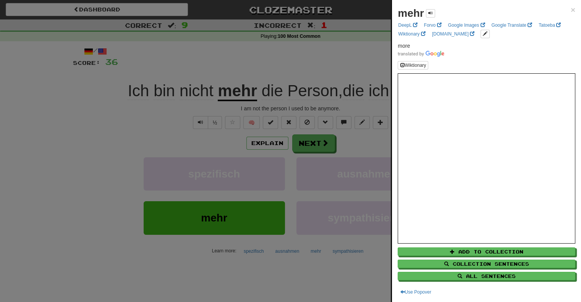
click at [253, 85] on div at bounding box center [290, 151] width 581 height 302
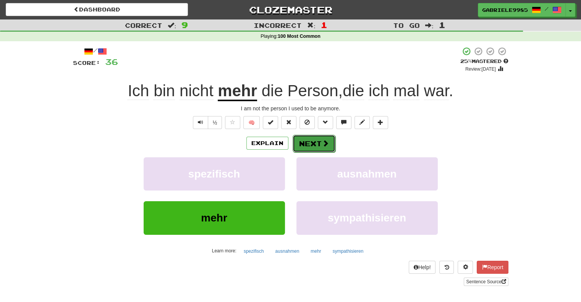
click at [324, 145] on span at bounding box center [325, 143] width 7 height 7
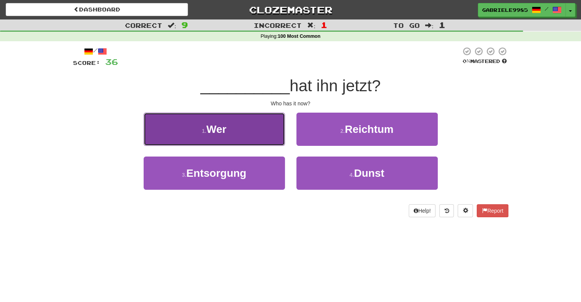
click at [263, 121] on button "1 . Wer" at bounding box center [214, 129] width 141 height 33
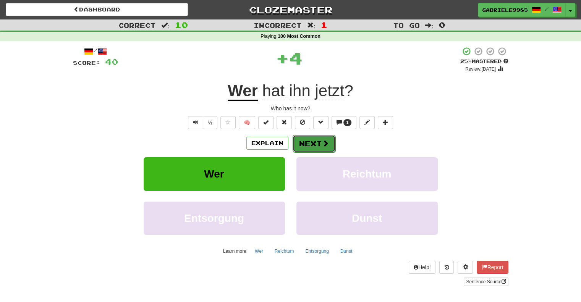
click at [310, 135] on button "Next" at bounding box center [313, 144] width 43 height 18
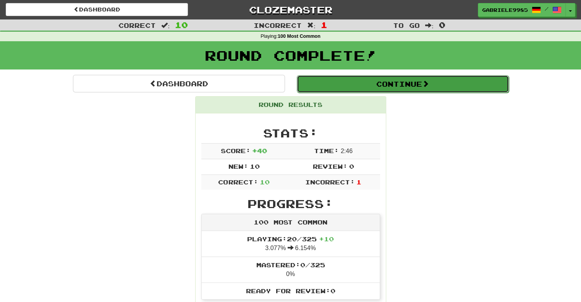
click at [406, 84] on button "Continue" at bounding box center [403, 84] width 212 height 18
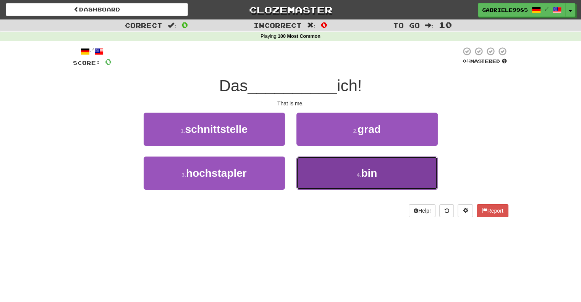
click at [373, 172] on span "bin" at bounding box center [369, 173] width 16 height 12
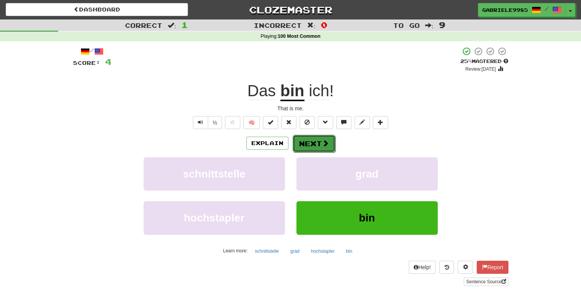
click at [316, 142] on button "Next" at bounding box center [313, 144] width 43 height 18
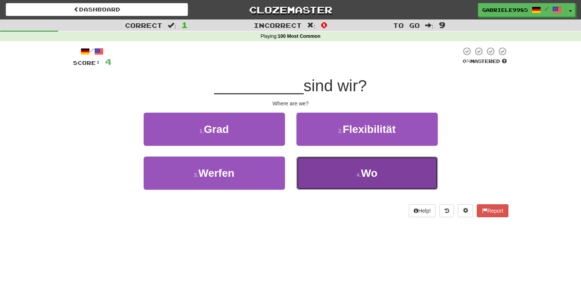
click at [346, 169] on button "4 . Wo" at bounding box center [366, 172] width 141 height 33
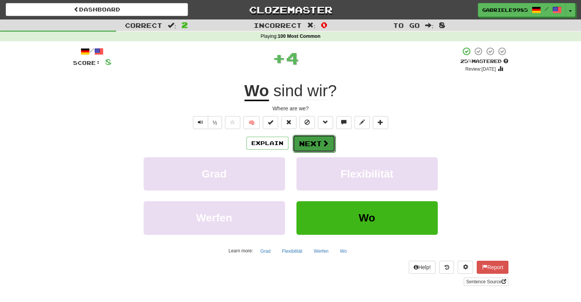
click at [322, 150] on button "Next" at bounding box center [313, 144] width 43 height 18
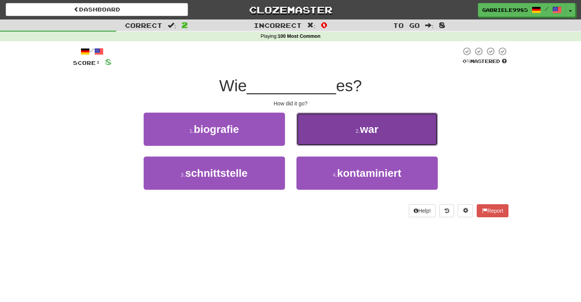
click at [351, 126] on button "2 . war" at bounding box center [366, 129] width 141 height 33
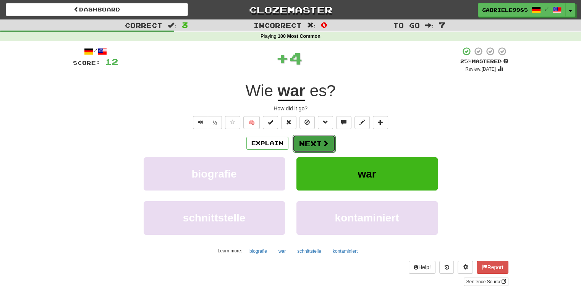
click at [319, 142] on button "Next" at bounding box center [313, 144] width 43 height 18
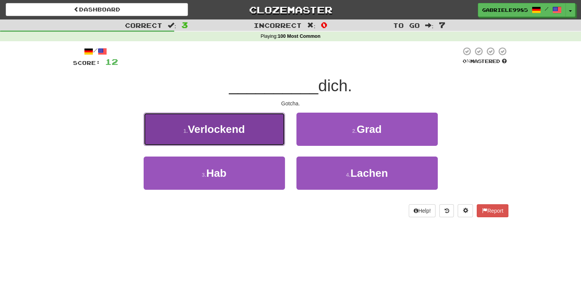
click at [247, 129] on button "1 . Verlockend" at bounding box center [214, 129] width 141 height 33
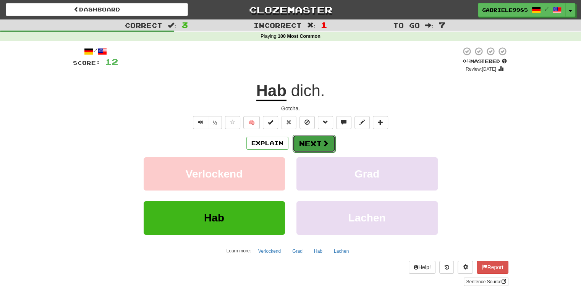
click at [319, 143] on button "Next" at bounding box center [313, 144] width 43 height 18
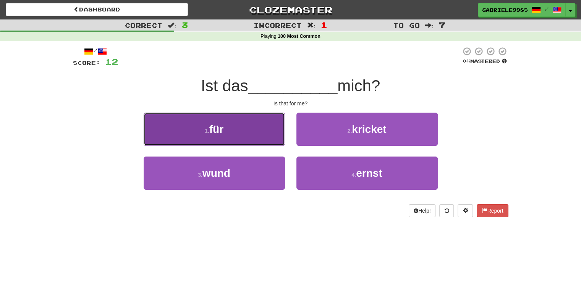
click at [233, 129] on button "1 . für" at bounding box center [214, 129] width 141 height 33
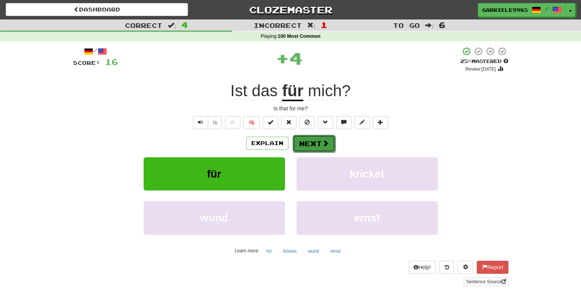
click at [315, 142] on button "Next" at bounding box center [313, 144] width 43 height 18
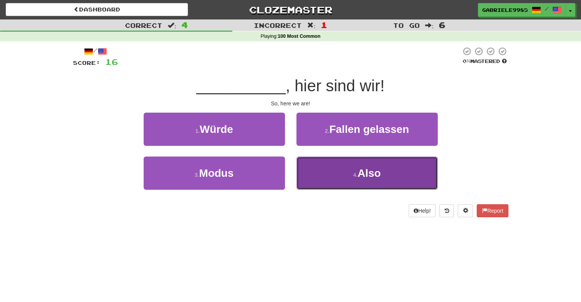
click at [323, 169] on button "4 . Also" at bounding box center [366, 172] width 141 height 33
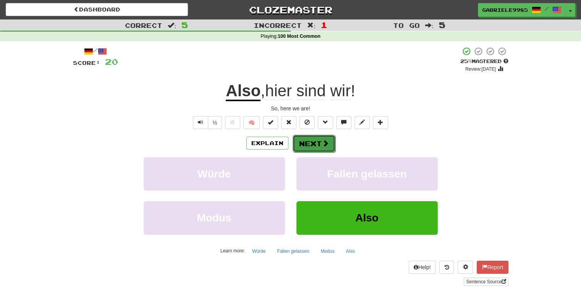
click at [313, 142] on button "Next" at bounding box center [313, 144] width 43 height 18
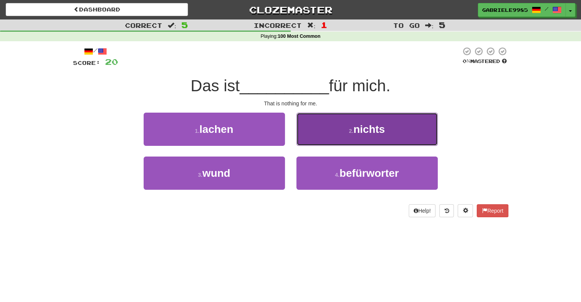
click at [388, 134] on button "2 . nichts" at bounding box center [366, 129] width 141 height 33
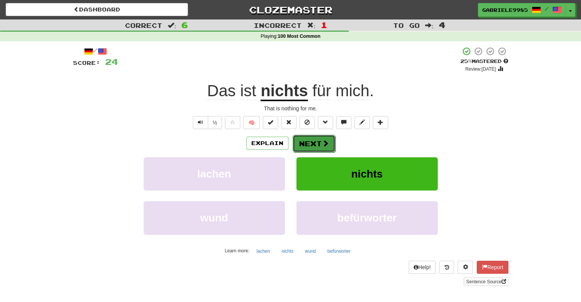
click at [308, 145] on button "Next" at bounding box center [313, 144] width 43 height 18
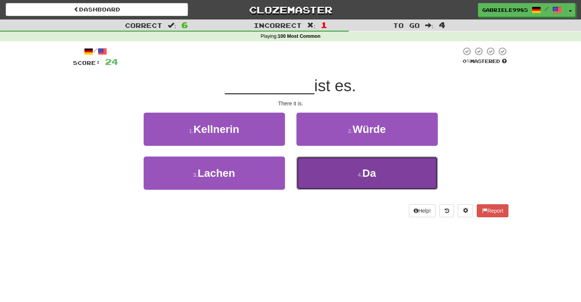
click at [328, 176] on button "4 . Da" at bounding box center [366, 172] width 141 height 33
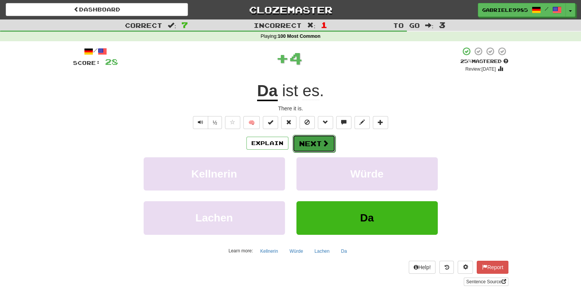
click at [312, 137] on button "Next" at bounding box center [313, 144] width 43 height 18
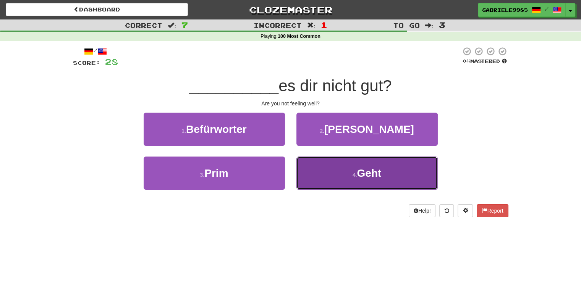
click at [354, 177] on small "4 ." at bounding box center [354, 175] width 5 height 6
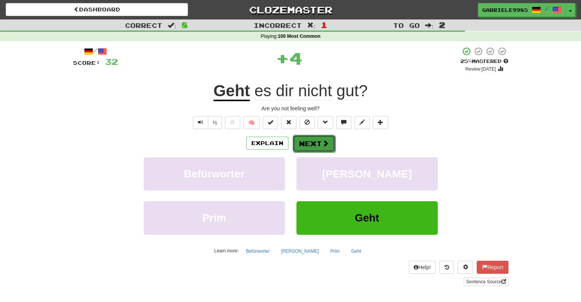
click at [313, 143] on button "Next" at bounding box center [313, 144] width 43 height 18
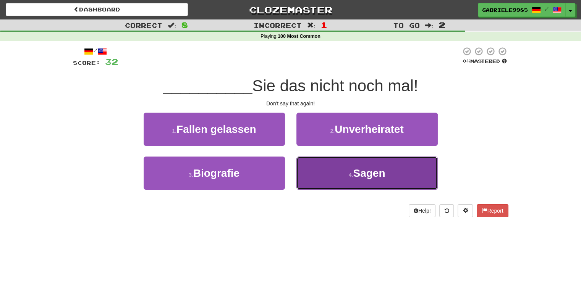
click at [336, 159] on button "4 . Sagen" at bounding box center [366, 172] width 141 height 33
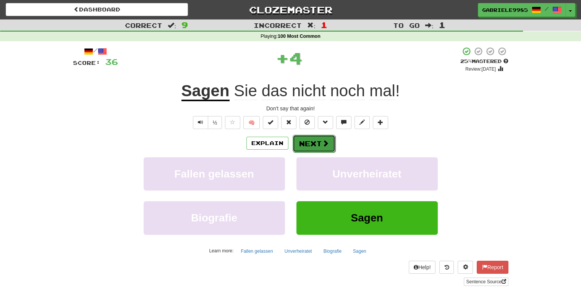
click at [323, 144] on span at bounding box center [325, 143] width 7 height 7
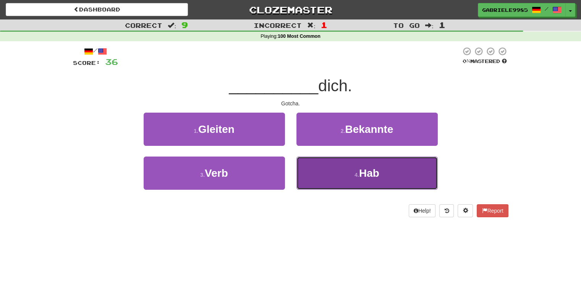
click at [338, 165] on button "4 . Hab" at bounding box center [366, 172] width 141 height 33
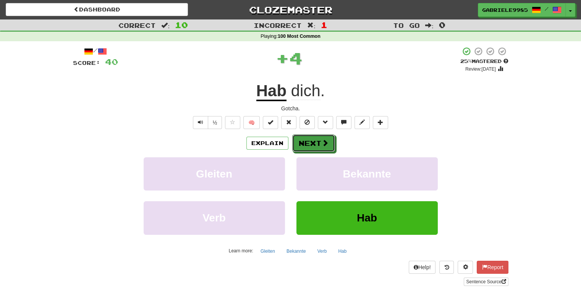
click at [326, 134] on button "Next" at bounding box center [313, 143] width 43 height 18
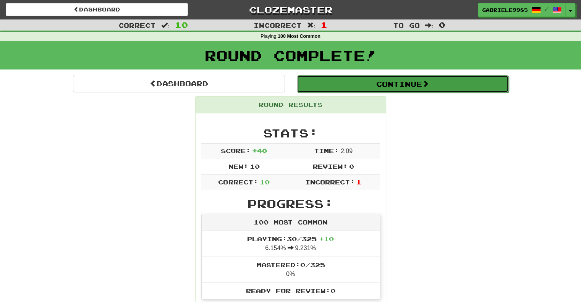
click at [367, 81] on button "Continue" at bounding box center [403, 84] width 212 height 18
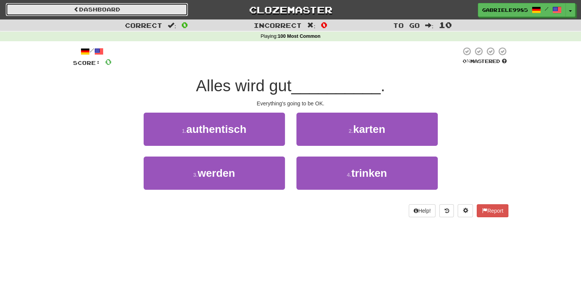
click at [156, 13] on link "Dashboard" at bounding box center [97, 9] width 182 height 13
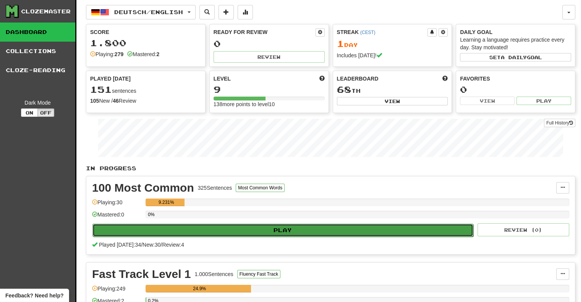
click at [276, 234] on button "Play" at bounding box center [282, 230] width 381 height 13
select select "**"
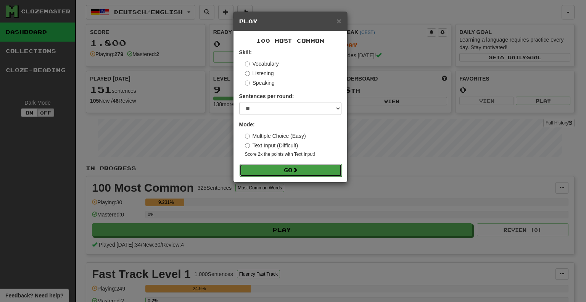
click at [304, 166] on button "Go" at bounding box center [291, 170] width 102 height 13
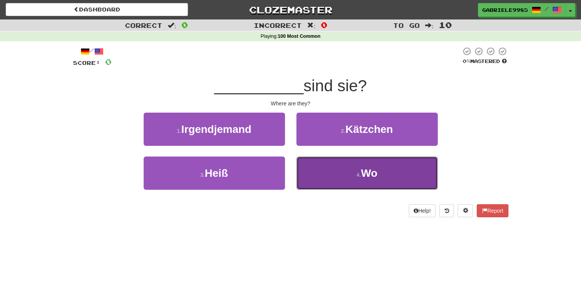
click at [349, 172] on button "4 . Wo" at bounding box center [366, 172] width 141 height 33
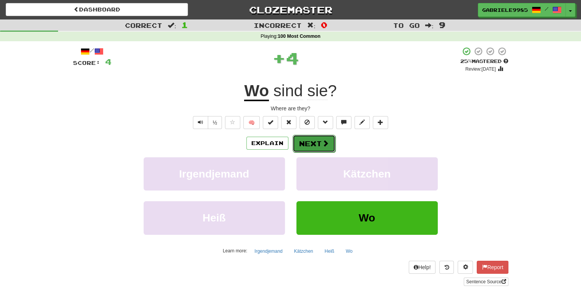
click at [299, 144] on button "Next" at bounding box center [313, 144] width 43 height 18
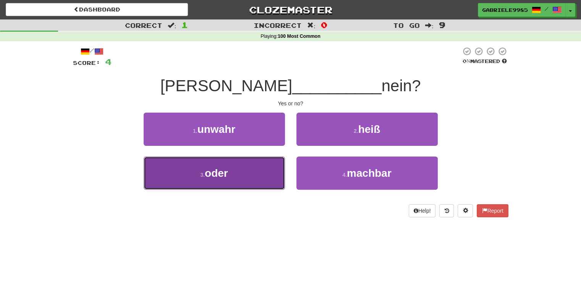
click at [257, 176] on button "3 . oder" at bounding box center [214, 172] width 141 height 33
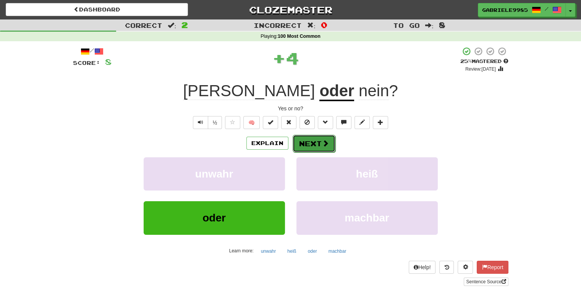
click at [322, 137] on button "Next" at bounding box center [313, 144] width 43 height 18
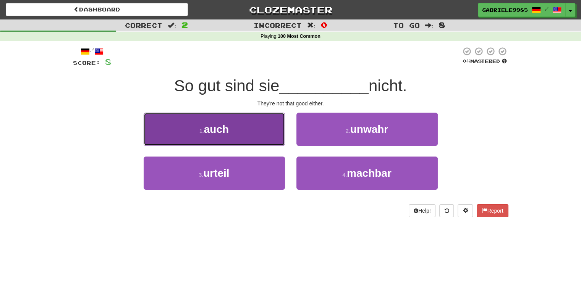
click at [238, 124] on button "1 . auch" at bounding box center [214, 129] width 141 height 33
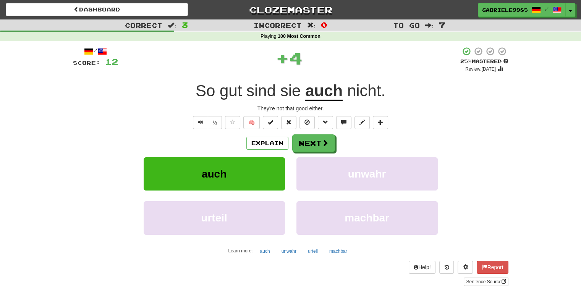
click at [326, 90] on u "auch" at bounding box center [323, 91] width 37 height 19
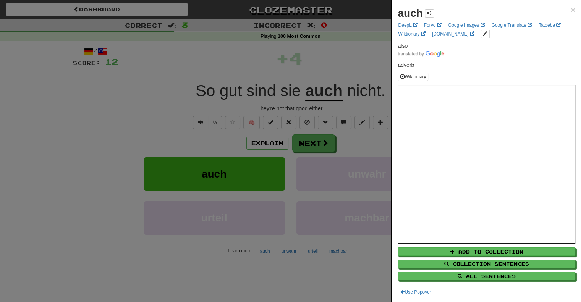
click at [326, 90] on div at bounding box center [290, 151] width 581 height 302
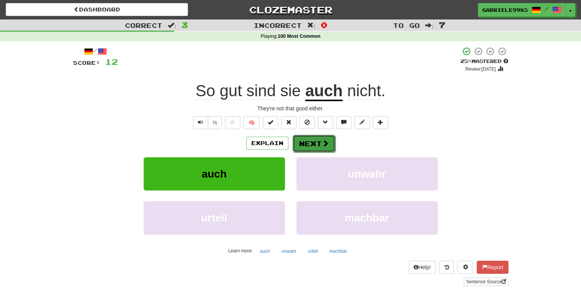
click at [312, 145] on button "Next" at bounding box center [313, 144] width 43 height 18
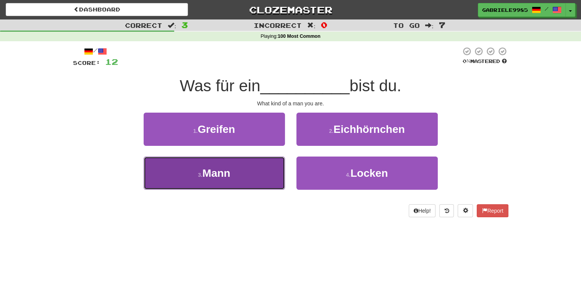
click at [252, 178] on button "3 . Mann" at bounding box center [214, 172] width 141 height 33
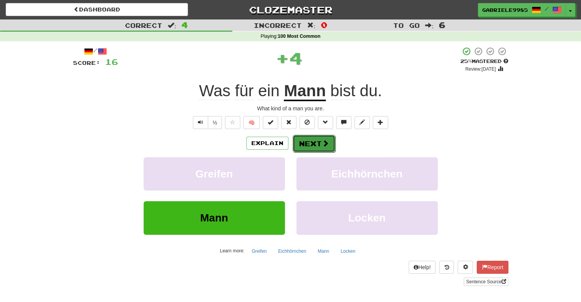
click at [308, 136] on button "Next" at bounding box center [313, 144] width 43 height 18
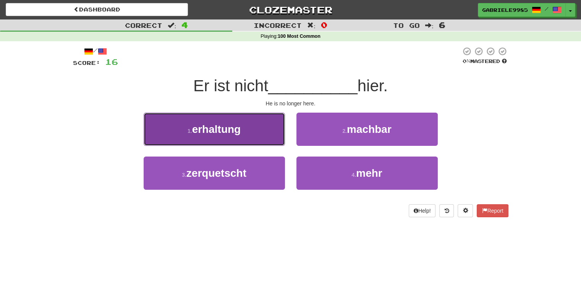
click at [216, 133] on span "erhaltung" at bounding box center [216, 129] width 49 height 12
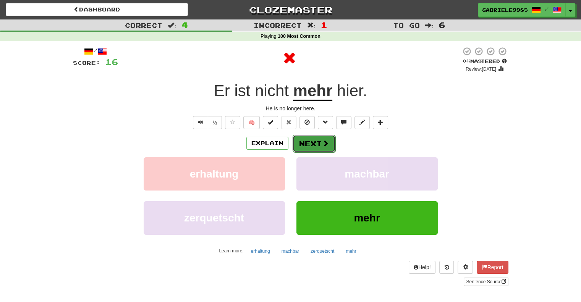
click at [322, 145] on span at bounding box center [325, 143] width 7 height 7
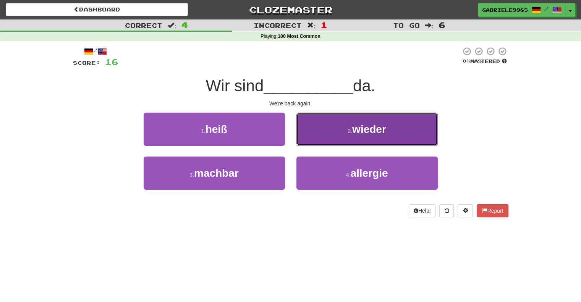
click at [342, 126] on button "2 . wieder" at bounding box center [366, 129] width 141 height 33
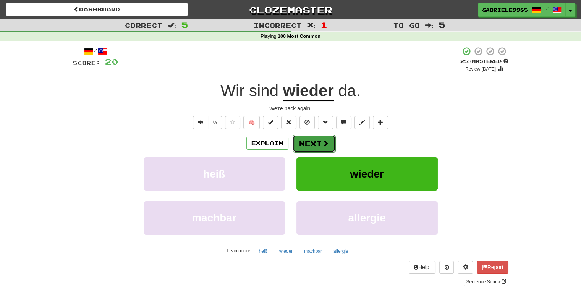
click at [316, 143] on button "Next" at bounding box center [313, 144] width 43 height 18
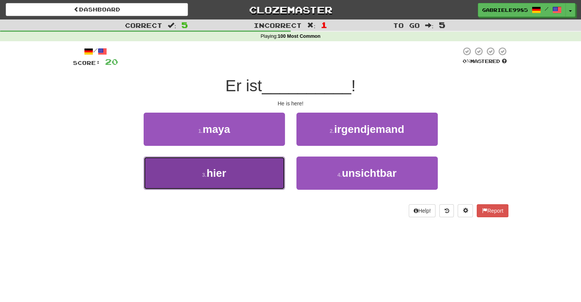
click at [250, 173] on button "3 . hier" at bounding box center [214, 172] width 141 height 33
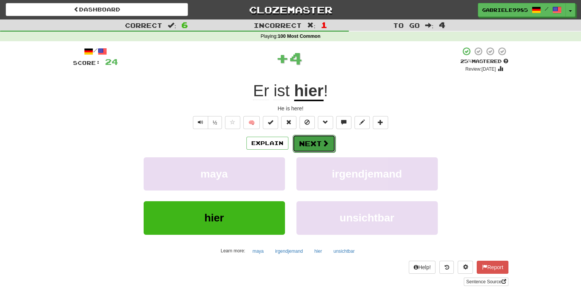
click at [313, 147] on button "Next" at bounding box center [313, 144] width 43 height 18
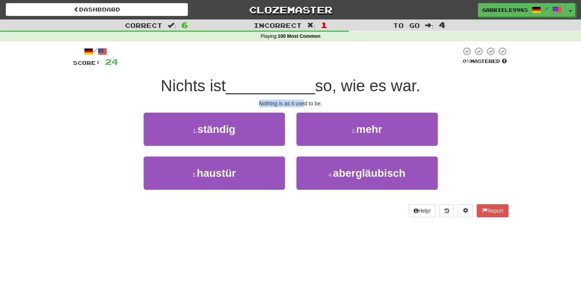
drag, startPoint x: 260, startPoint y: 103, endPoint x: 302, endPoint y: 105, distance: 42.0
click at [302, 105] on div "Nothing is as it used to be." at bounding box center [290, 104] width 435 height 8
click at [310, 104] on div "Nothing is as it used to be." at bounding box center [290, 104] width 435 height 8
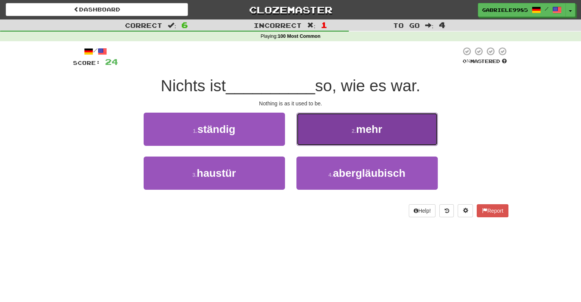
click at [340, 131] on button "2 . mehr" at bounding box center [366, 129] width 141 height 33
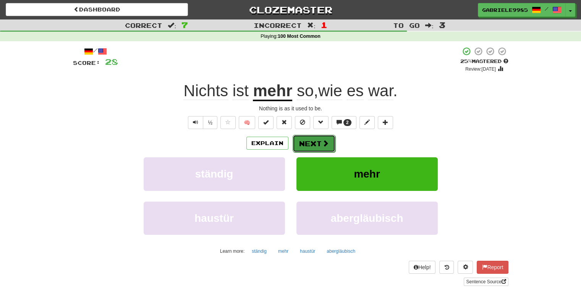
click at [318, 146] on button "Next" at bounding box center [313, 144] width 43 height 18
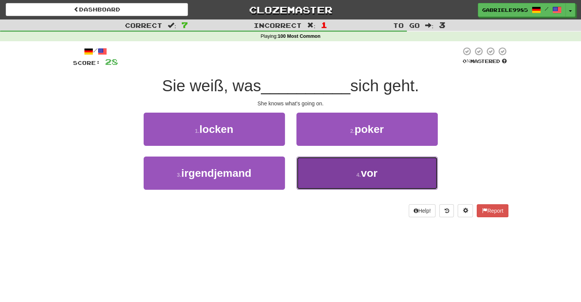
click at [353, 174] on button "4 . vor" at bounding box center [366, 172] width 141 height 33
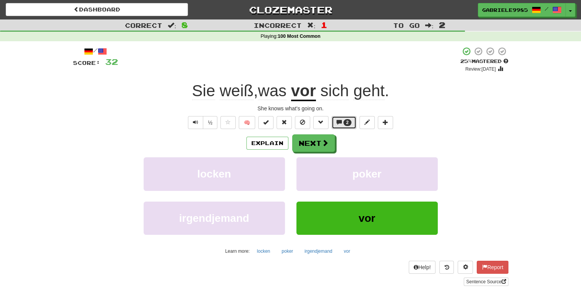
click at [342, 120] on button "2" at bounding box center [343, 122] width 25 height 13
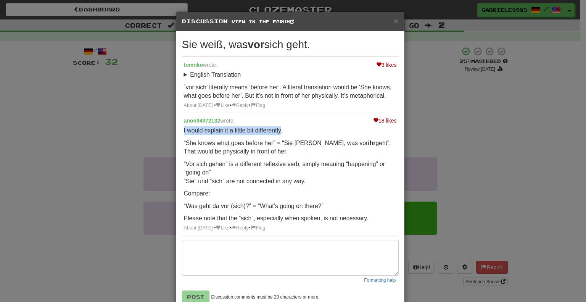
drag, startPoint x: 182, startPoint y: 131, endPoint x: 277, endPoint y: 134, distance: 95.5
click at [277, 134] on p "I would explain it a little bit differently." at bounding box center [290, 130] width 213 height 9
drag, startPoint x: 196, startPoint y: 141, endPoint x: 270, endPoint y: 139, distance: 74.1
click at [270, 139] on p "“She knows what goes before her” = “Sie weiß, was vor ihr geht”. That would be …" at bounding box center [290, 147] width 213 height 17
drag, startPoint x: 279, startPoint y: 142, endPoint x: 287, endPoint y: 144, distance: 8.3
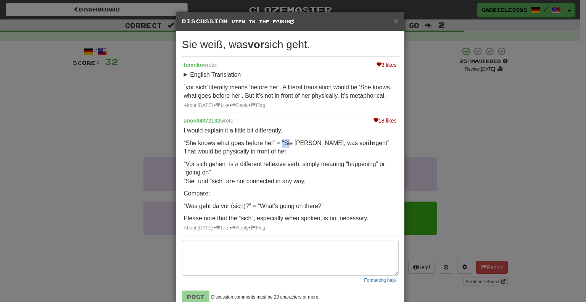
click at [287, 144] on p "“She knows what goes before her” = “Sie weiß, was vor ihr geht”. That would be …" at bounding box center [290, 147] width 213 height 17
drag, startPoint x: 224, startPoint y: 161, endPoint x: 221, endPoint y: 158, distance: 4.1
click at [223, 161] on p "“Vor sich gehen” is a different reflexive verb, simply meaning “happening” or “…" at bounding box center [290, 173] width 213 height 26
drag, startPoint x: 187, startPoint y: 149, endPoint x: 271, endPoint y: 150, distance: 84.4
click at [274, 148] on p "“She knows what goes before her” = “Sie weiß, was vor ihr geht”. That would be …" at bounding box center [290, 147] width 213 height 17
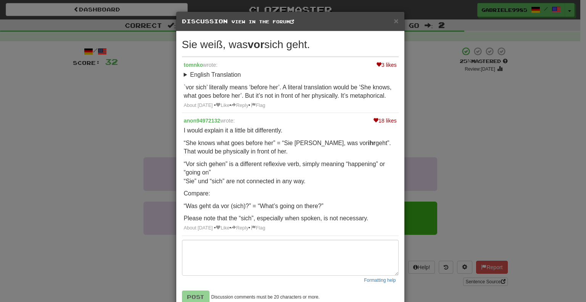
click at [216, 165] on p "“Vor sich gehen” is a different reflexive verb, simply meaning “happening” or “…" at bounding box center [290, 173] width 213 height 26
drag, startPoint x: 188, startPoint y: 219, endPoint x: 243, endPoint y: 212, distance: 55.4
click at [243, 212] on div "I would explain it a little bit differently. “She knows what goes before her” =…" at bounding box center [290, 174] width 213 height 97
drag, startPoint x: 255, startPoint y: 215, endPoint x: 310, endPoint y: 214, distance: 55.0
click at [310, 214] on p "Please note that the “sich”, especially when spoken, is not necessary." at bounding box center [290, 218] width 213 height 9
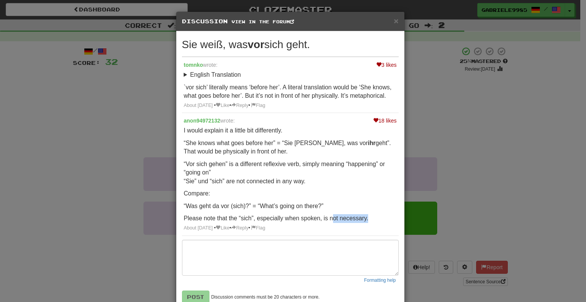
drag, startPoint x: 328, startPoint y: 218, endPoint x: 366, endPoint y: 221, distance: 38.3
click at [366, 221] on p "Please note that the “sich”, especially when spoken, is not necessary." at bounding box center [290, 218] width 213 height 9
click at [440, 139] on div "× Discussion View in the forum Sie weiß, was vor sich geht. 3 likes tomnko wrot…" at bounding box center [293, 151] width 586 height 302
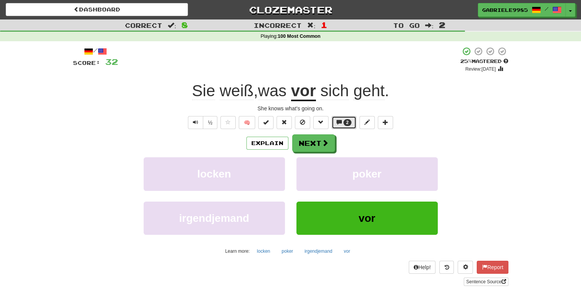
click at [349, 124] on span "2" at bounding box center [347, 122] width 8 height 7
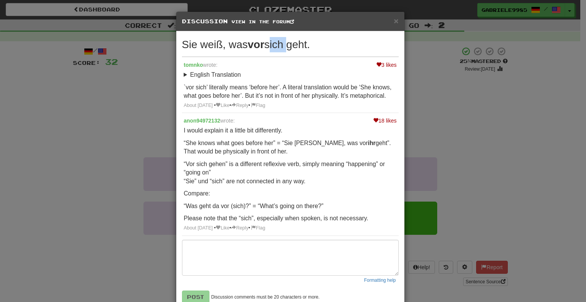
drag, startPoint x: 287, startPoint y: 42, endPoint x: 267, endPoint y: 47, distance: 20.4
click at [267, 47] on div "Sie weiß, was vor sich geht." at bounding box center [290, 44] width 217 height 15
click at [492, 137] on div "× Discussion View in the forum Sie weiß, was vor sich geht. 3 likes tomnko wrot…" at bounding box center [293, 151] width 586 height 302
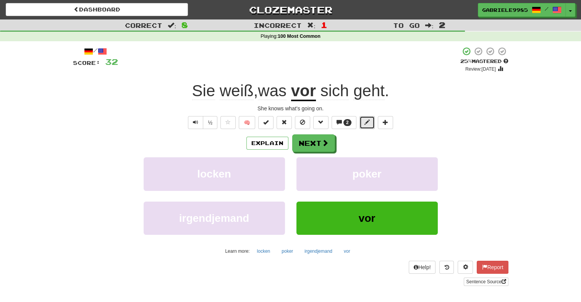
click at [368, 120] on span at bounding box center [366, 121] width 5 height 5
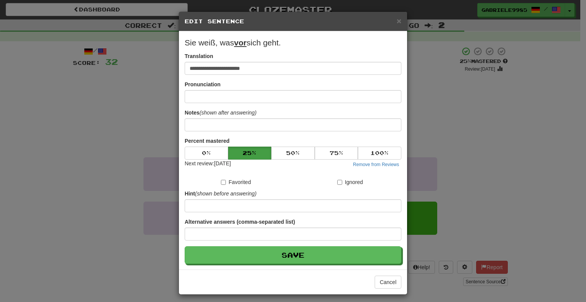
click at [432, 116] on div "**********" at bounding box center [293, 151] width 586 height 302
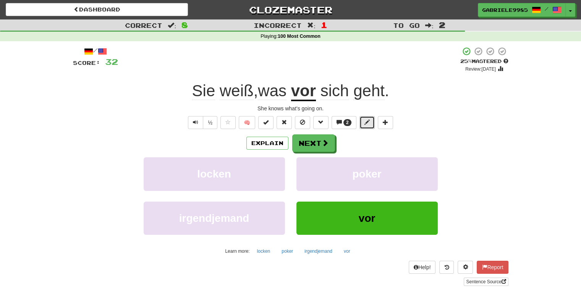
click at [361, 120] on button at bounding box center [366, 122] width 15 height 13
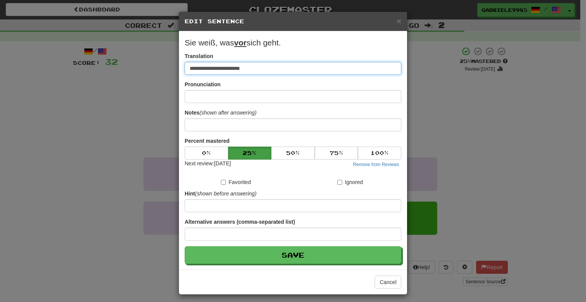
click at [247, 68] on input "**********" at bounding box center [293, 68] width 217 height 13
click at [241, 39] on u "vor" at bounding box center [240, 42] width 13 height 9
drag, startPoint x: 243, startPoint y: 46, endPoint x: 237, endPoint y: 48, distance: 6.2
click at [237, 48] on p "Sie weiß, was vor sich geht." at bounding box center [293, 42] width 217 height 11
click at [397, 18] on span "×" at bounding box center [399, 20] width 5 height 9
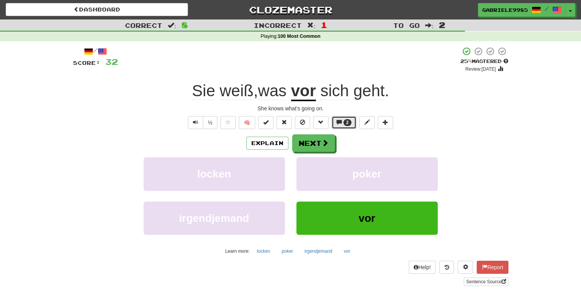
click at [343, 116] on button "2" at bounding box center [343, 122] width 25 height 13
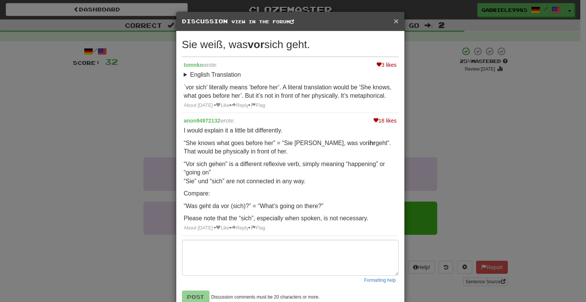
drag, startPoint x: 395, startPoint y: 19, endPoint x: 384, endPoint y: 30, distance: 15.7
click at [395, 19] on span "×" at bounding box center [396, 20] width 5 height 9
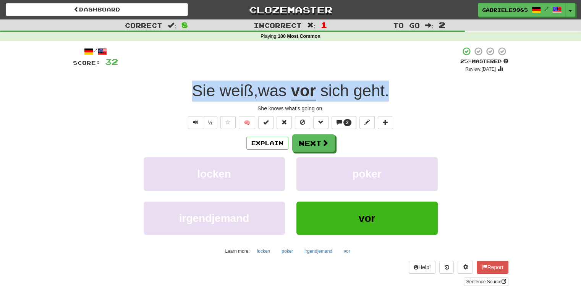
drag, startPoint x: 396, startPoint y: 88, endPoint x: 192, endPoint y: 90, distance: 203.5
click at [192, 90] on div "Sie weiß , was vor sich geht ." at bounding box center [290, 91] width 435 height 21
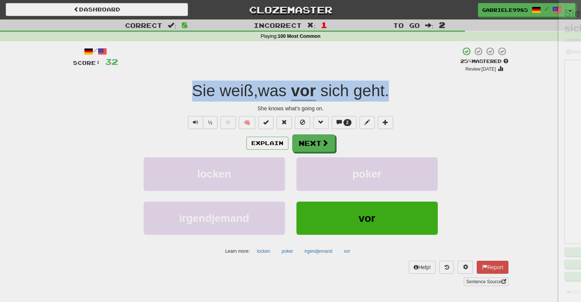
copy div "Sie weiß , was vor sich geht ."
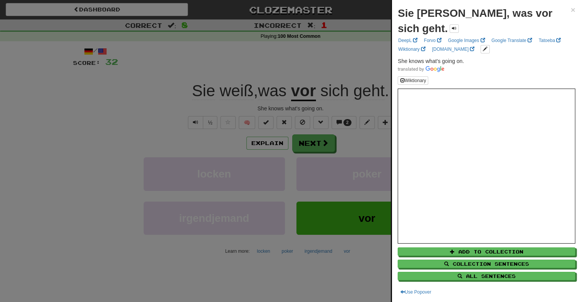
click at [363, 137] on div at bounding box center [290, 151] width 581 height 302
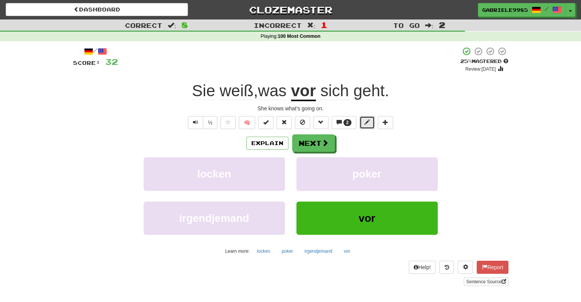
click at [366, 123] on span at bounding box center [366, 121] width 5 height 5
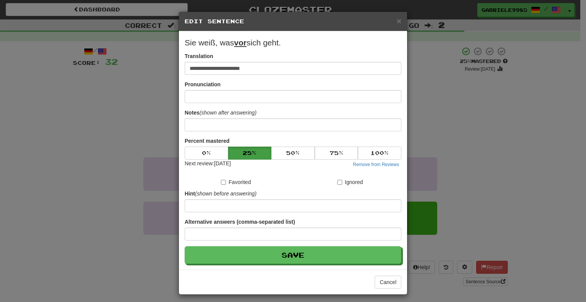
click at [482, 112] on div "**********" at bounding box center [293, 151] width 586 height 302
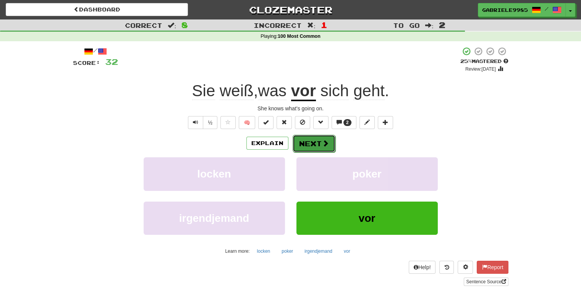
click at [322, 142] on span at bounding box center [325, 143] width 7 height 7
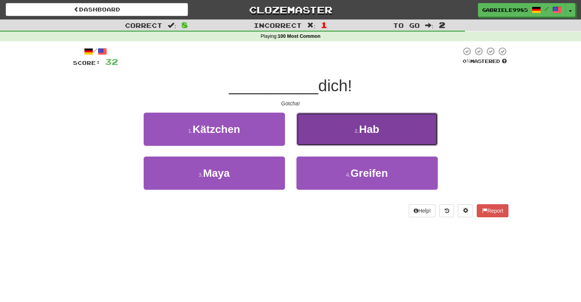
click at [336, 127] on button "2 . Hab" at bounding box center [366, 129] width 141 height 33
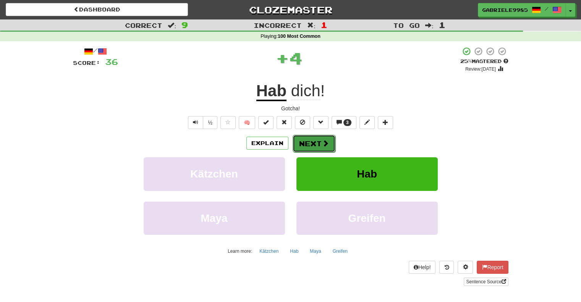
click at [323, 147] on button "Next" at bounding box center [313, 144] width 43 height 18
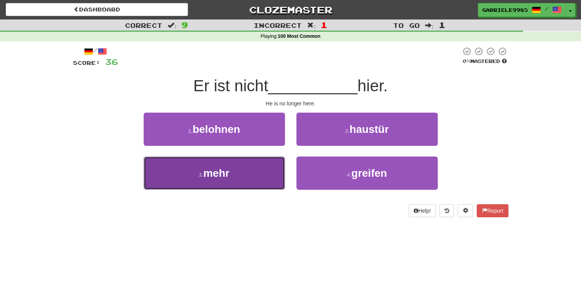
click at [252, 177] on button "3 . mehr" at bounding box center [214, 172] width 141 height 33
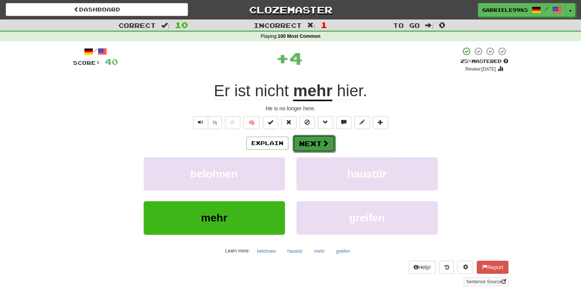
click at [308, 147] on button "Next" at bounding box center [313, 144] width 43 height 18
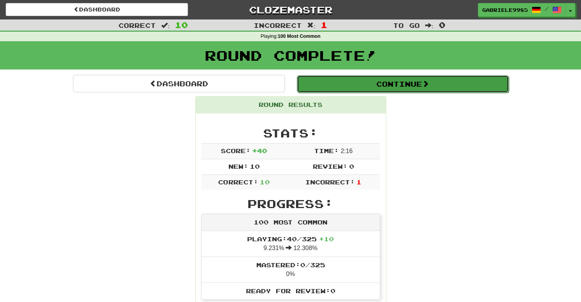
click at [324, 84] on button "Continue" at bounding box center [403, 84] width 212 height 18
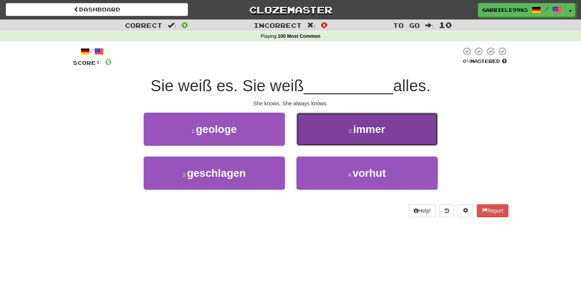
click at [363, 129] on span "immer" at bounding box center [369, 129] width 32 height 12
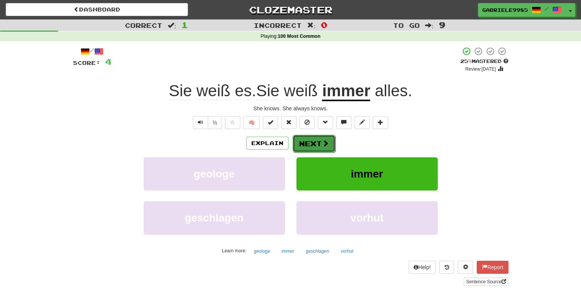
click at [319, 146] on button "Next" at bounding box center [313, 144] width 43 height 18
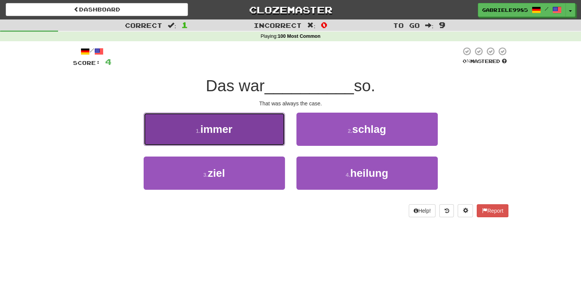
click at [225, 129] on span "immer" at bounding box center [216, 129] width 32 height 12
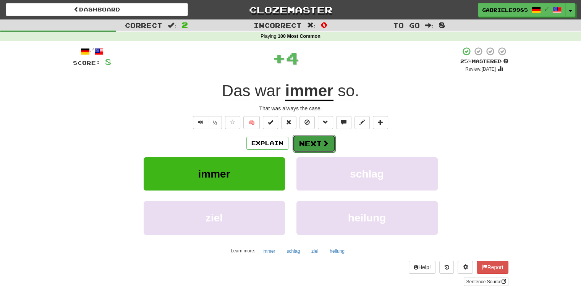
click at [327, 142] on span at bounding box center [325, 143] width 7 height 7
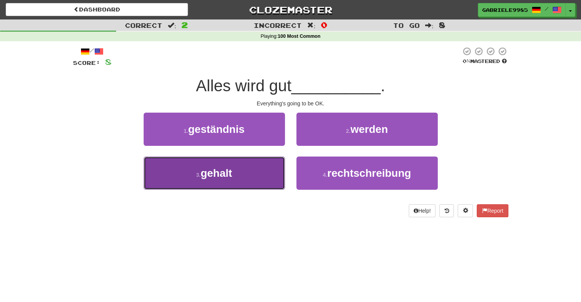
click at [255, 177] on button "3 . gehalt" at bounding box center [214, 172] width 141 height 33
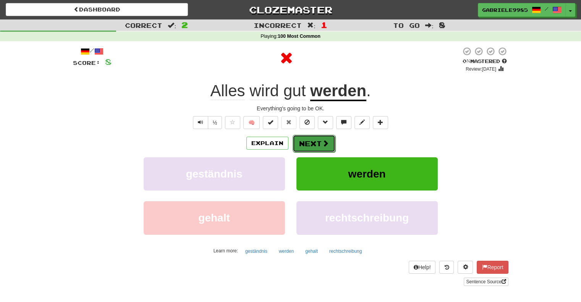
click at [322, 145] on span at bounding box center [325, 143] width 7 height 7
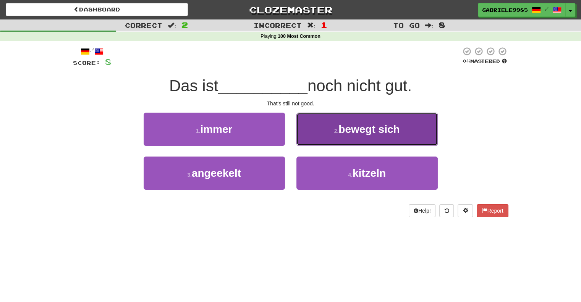
click at [337, 138] on button "2 . bewegt sich" at bounding box center [366, 129] width 141 height 33
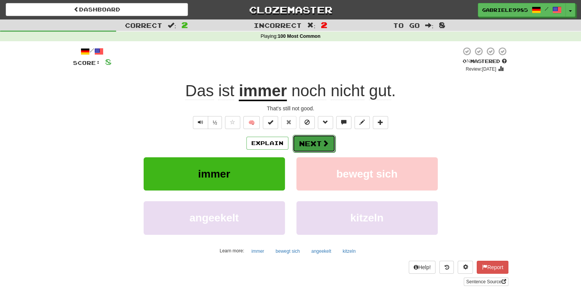
click at [326, 144] on span at bounding box center [325, 143] width 7 height 7
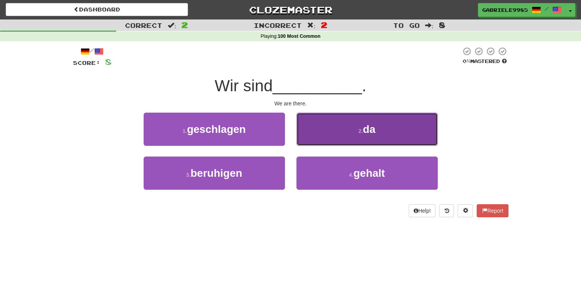
click at [340, 119] on button "2 . da" at bounding box center [366, 129] width 141 height 33
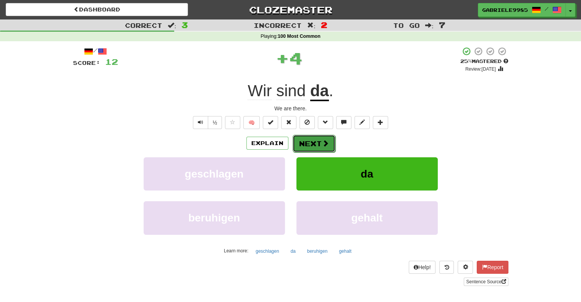
click at [310, 146] on button "Next" at bounding box center [313, 144] width 43 height 18
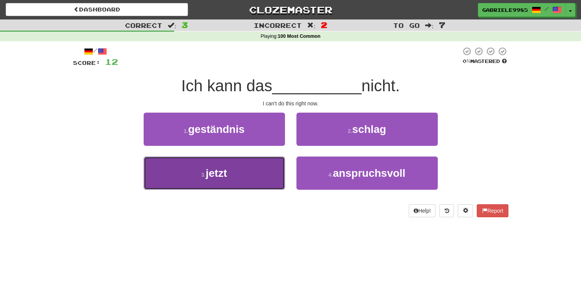
click at [255, 181] on button "3 . jetzt" at bounding box center [214, 172] width 141 height 33
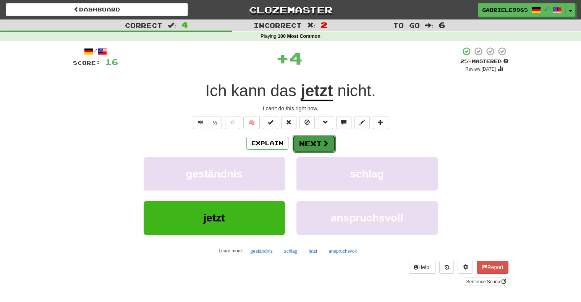
click at [311, 143] on button "Next" at bounding box center [313, 144] width 43 height 18
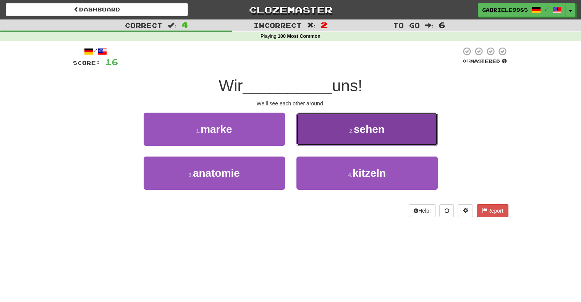
click at [354, 133] on span "sehen" at bounding box center [368, 129] width 31 height 12
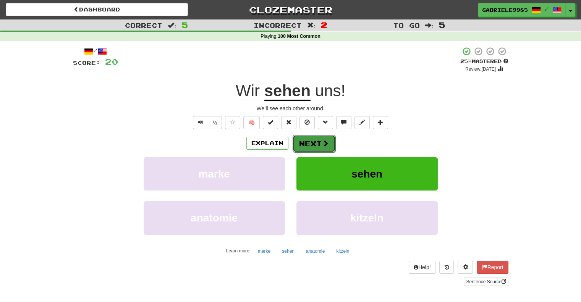
click at [304, 139] on button "Next" at bounding box center [313, 144] width 43 height 18
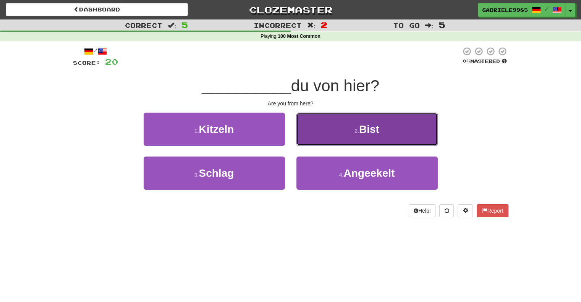
click at [345, 129] on button "2 . Bist" at bounding box center [366, 129] width 141 height 33
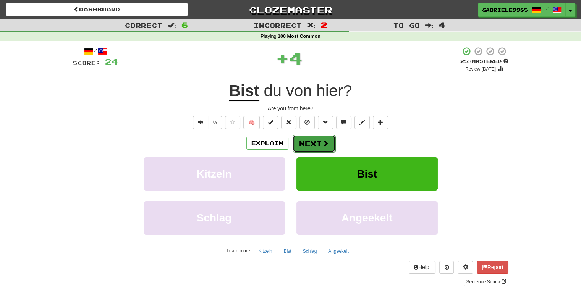
click at [319, 143] on button "Next" at bounding box center [313, 144] width 43 height 18
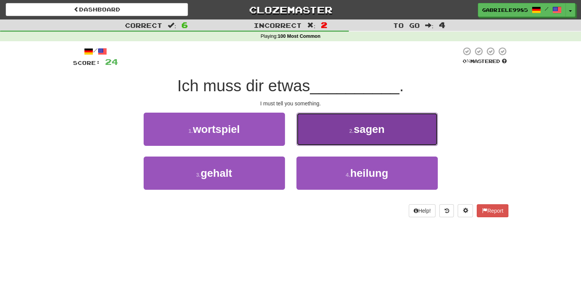
click at [372, 116] on button "2 . sagen" at bounding box center [366, 129] width 141 height 33
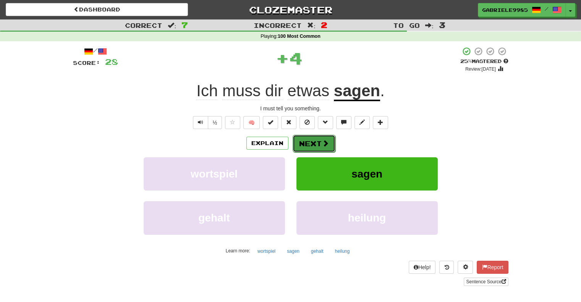
click at [308, 144] on button "Next" at bounding box center [313, 144] width 43 height 18
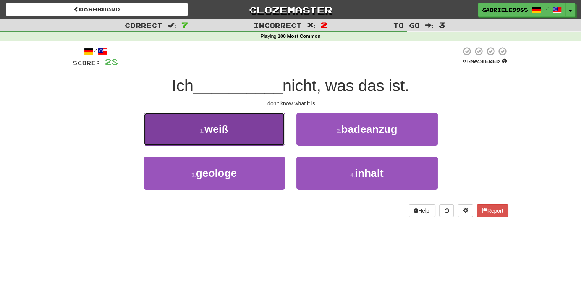
click at [218, 130] on span "weiß" at bounding box center [216, 129] width 24 height 12
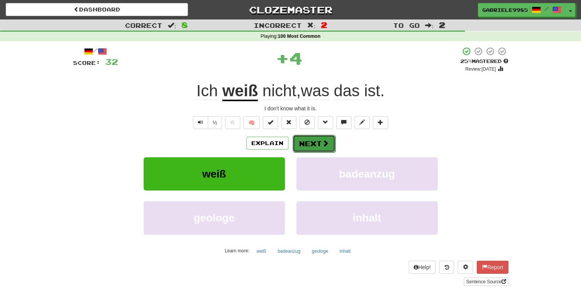
click at [310, 144] on button "Next" at bounding box center [313, 144] width 43 height 18
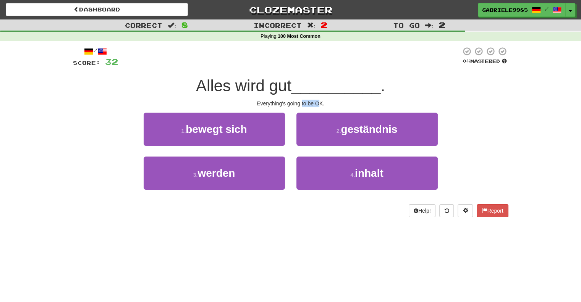
drag, startPoint x: 302, startPoint y: 105, endPoint x: 321, endPoint y: 101, distance: 19.2
click at [321, 101] on div "Everything's going to be OK." at bounding box center [290, 104] width 435 height 8
click at [321, 100] on div "Everything's going to be OK." at bounding box center [290, 104] width 435 height 8
drag, startPoint x: 260, startPoint y: 102, endPoint x: 319, endPoint y: 100, distance: 59.2
click at [319, 100] on div "Everything's going to be OK." at bounding box center [290, 104] width 435 height 8
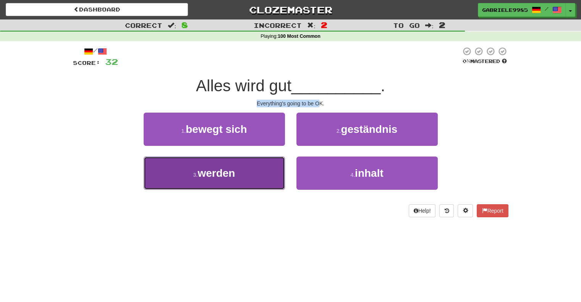
click at [233, 185] on button "3 . werden" at bounding box center [214, 172] width 141 height 33
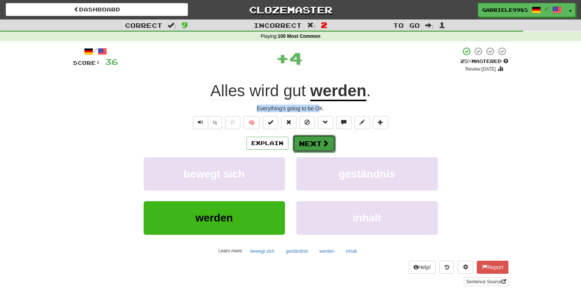
click at [319, 140] on button "Next" at bounding box center [313, 144] width 43 height 18
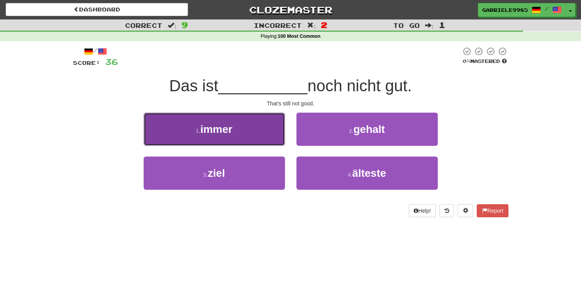
click at [241, 129] on button "1 . immer" at bounding box center [214, 129] width 141 height 33
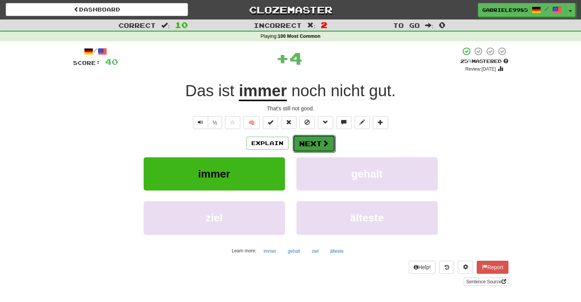
click at [315, 143] on button "Next" at bounding box center [313, 144] width 43 height 18
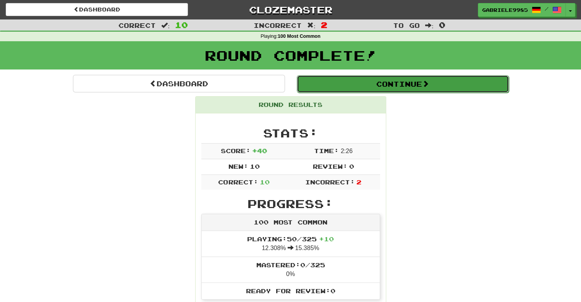
click at [361, 82] on button "Continue" at bounding box center [403, 84] width 212 height 18
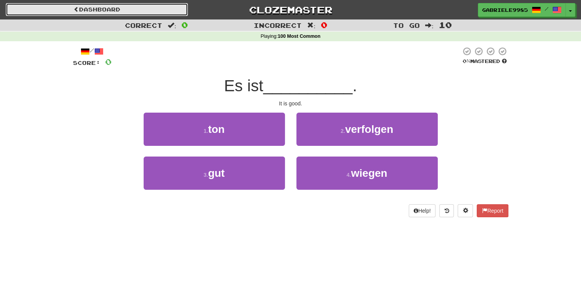
click at [147, 13] on link "Dashboard" at bounding box center [97, 9] width 182 height 13
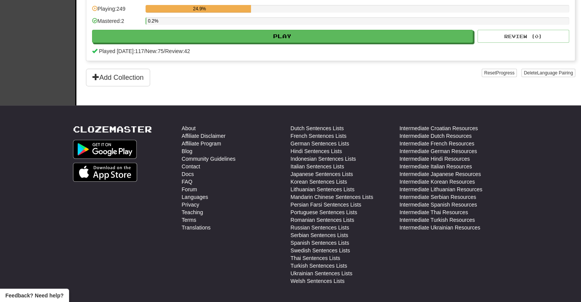
scroll to position [140, 0]
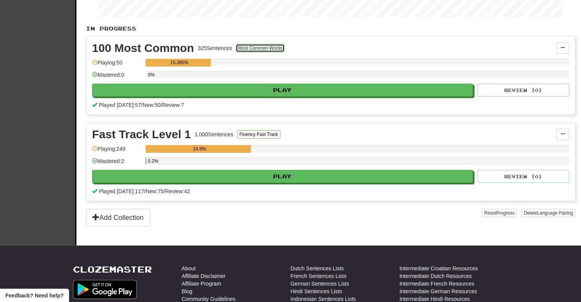
click at [248, 48] on button "Most Common Words" at bounding box center [260, 48] width 49 height 8
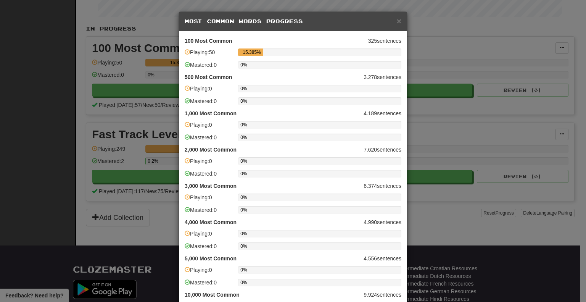
drag, startPoint x: 357, startPoint y: 73, endPoint x: 397, endPoint y: 69, distance: 39.9
click at [397, 69] on div "0%" at bounding box center [319, 67] width 163 height 13
click at [185, 52] on span at bounding box center [187, 51] width 5 height 5
click at [125, 37] on div "× Most Common Words Progress 100 Most Common 325 sentences Playing: 50 15.385% …" at bounding box center [293, 151] width 586 height 302
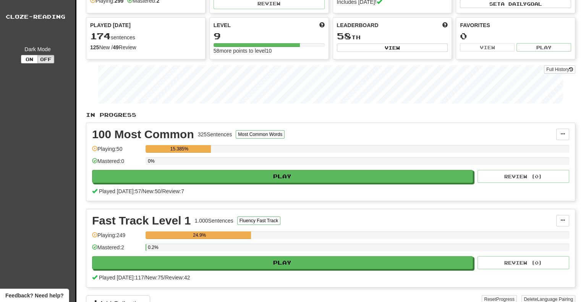
scroll to position [0, 0]
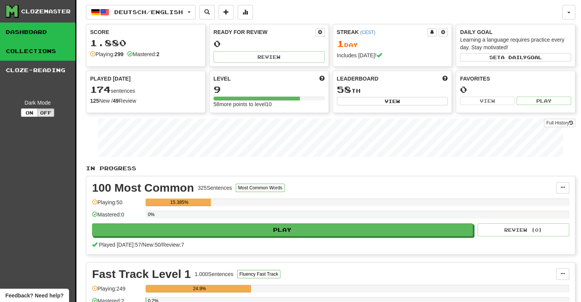
click at [48, 44] on link "Collections" at bounding box center [37, 51] width 75 height 19
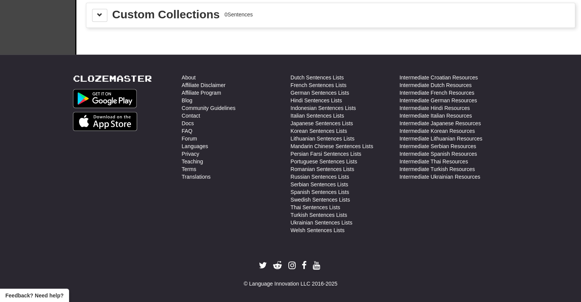
scroll to position [26, 0]
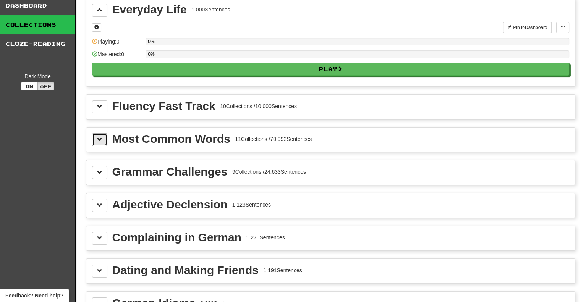
click at [101, 138] on span at bounding box center [99, 139] width 5 height 5
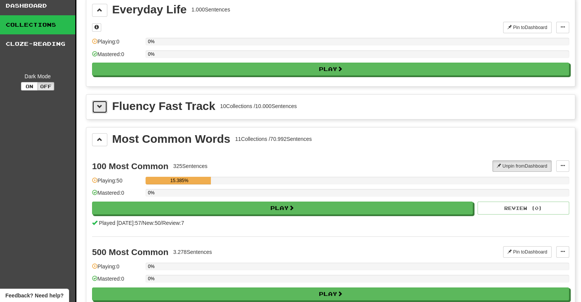
click at [97, 108] on button at bounding box center [99, 106] width 15 height 13
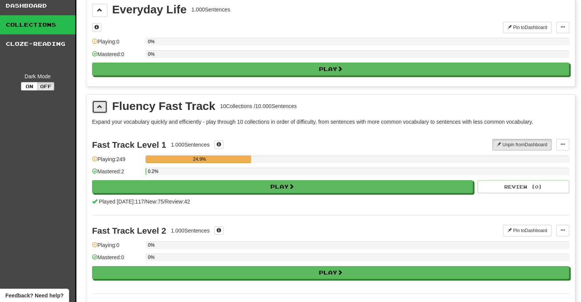
click at [97, 105] on span at bounding box center [99, 106] width 5 height 5
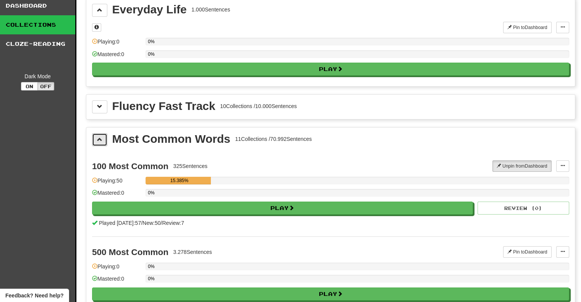
click at [103, 135] on button at bounding box center [99, 139] width 15 height 13
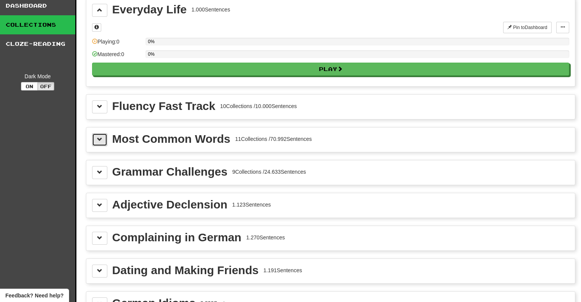
scroll to position [166, 0]
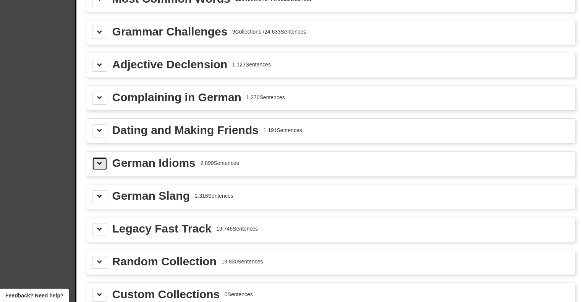
click at [103, 157] on button at bounding box center [99, 163] width 15 height 13
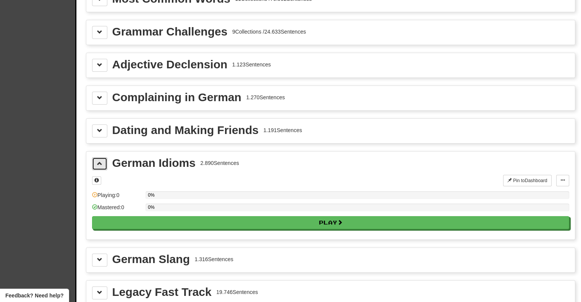
click at [103, 157] on button at bounding box center [99, 163] width 15 height 13
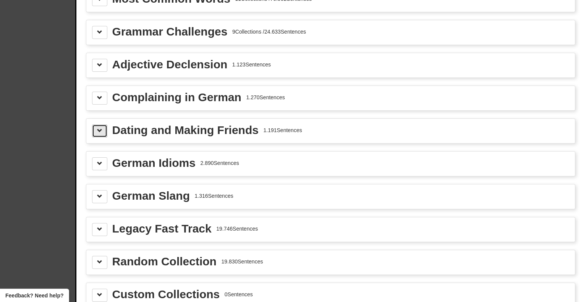
click at [102, 132] on button at bounding box center [99, 130] width 15 height 13
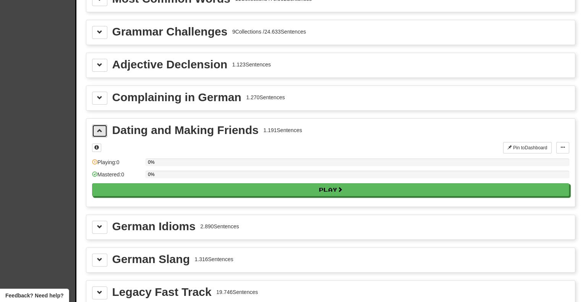
click at [103, 131] on button at bounding box center [99, 130] width 15 height 13
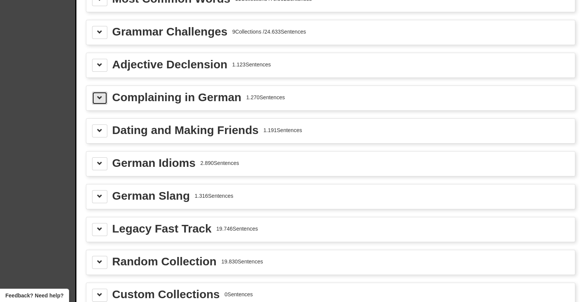
click at [101, 95] on span at bounding box center [99, 97] width 5 height 5
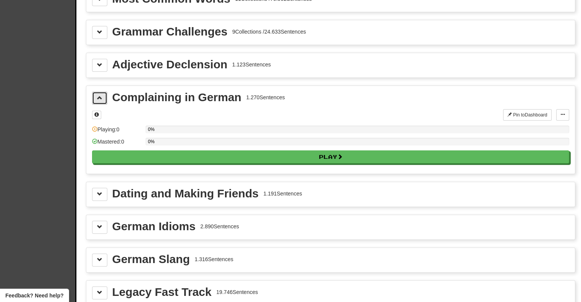
click at [97, 95] on span at bounding box center [99, 97] width 5 height 5
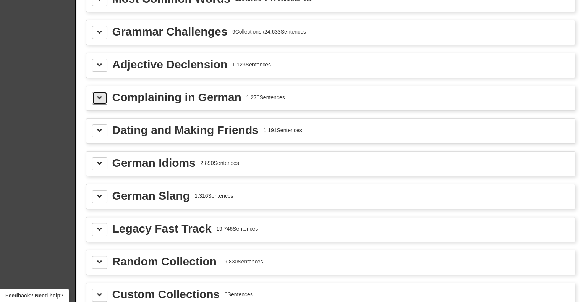
scroll to position [0, 0]
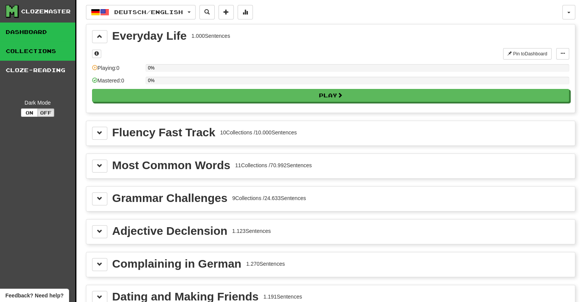
click at [34, 28] on link "Dashboard" at bounding box center [37, 32] width 75 height 19
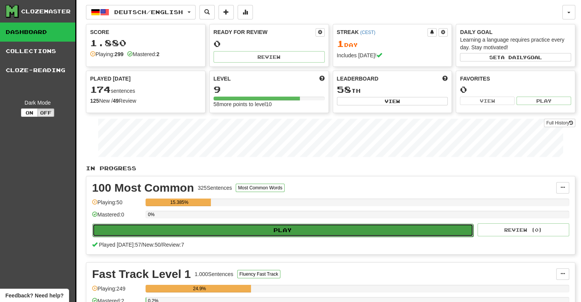
click at [321, 233] on button "Play" at bounding box center [282, 230] width 381 height 13
select select "**"
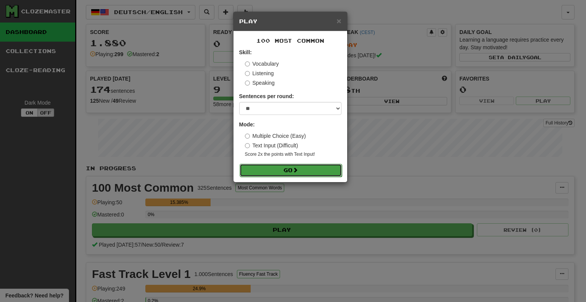
click at [305, 175] on button "Go" at bounding box center [291, 170] width 102 height 13
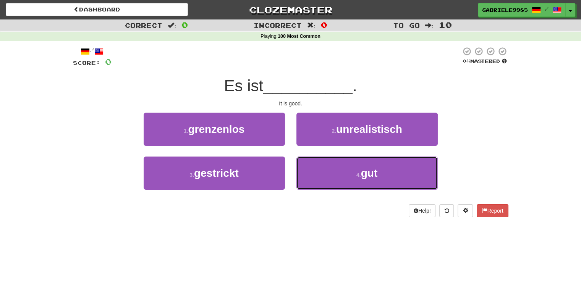
click at [305, 172] on button "4 . gut" at bounding box center [366, 172] width 141 height 33
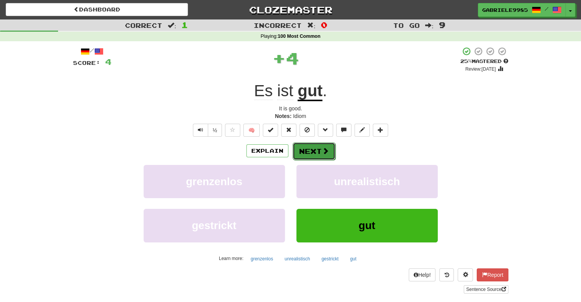
click at [321, 155] on button "Next" at bounding box center [313, 151] width 43 height 18
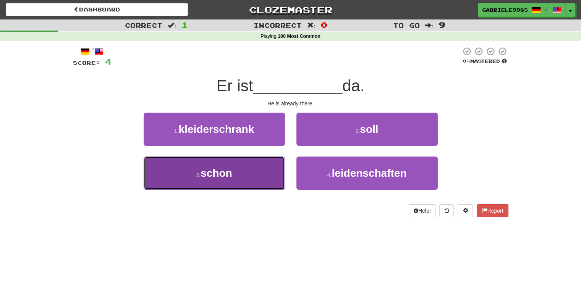
click at [248, 169] on button "3 . schon" at bounding box center [214, 172] width 141 height 33
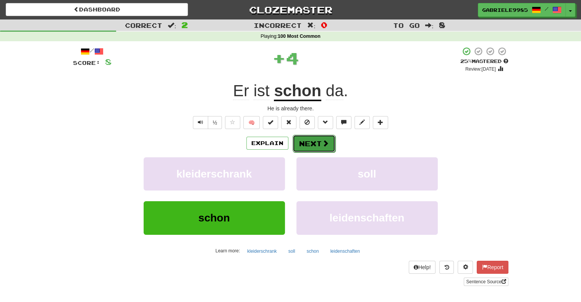
click at [307, 142] on button "Next" at bounding box center [313, 144] width 43 height 18
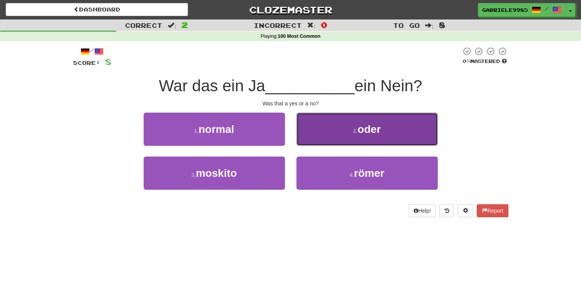
click at [401, 131] on button "2 . oder" at bounding box center [366, 129] width 141 height 33
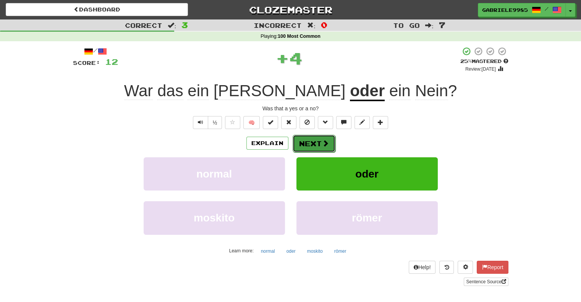
click at [324, 145] on span at bounding box center [325, 143] width 7 height 7
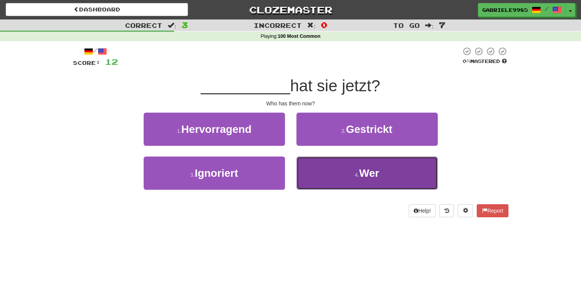
click at [337, 171] on button "4 . Wer" at bounding box center [366, 172] width 141 height 33
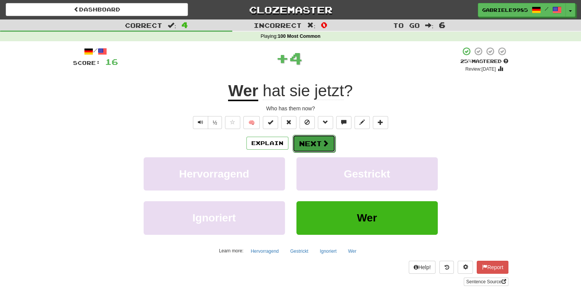
click at [316, 145] on button "Next" at bounding box center [313, 144] width 43 height 18
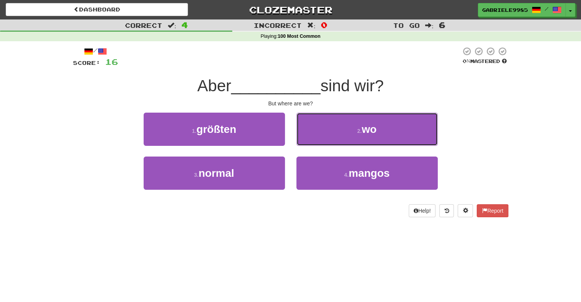
click at [342, 131] on button "2 . wo" at bounding box center [366, 129] width 141 height 33
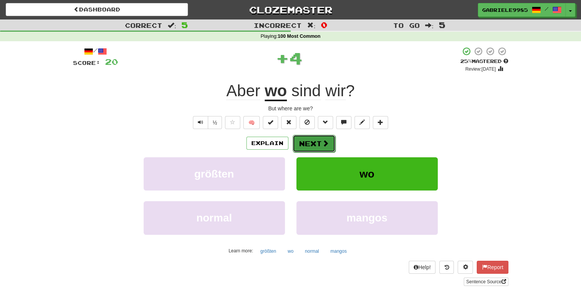
click at [308, 139] on button "Next" at bounding box center [313, 144] width 43 height 18
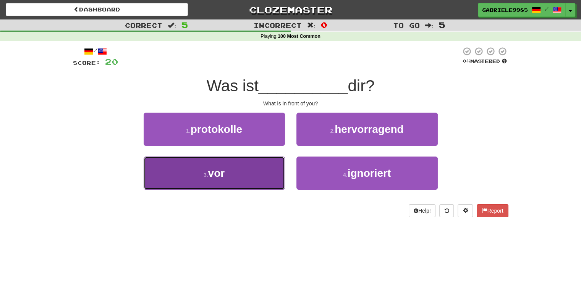
click at [264, 175] on button "3 . vor" at bounding box center [214, 172] width 141 height 33
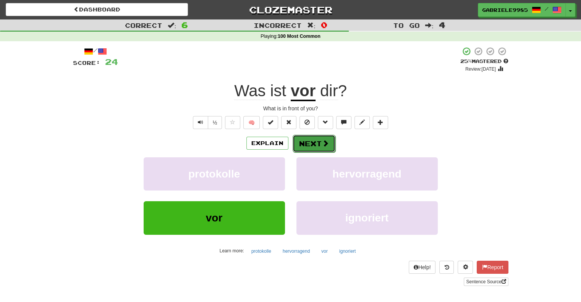
click at [326, 144] on span at bounding box center [325, 143] width 7 height 7
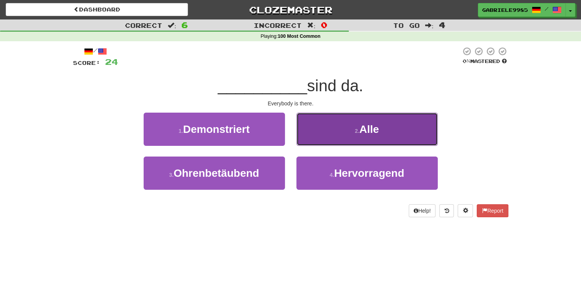
click at [342, 135] on button "2 . Alle" at bounding box center [366, 129] width 141 height 33
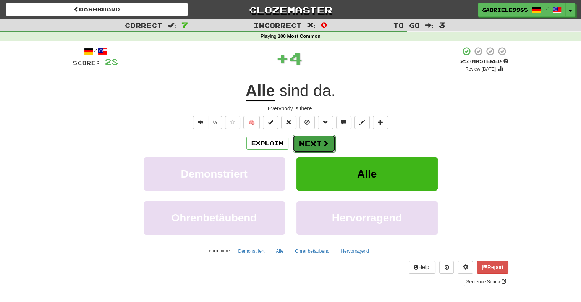
click at [328, 144] on button "Next" at bounding box center [313, 144] width 43 height 18
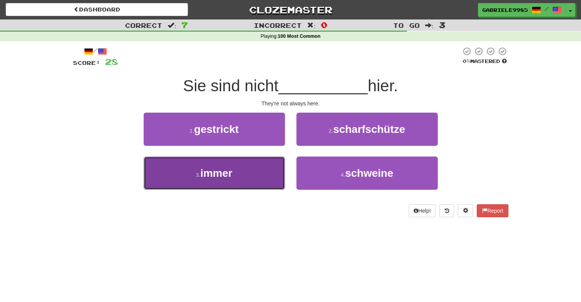
click at [232, 179] on button "3 . immer" at bounding box center [214, 172] width 141 height 33
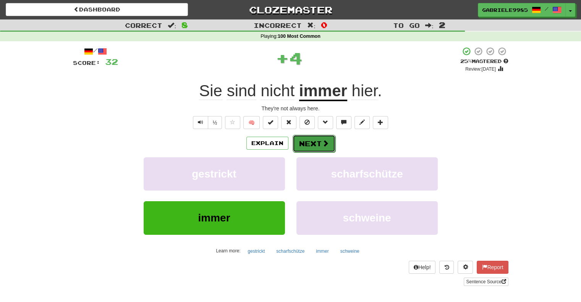
click at [321, 141] on button "Next" at bounding box center [313, 144] width 43 height 18
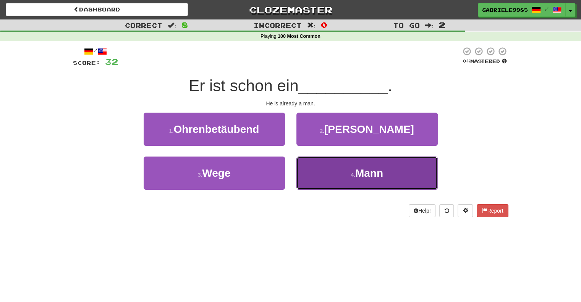
click at [331, 174] on button "4 . Mann" at bounding box center [366, 172] width 141 height 33
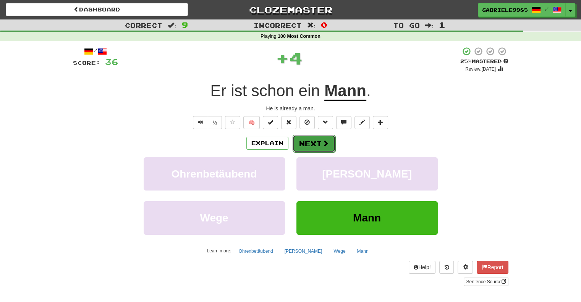
click at [328, 142] on button "Next" at bounding box center [313, 144] width 43 height 18
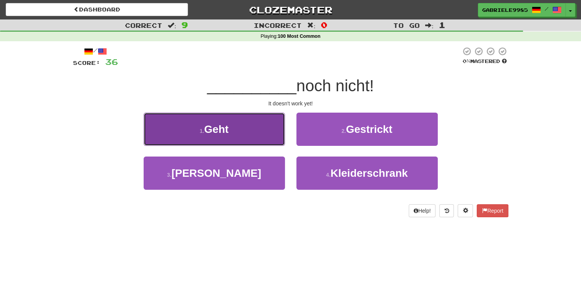
click at [255, 130] on button "1 . Geht" at bounding box center [214, 129] width 141 height 33
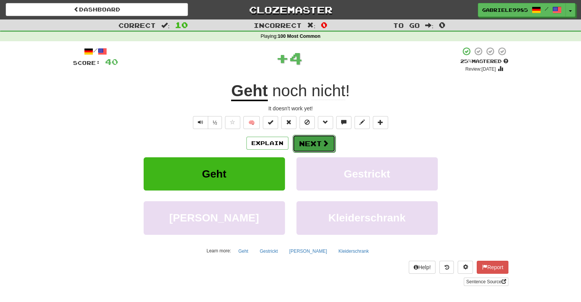
click at [316, 136] on button "Next" at bounding box center [313, 144] width 43 height 18
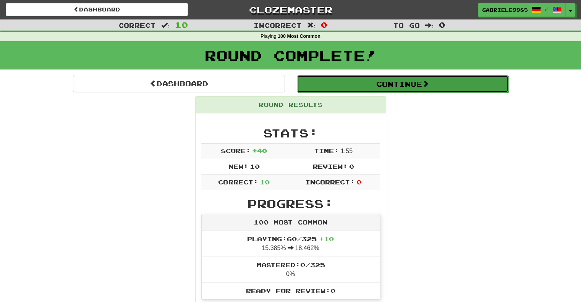
click at [413, 87] on button "Continue" at bounding box center [403, 84] width 212 height 18
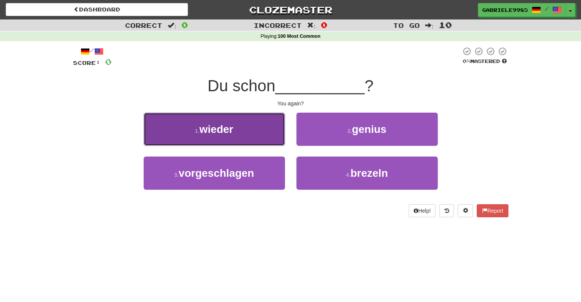
click at [259, 131] on button "1 . wieder" at bounding box center [214, 129] width 141 height 33
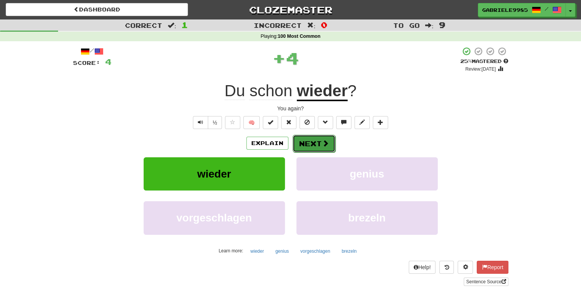
click at [318, 147] on button "Next" at bounding box center [313, 144] width 43 height 18
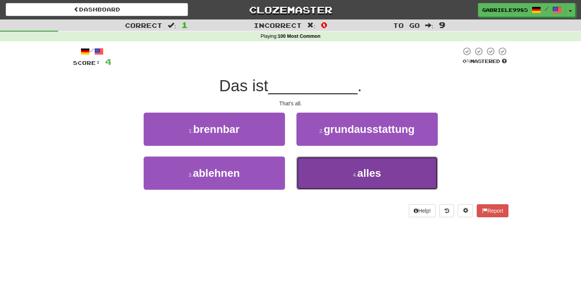
click at [339, 171] on button "4 . alles" at bounding box center [366, 172] width 141 height 33
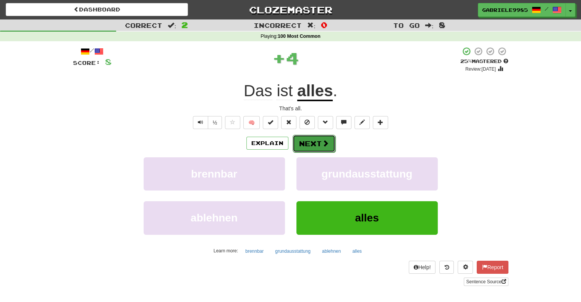
click at [326, 146] on span at bounding box center [325, 143] width 7 height 7
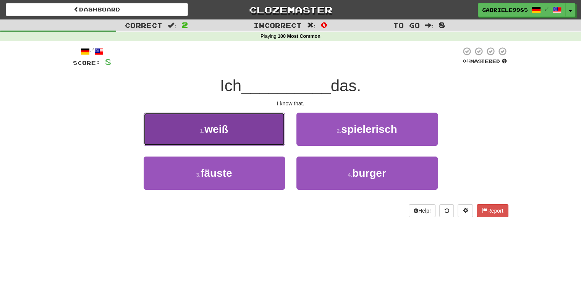
click at [268, 126] on button "1 . weiß" at bounding box center [214, 129] width 141 height 33
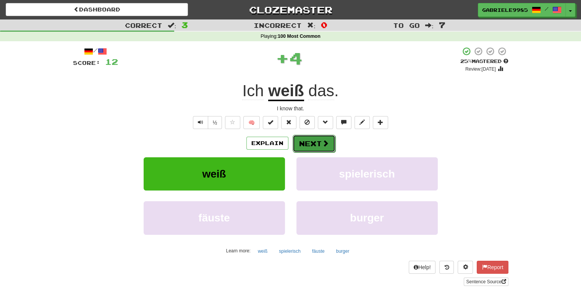
click at [332, 146] on button "Next" at bounding box center [313, 144] width 43 height 18
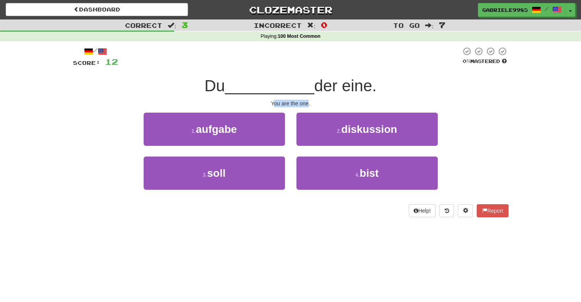
drag, startPoint x: 274, startPoint y: 102, endPoint x: 308, endPoint y: 100, distance: 34.4
click at [308, 100] on div "You are the one." at bounding box center [290, 104] width 435 height 8
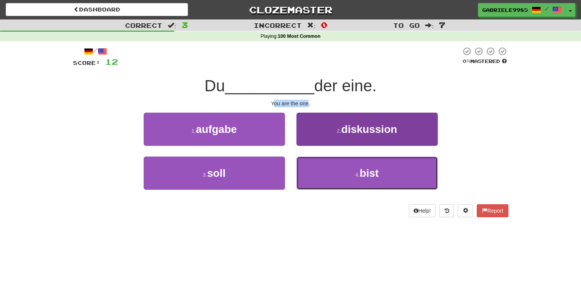
click at [367, 166] on button "4 . bist" at bounding box center [366, 172] width 141 height 33
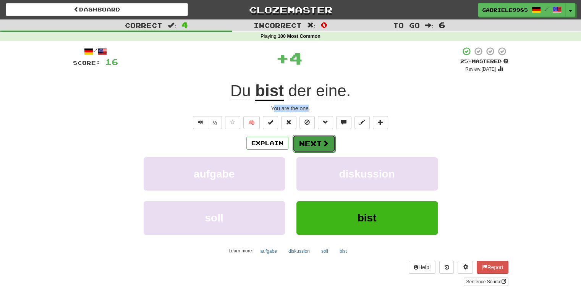
click at [307, 142] on button "Next" at bounding box center [313, 144] width 43 height 18
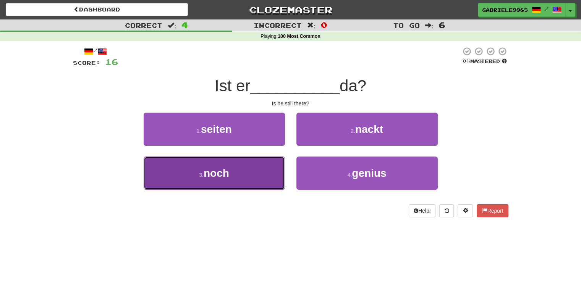
click at [249, 169] on button "3 . noch" at bounding box center [214, 172] width 141 height 33
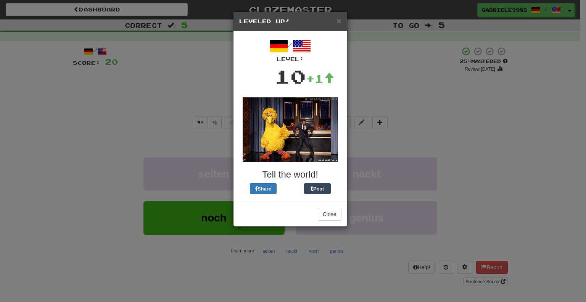
click at [345, 20] on div "× Leveled Up!" at bounding box center [291, 21] width 114 height 19
click at [339, 23] on span "×" at bounding box center [339, 20] width 5 height 9
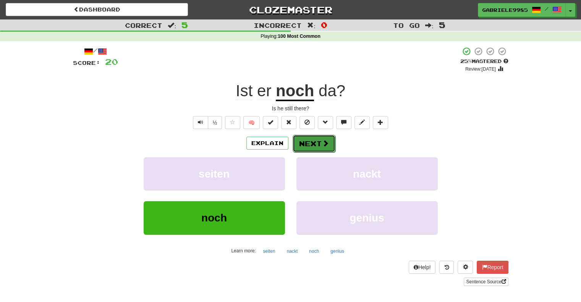
click at [318, 146] on button "Next" at bounding box center [313, 144] width 43 height 18
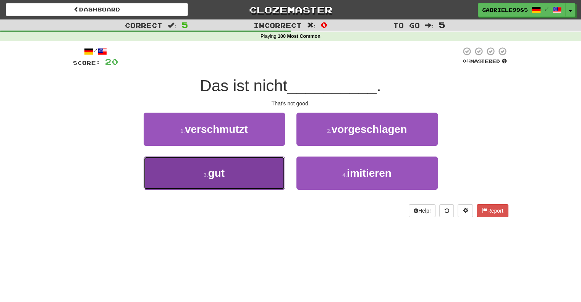
click at [242, 186] on button "3 . gut" at bounding box center [214, 172] width 141 height 33
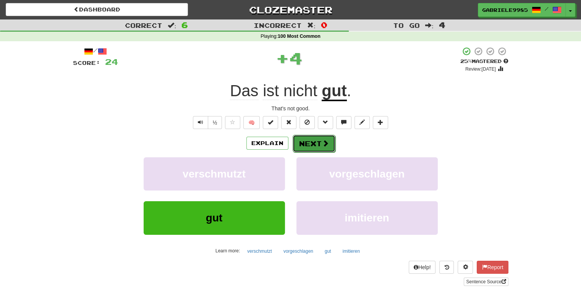
click at [307, 138] on button "Next" at bounding box center [313, 144] width 43 height 18
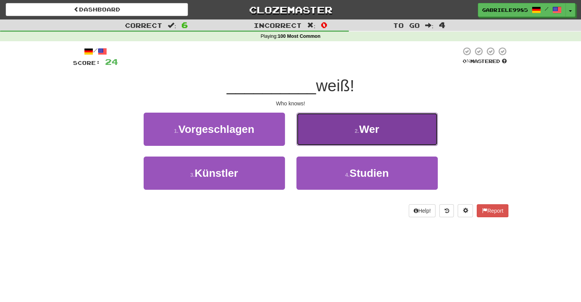
click at [318, 124] on button "2 . Wer" at bounding box center [366, 129] width 141 height 33
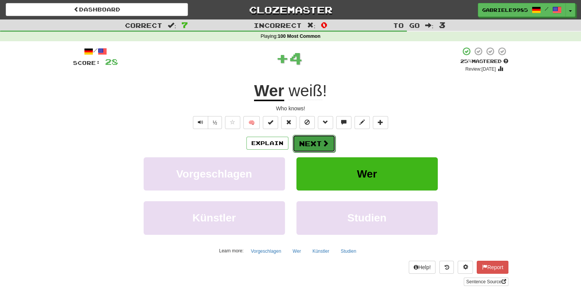
click at [310, 145] on button "Next" at bounding box center [313, 144] width 43 height 18
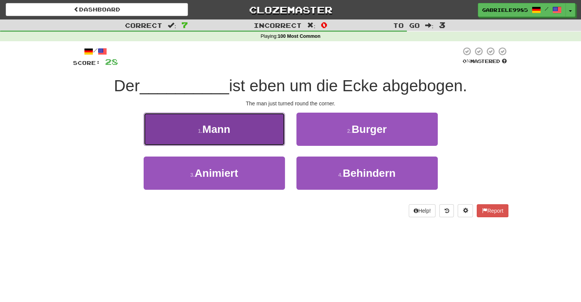
click at [269, 117] on button "1 . Mann" at bounding box center [214, 129] width 141 height 33
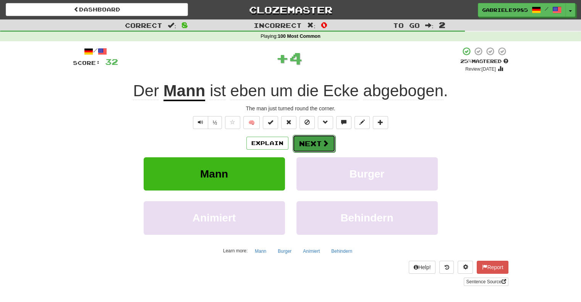
click at [317, 139] on button "Next" at bounding box center [313, 144] width 43 height 18
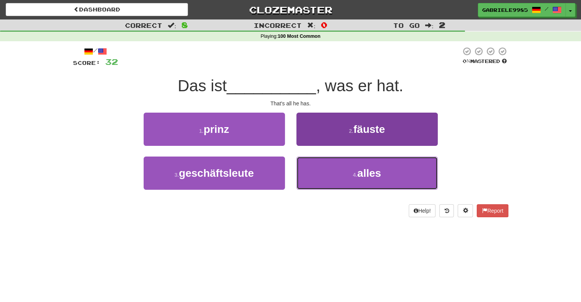
click at [369, 181] on button "4 . alles" at bounding box center [366, 172] width 141 height 33
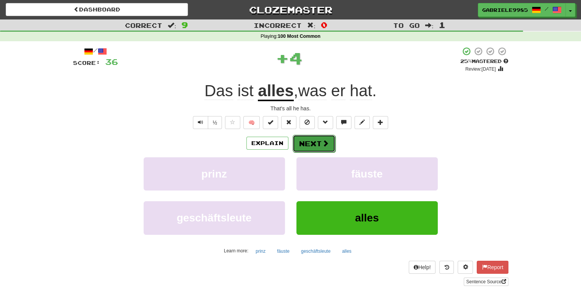
click at [313, 138] on button "Next" at bounding box center [313, 144] width 43 height 18
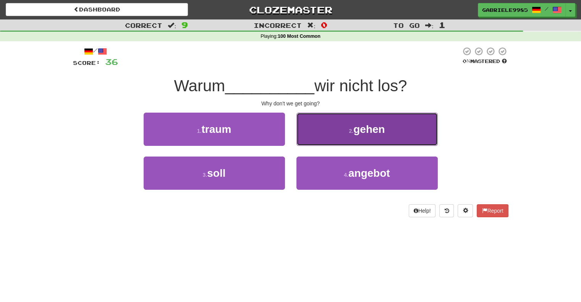
click at [341, 132] on button "2 . gehen" at bounding box center [366, 129] width 141 height 33
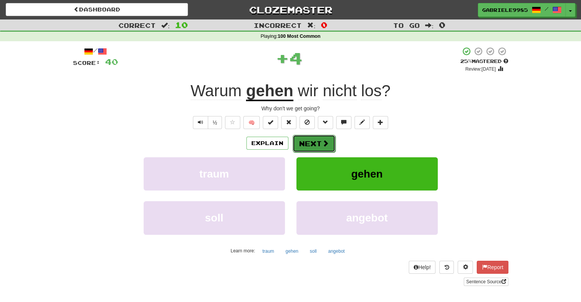
click at [318, 144] on button "Next" at bounding box center [313, 144] width 43 height 18
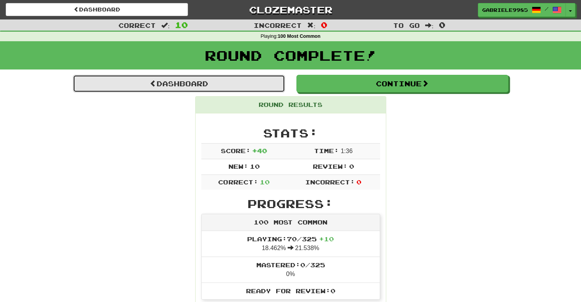
click at [265, 86] on link "Dashboard" at bounding box center [179, 84] width 212 height 18
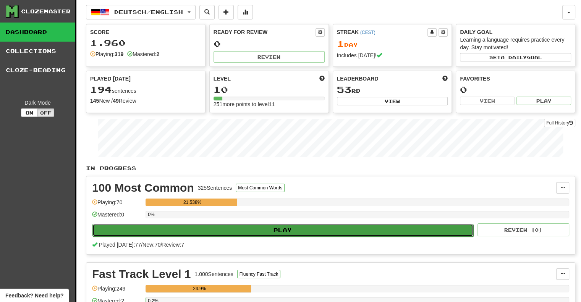
click at [287, 231] on button "Play" at bounding box center [282, 230] width 381 height 13
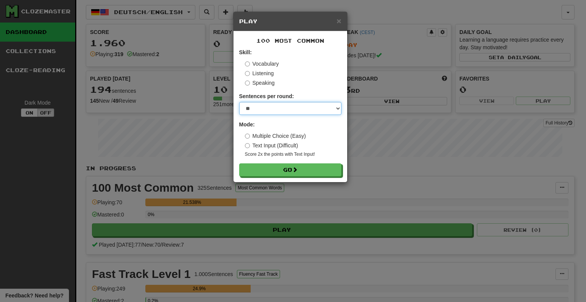
click at [267, 111] on select "* ** ** ** ** ** *** ********" at bounding box center [290, 108] width 102 height 13
select select "**"
click at [239, 102] on select "* ** ** ** ** ** *** ********" at bounding box center [290, 108] width 102 height 13
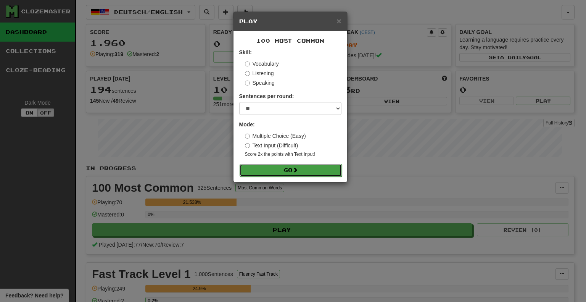
click at [294, 171] on span at bounding box center [295, 169] width 5 height 5
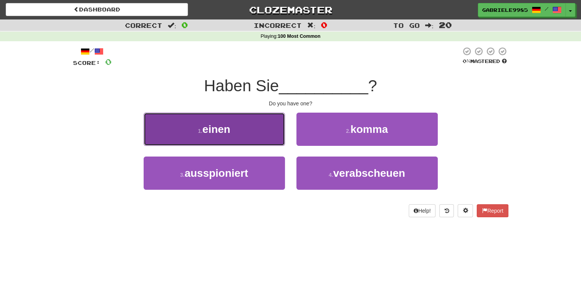
click at [250, 125] on button "1 . einen" at bounding box center [214, 129] width 141 height 33
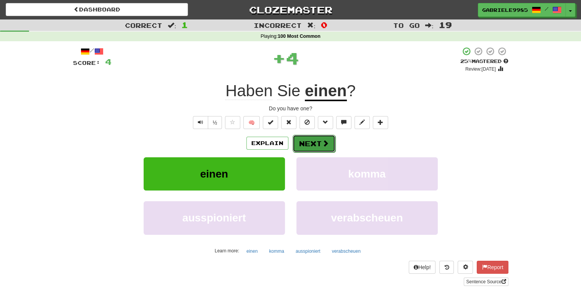
click at [314, 141] on button "Next" at bounding box center [313, 144] width 43 height 18
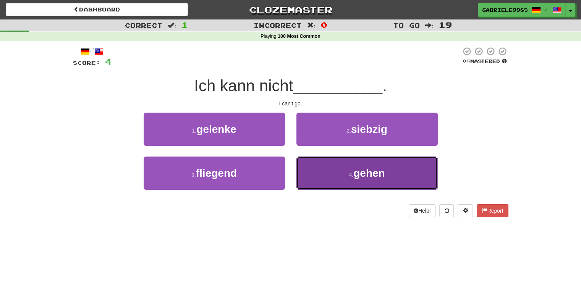
click at [341, 174] on button "4 . gehen" at bounding box center [366, 172] width 141 height 33
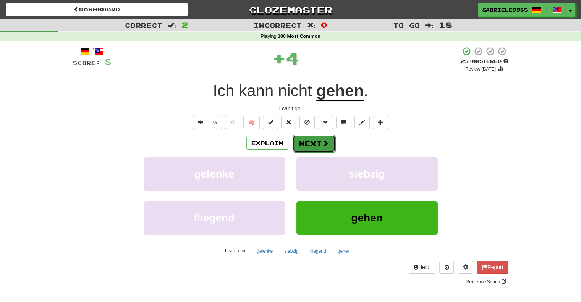
click at [326, 143] on span at bounding box center [325, 143] width 7 height 7
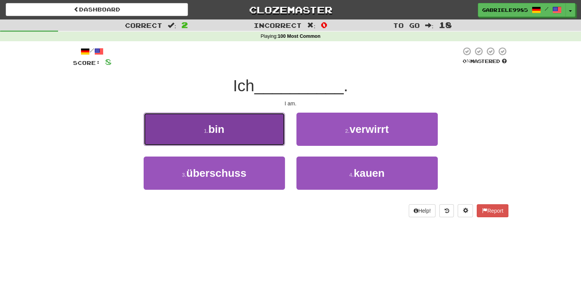
click at [242, 135] on button "1 . bin" at bounding box center [214, 129] width 141 height 33
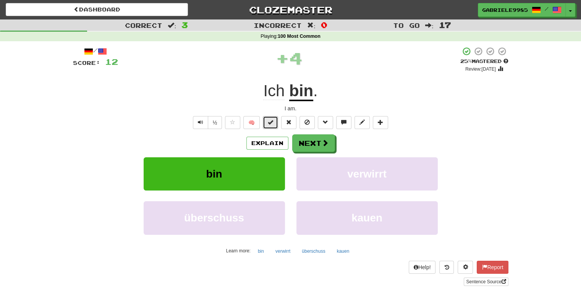
click at [269, 124] on span at bounding box center [270, 121] width 5 height 5
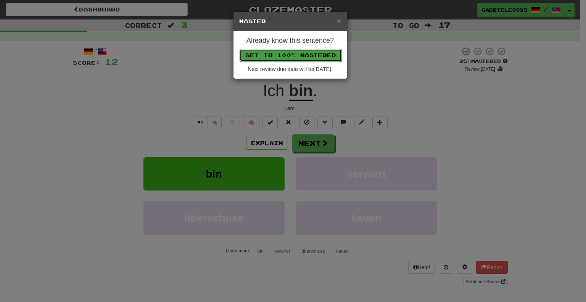
click at [283, 58] on button "Set to 100% Mastered" at bounding box center [291, 55] width 102 height 13
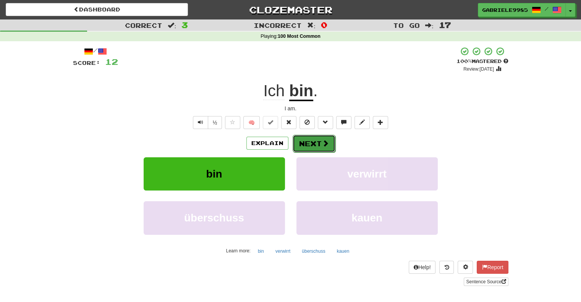
click at [313, 140] on button "Next" at bounding box center [313, 144] width 43 height 18
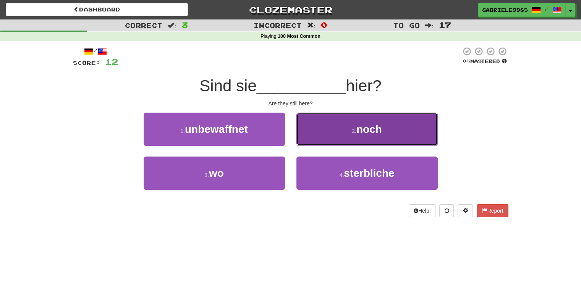
click at [344, 133] on button "2 . noch" at bounding box center [366, 129] width 141 height 33
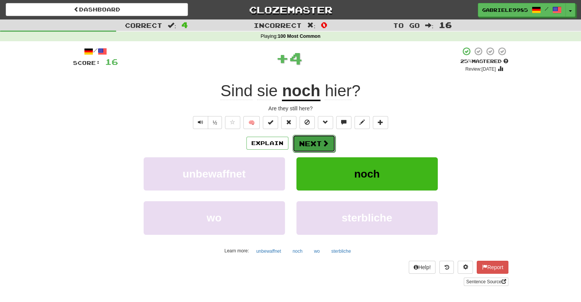
click at [317, 141] on button "Next" at bounding box center [313, 144] width 43 height 18
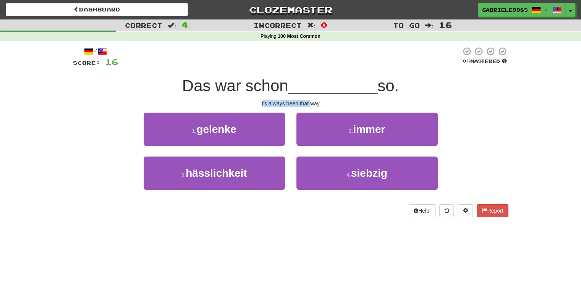
drag, startPoint x: 262, startPoint y: 105, endPoint x: 309, endPoint y: 103, distance: 47.0
click at [309, 103] on div "It's always been that way." at bounding box center [290, 104] width 435 height 8
click at [311, 103] on div "It's always been that way." at bounding box center [290, 104] width 435 height 8
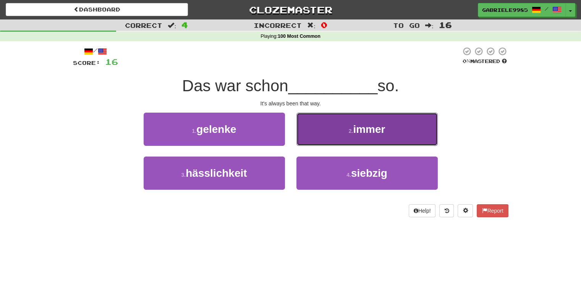
click at [348, 124] on button "2 . immer" at bounding box center [366, 129] width 141 height 33
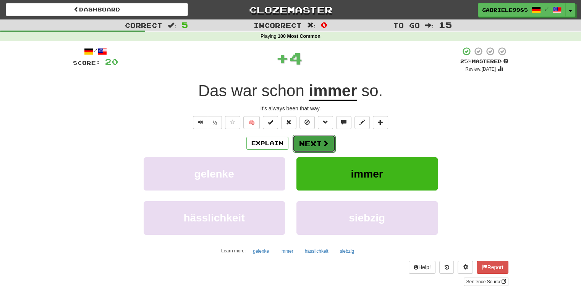
click at [326, 140] on span at bounding box center [325, 143] width 7 height 7
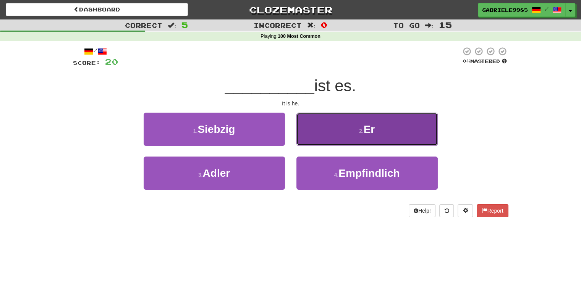
click at [334, 124] on button "2 . Er" at bounding box center [366, 129] width 141 height 33
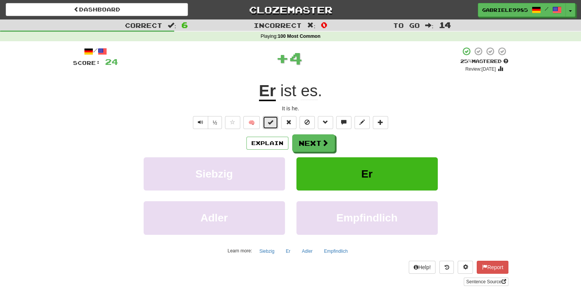
click at [271, 124] on span at bounding box center [270, 121] width 5 height 5
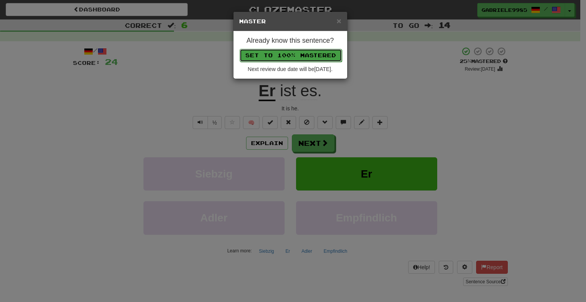
click at [295, 56] on button "Set to 100% Mastered" at bounding box center [291, 55] width 102 height 13
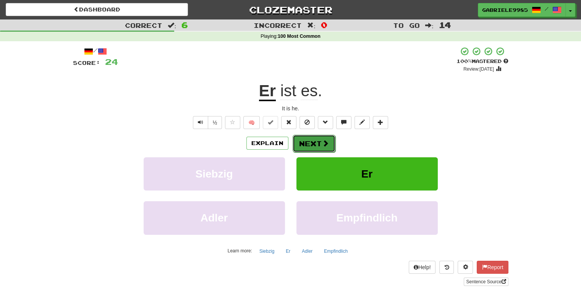
click at [311, 142] on button "Next" at bounding box center [313, 144] width 43 height 18
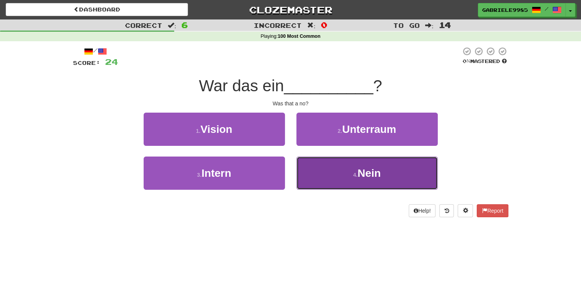
click at [351, 187] on button "4 . Nein" at bounding box center [366, 172] width 141 height 33
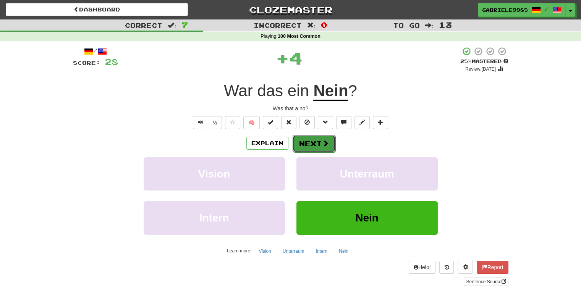
click at [320, 139] on button "Next" at bounding box center [313, 144] width 43 height 18
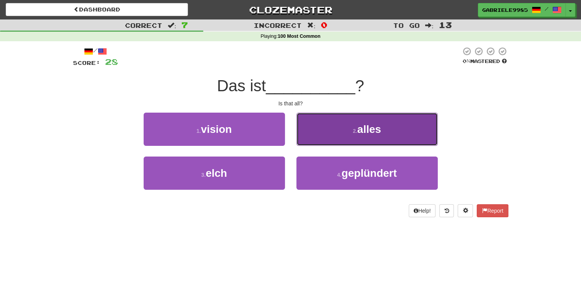
click at [336, 130] on button "2 . alles" at bounding box center [366, 129] width 141 height 33
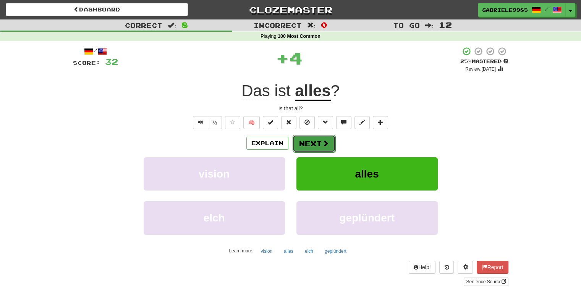
click at [309, 143] on button "Next" at bounding box center [313, 144] width 43 height 18
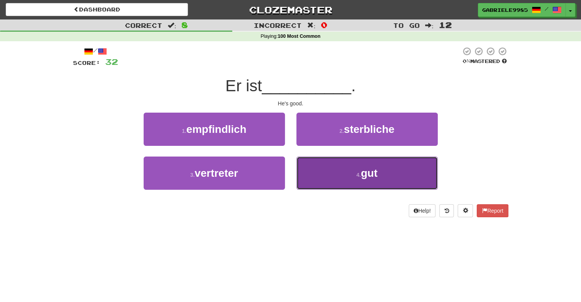
click at [350, 169] on button "4 . gut" at bounding box center [366, 172] width 141 height 33
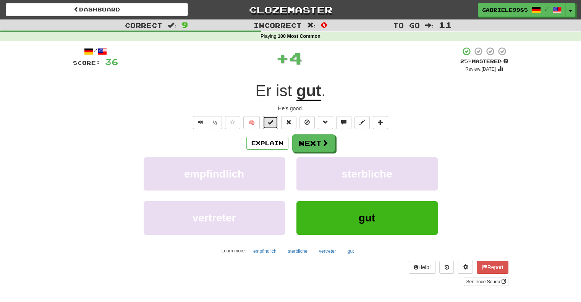
click at [274, 121] on button at bounding box center [270, 122] width 15 height 13
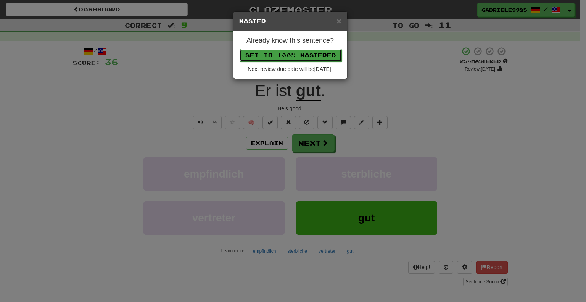
click at [292, 53] on button "Set to 100% Mastered" at bounding box center [291, 55] width 102 height 13
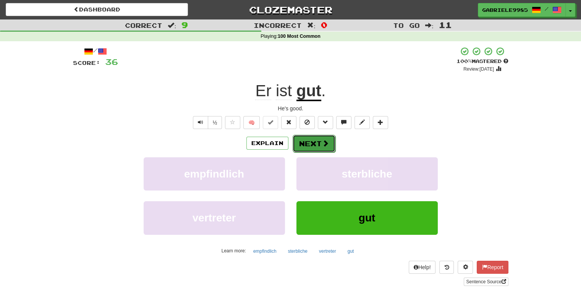
click at [322, 142] on span at bounding box center [325, 143] width 7 height 7
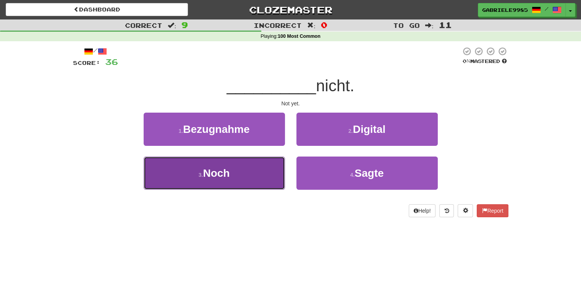
click at [247, 177] on button "3 . Noch" at bounding box center [214, 172] width 141 height 33
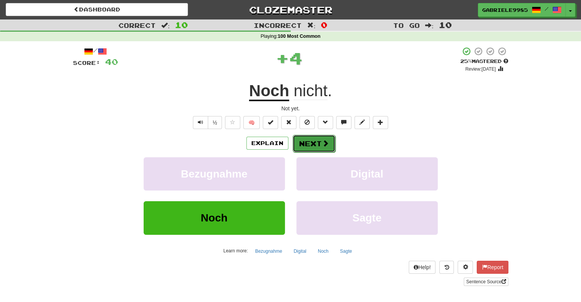
click at [313, 143] on button "Next" at bounding box center [313, 144] width 43 height 18
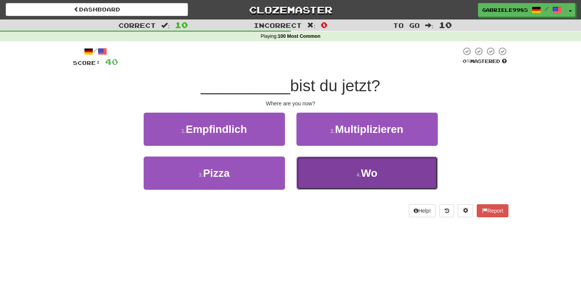
click at [361, 177] on span "Wo" at bounding box center [369, 173] width 16 height 12
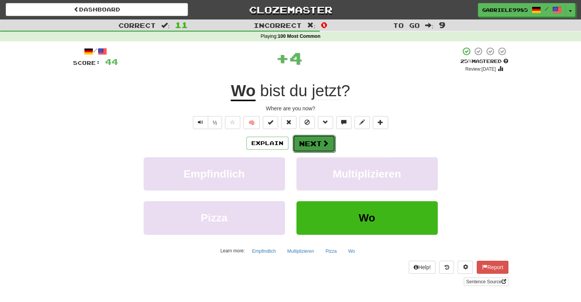
click at [311, 145] on button "Next" at bounding box center [313, 144] width 43 height 18
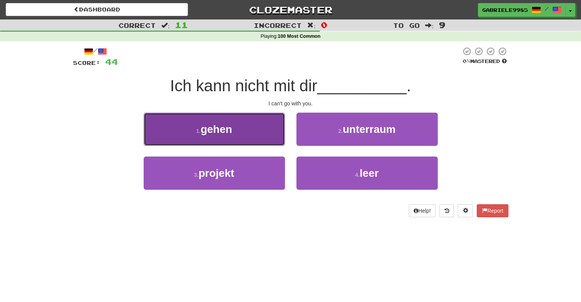
click at [239, 123] on button "1 . gehen" at bounding box center [214, 129] width 141 height 33
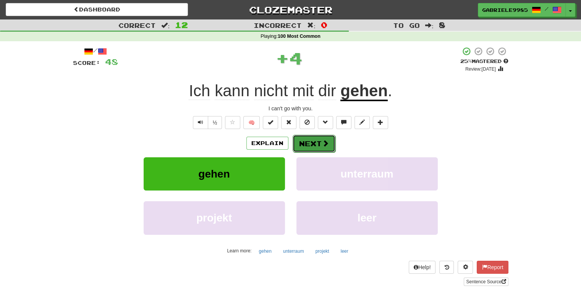
click at [311, 147] on button "Next" at bounding box center [313, 144] width 43 height 18
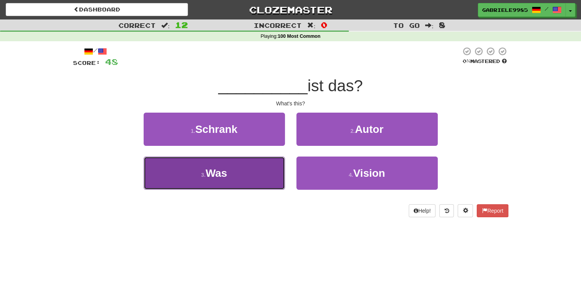
click at [246, 174] on button "3 . Was" at bounding box center [214, 172] width 141 height 33
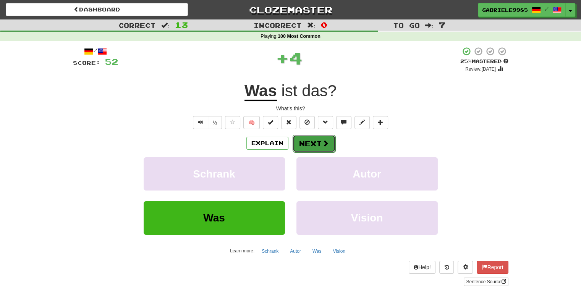
click at [308, 140] on button "Next" at bounding box center [313, 144] width 43 height 18
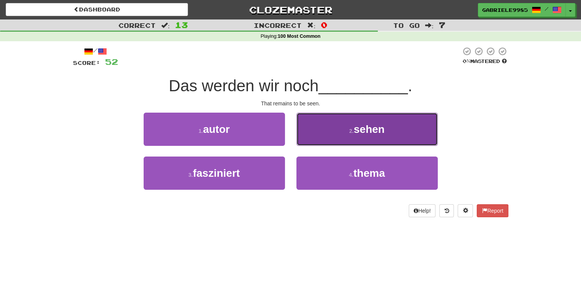
click at [343, 126] on button "2 . sehen" at bounding box center [366, 129] width 141 height 33
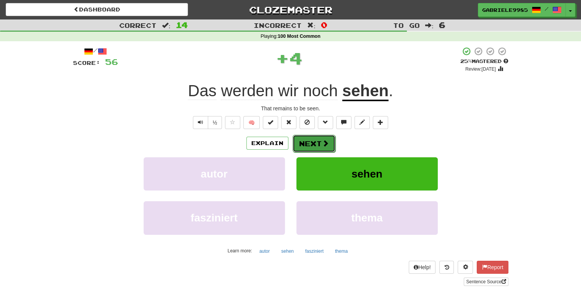
click at [309, 140] on button "Next" at bounding box center [313, 144] width 43 height 18
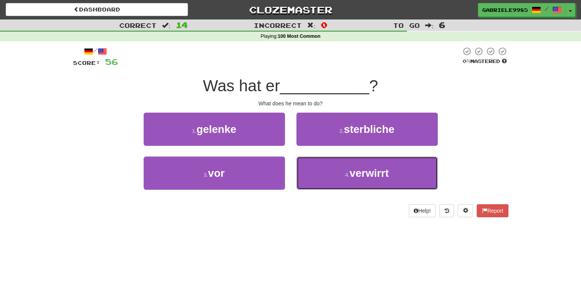
drag, startPoint x: 327, startPoint y: 172, endPoint x: 286, endPoint y: 230, distance: 71.7
click at [286, 230] on div "Dashboard Clozemaster Gabriele9985 / Toggle Dropdown Dashboard Leaderboard Acti…" at bounding box center [290, 151] width 581 height 302
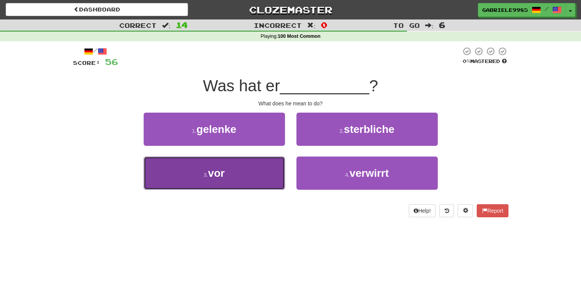
click at [228, 175] on button "3 . vor" at bounding box center [214, 172] width 141 height 33
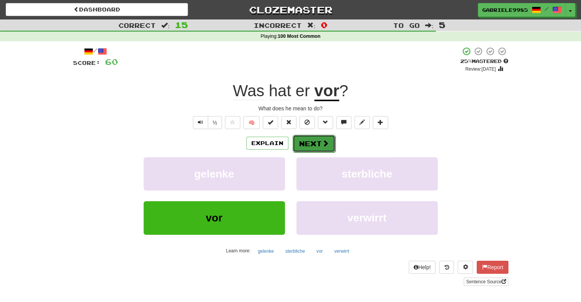
click at [324, 143] on span at bounding box center [325, 143] width 7 height 7
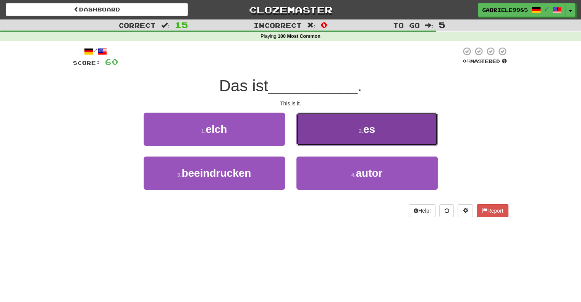
click at [332, 125] on button "2 . es" at bounding box center [366, 129] width 141 height 33
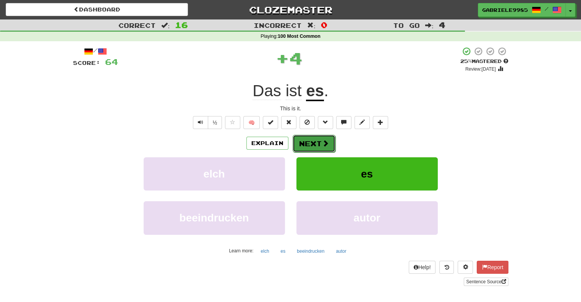
click at [309, 140] on button "Next" at bounding box center [313, 144] width 43 height 18
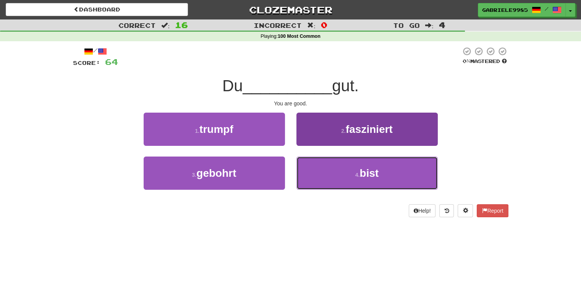
click at [352, 171] on button "4 . bist" at bounding box center [366, 172] width 141 height 33
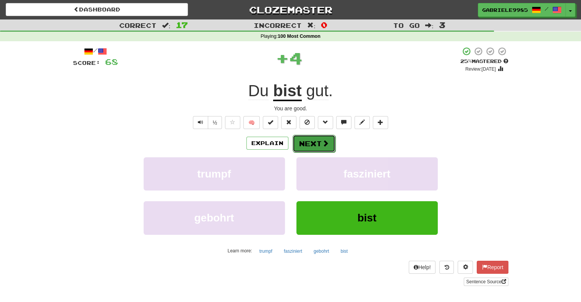
click at [300, 138] on button "Next" at bounding box center [313, 144] width 43 height 18
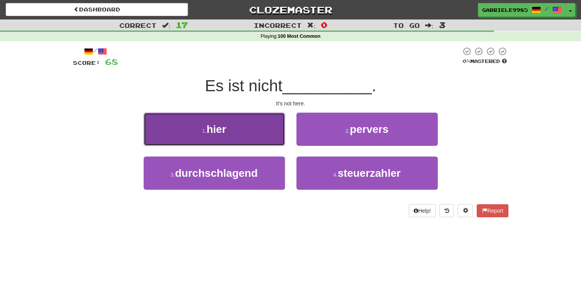
click at [272, 137] on button "1 . hier" at bounding box center [214, 129] width 141 height 33
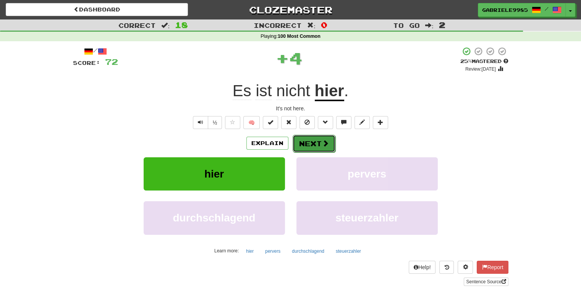
click at [309, 142] on button "Next" at bounding box center [313, 144] width 43 height 18
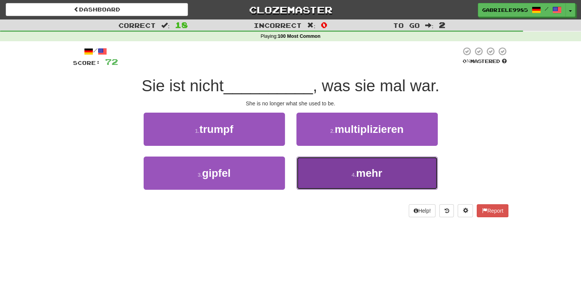
click at [332, 174] on button "4 . mehr" at bounding box center [366, 172] width 141 height 33
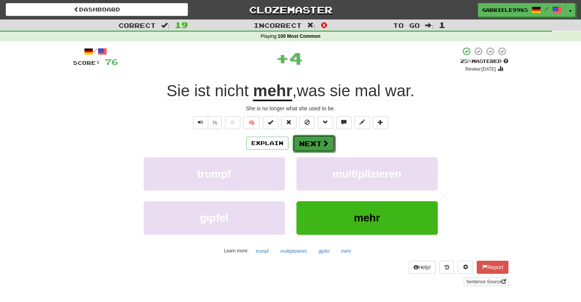
click at [311, 140] on button "Next" at bounding box center [313, 144] width 43 height 18
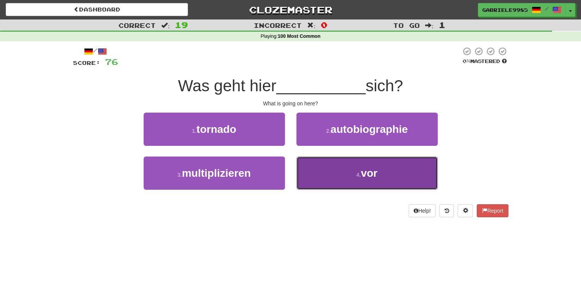
click at [348, 173] on button "4 . vor" at bounding box center [366, 172] width 141 height 33
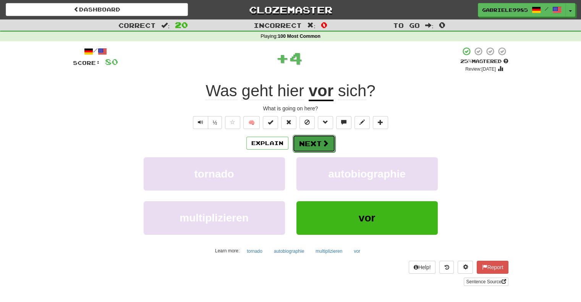
click at [315, 146] on button "Next" at bounding box center [313, 144] width 43 height 18
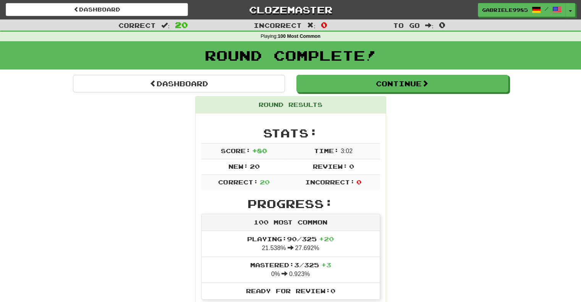
click at [280, 55] on h1 "Round Complete!" at bounding box center [290, 55] width 575 height 15
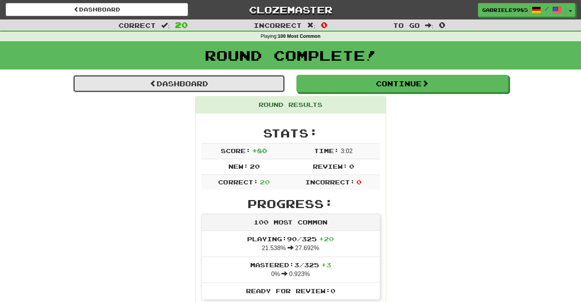
click at [213, 79] on link "Dashboard" at bounding box center [179, 84] width 212 height 18
